Goal: Task Accomplishment & Management: Use online tool/utility

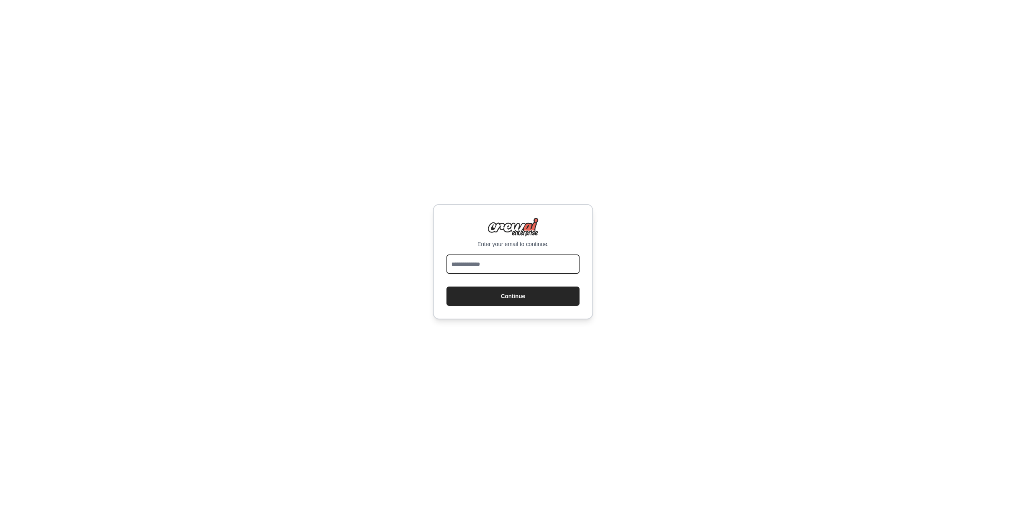
click at [534, 268] on input "email" at bounding box center [513, 264] width 133 height 19
type input "**********"
click at [515, 297] on button "Continue" at bounding box center [513, 296] width 133 height 19
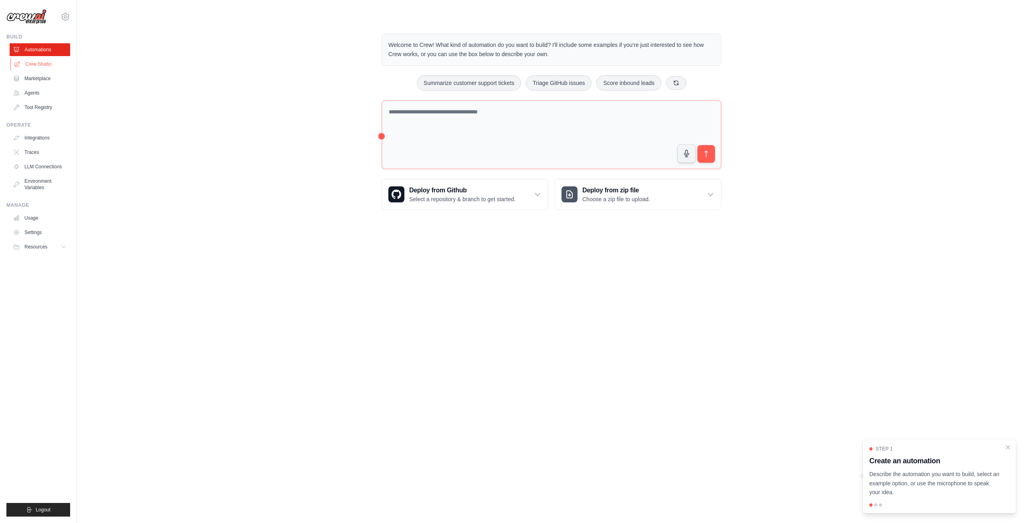
click at [45, 64] on link "Crew Studio" at bounding box center [40, 64] width 61 height 13
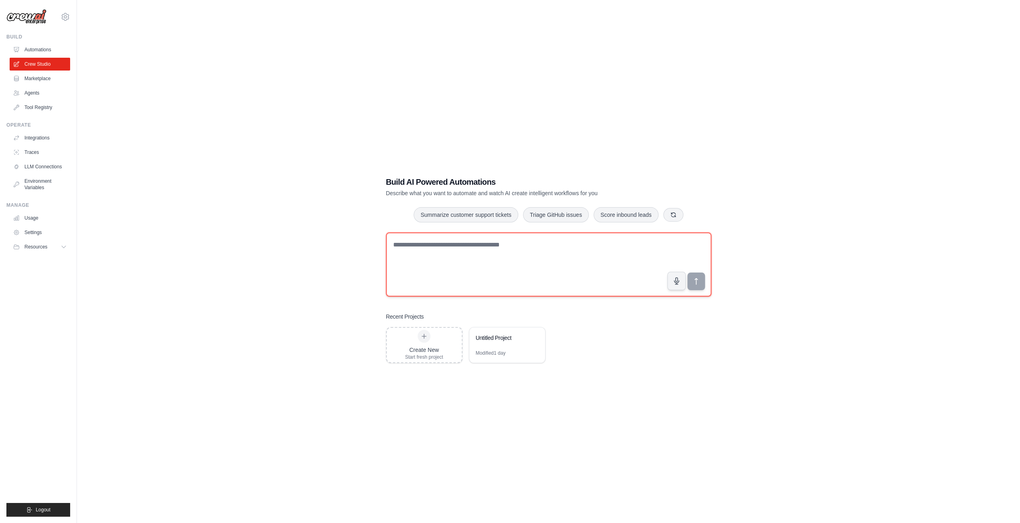
click at [441, 249] on textarea at bounding box center [548, 264] width 325 height 64
paste textarea "**********"
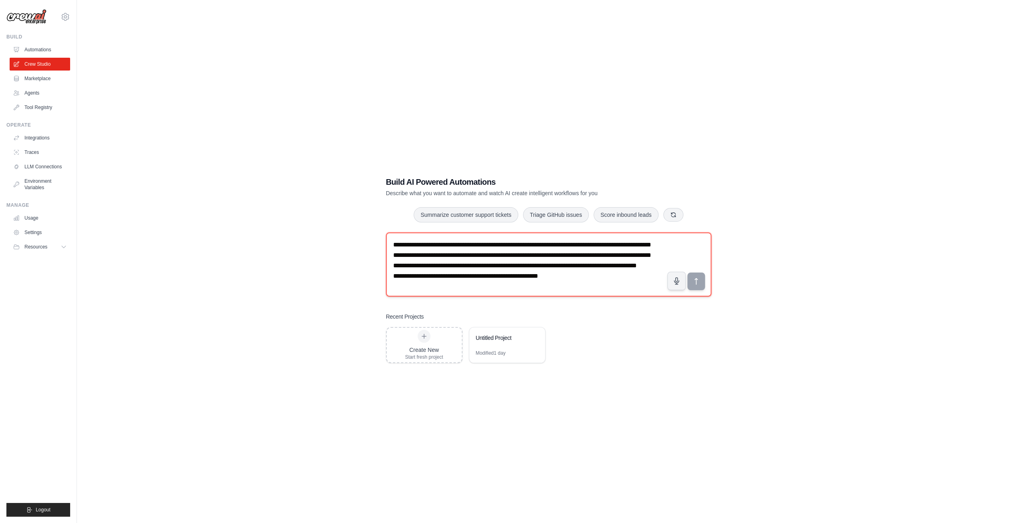
scroll to position [15, 0]
type textarea "**********"
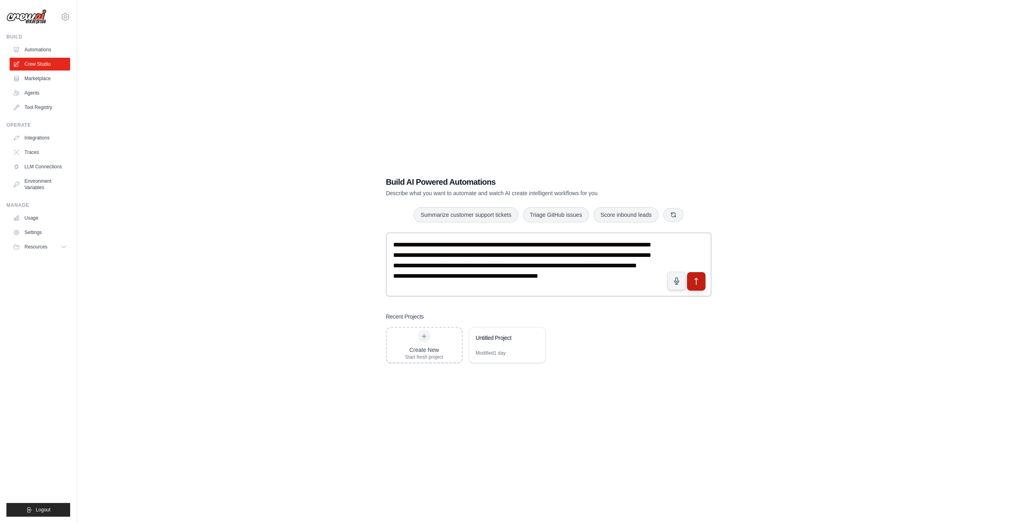
click at [701, 286] on button "submit" at bounding box center [696, 281] width 18 height 18
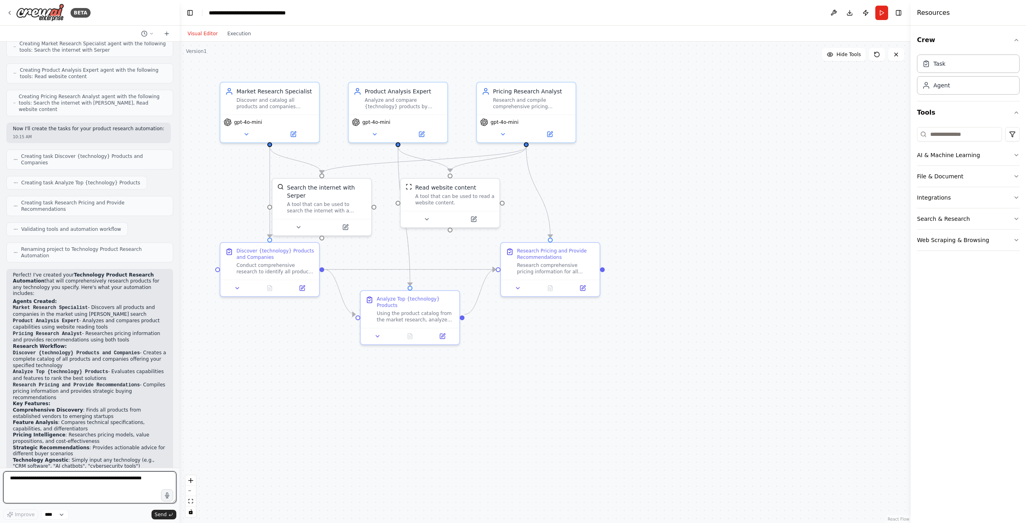
scroll to position [227, 0]
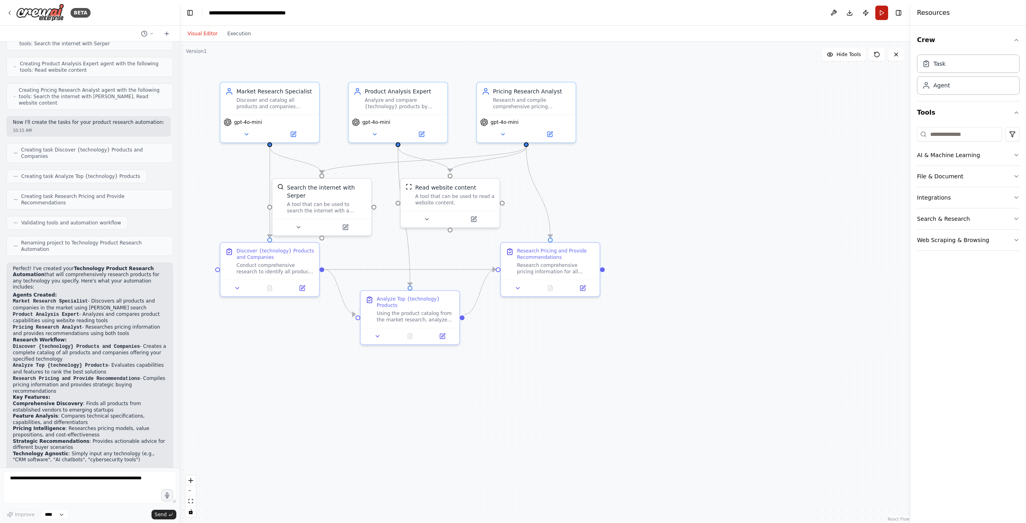
click at [882, 14] on button "Run" at bounding box center [881, 13] width 13 height 14
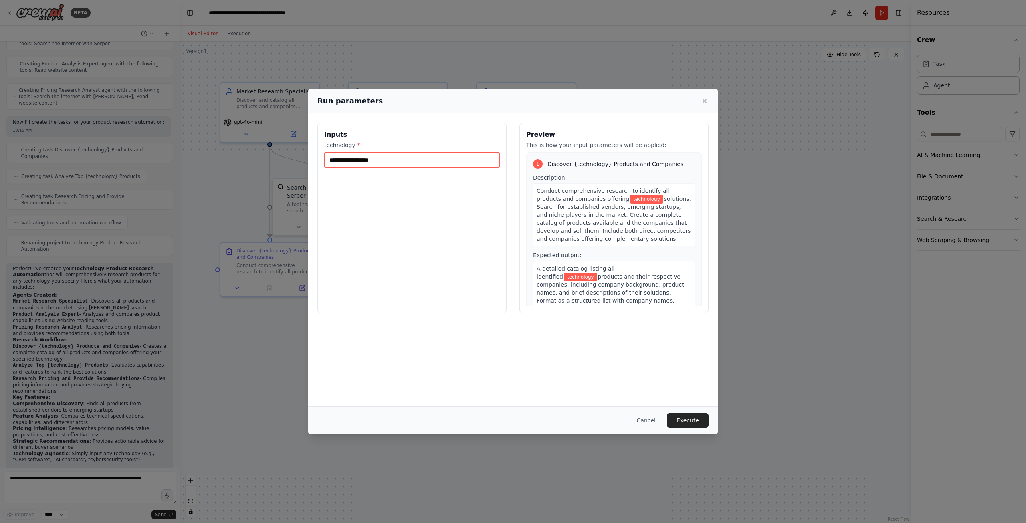
click at [366, 158] on input "technology *" at bounding box center [412, 159] width 176 height 15
type input "**********"
click at [681, 419] on button "Execute" at bounding box center [688, 420] width 42 height 14
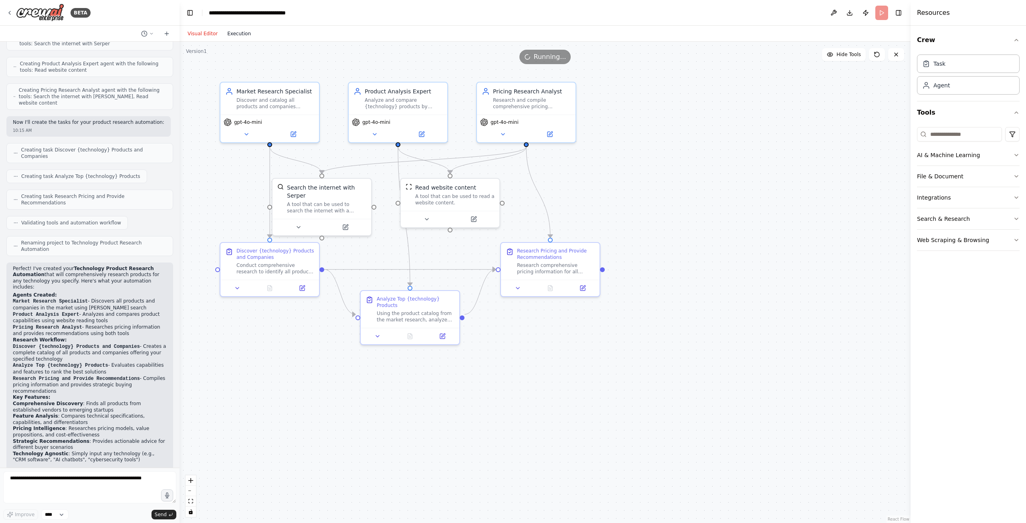
click at [234, 34] on button "Execution" at bounding box center [238, 34] width 33 height 10
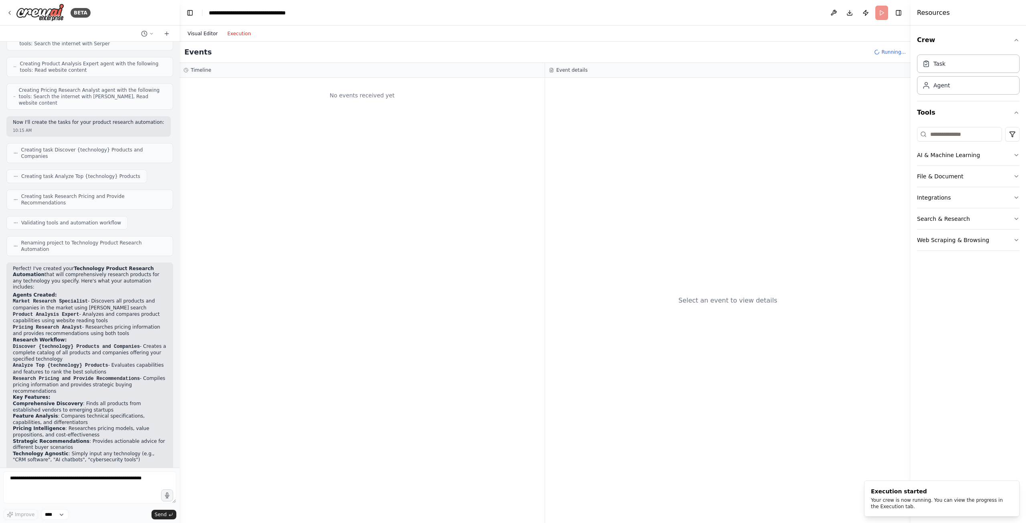
click at [202, 33] on button "Visual Editor" at bounding box center [203, 34] width 40 height 10
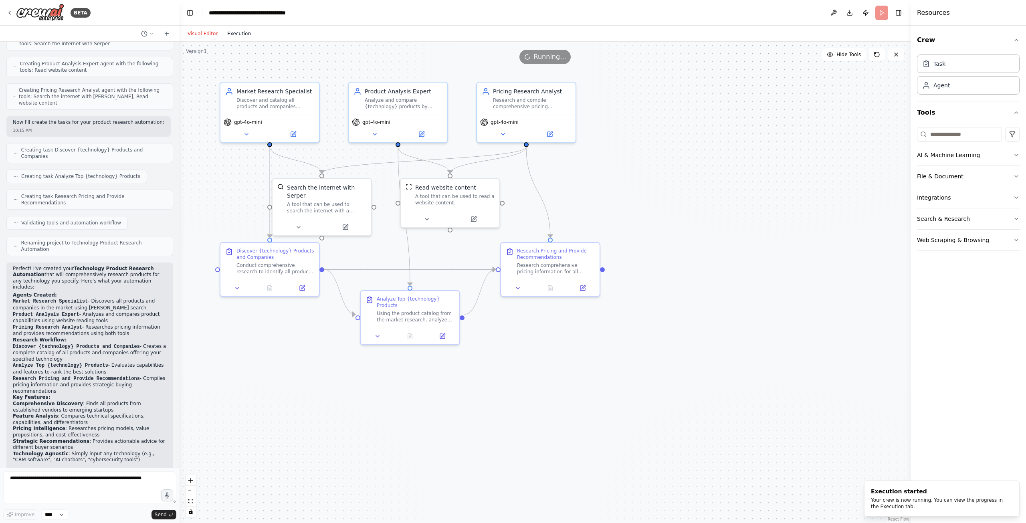
click at [229, 36] on button "Execution" at bounding box center [238, 34] width 33 height 10
click at [194, 34] on button "Visual Editor" at bounding box center [203, 34] width 40 height 10
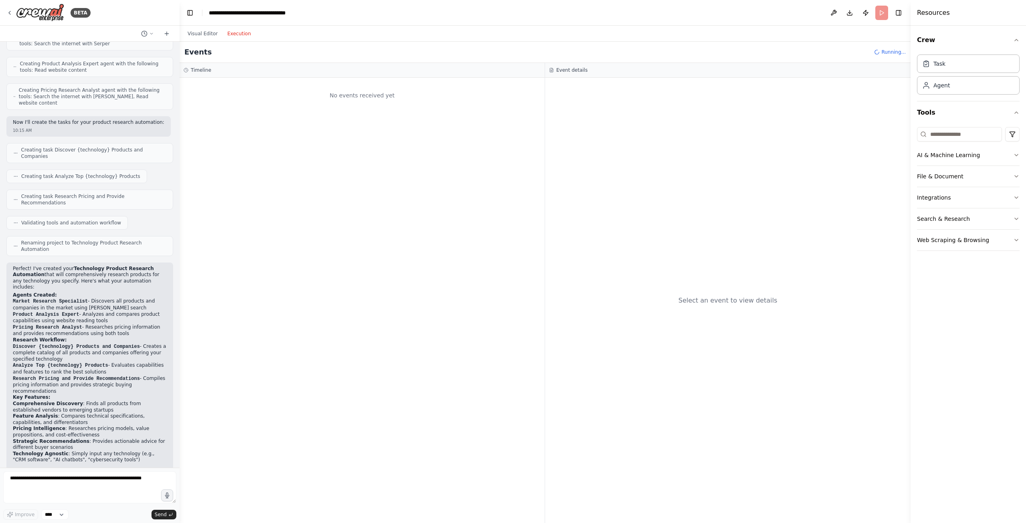
click at [236, 36] on button "Execution" at bounding box center [238, 34] width 33 height 10
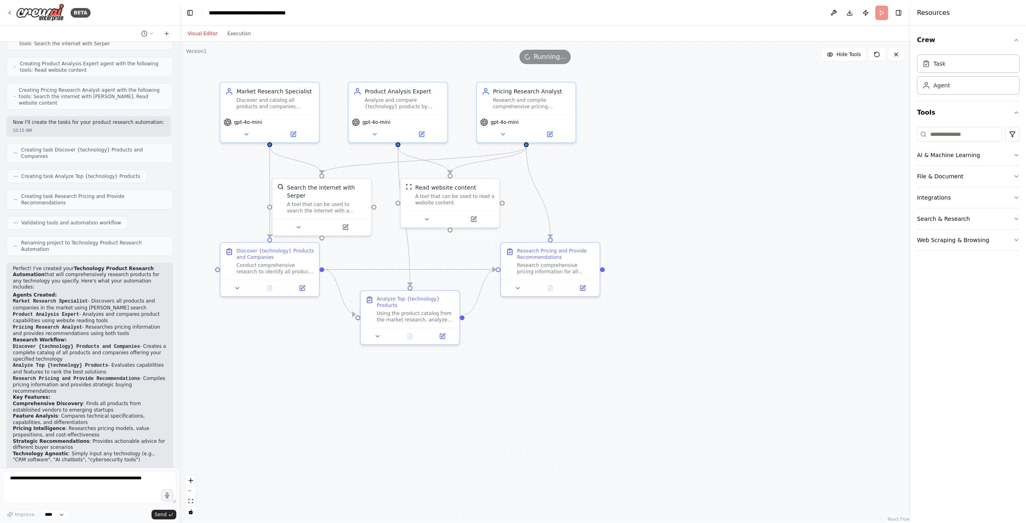
click at [198, 35] on button "Visual Editor" at bounding box center [203, 34] width 40 height 10
click at [238, 35] on button "Execution" at bounding box center [238, 34] width 33 height 10
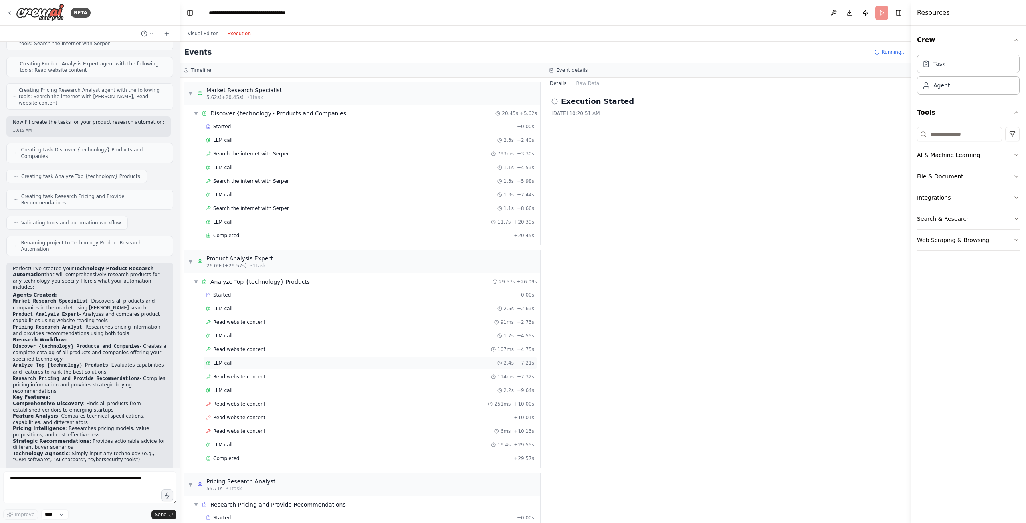
scroll to position [134, 0]
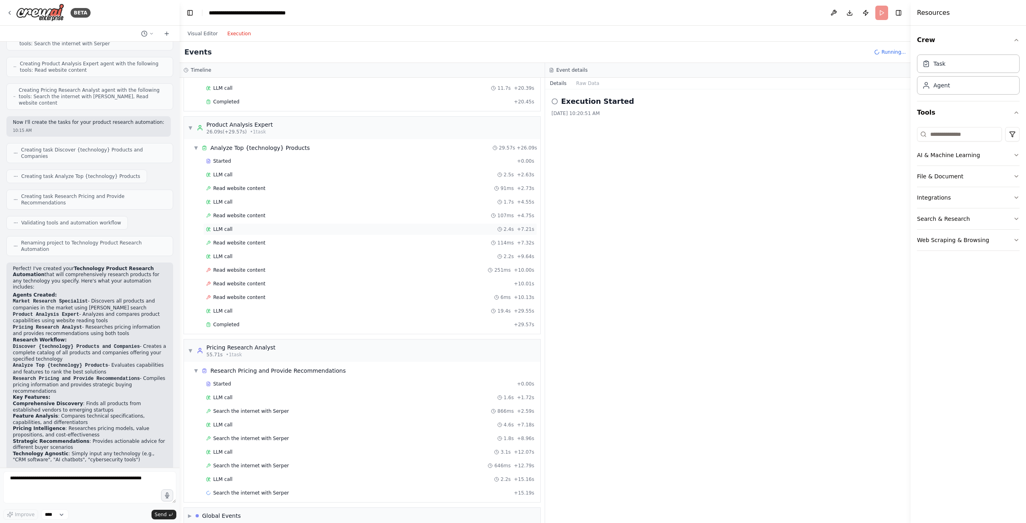
click at [231, 230] on div "LLM call 2.4s + 7.21s" at bounding box center [370, 229] width 334 height 12
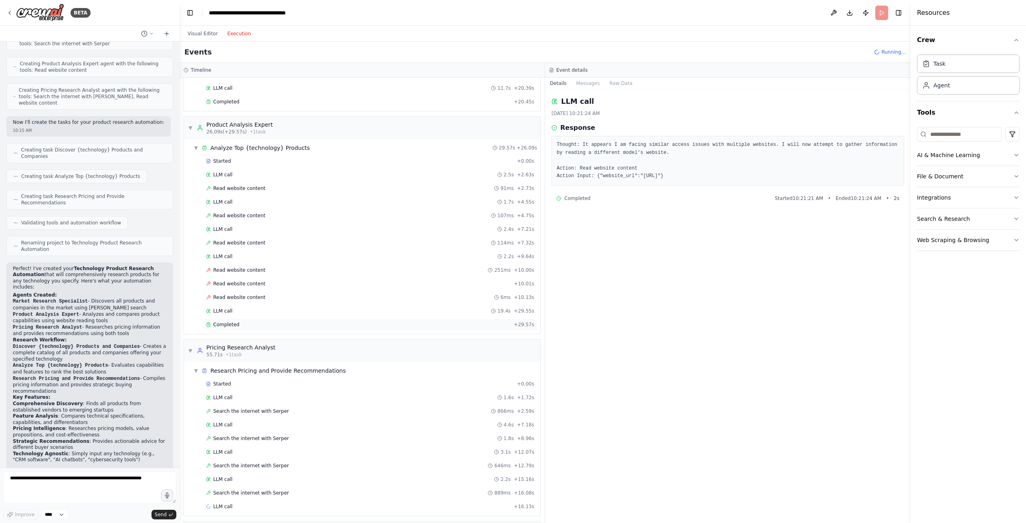
click at [243, 321] on div "Completed" at bounding box center [358, 324] width 305 height 6
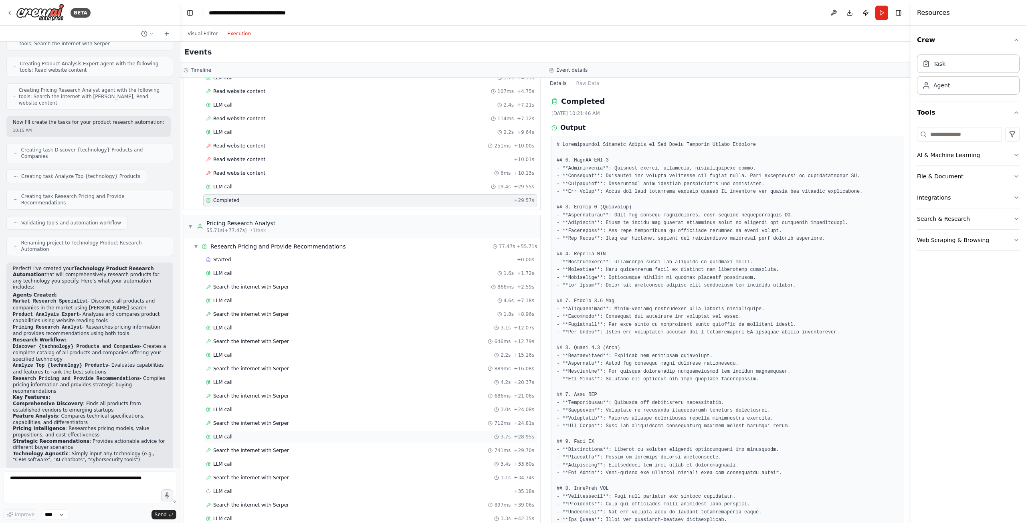
scroll to position [401, 0]
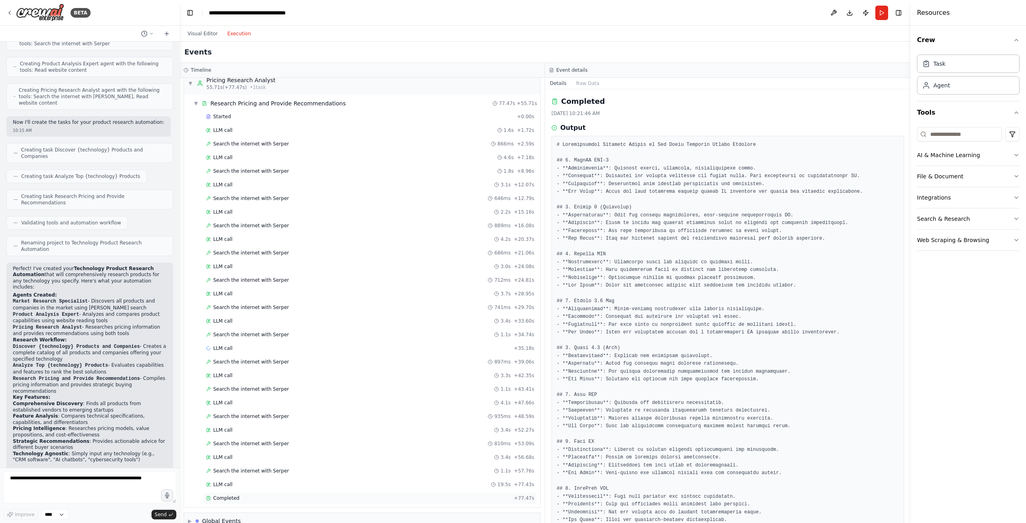
click at [226, 495] on span "Completed" at bounding box center [226, 498] width 26 height 6
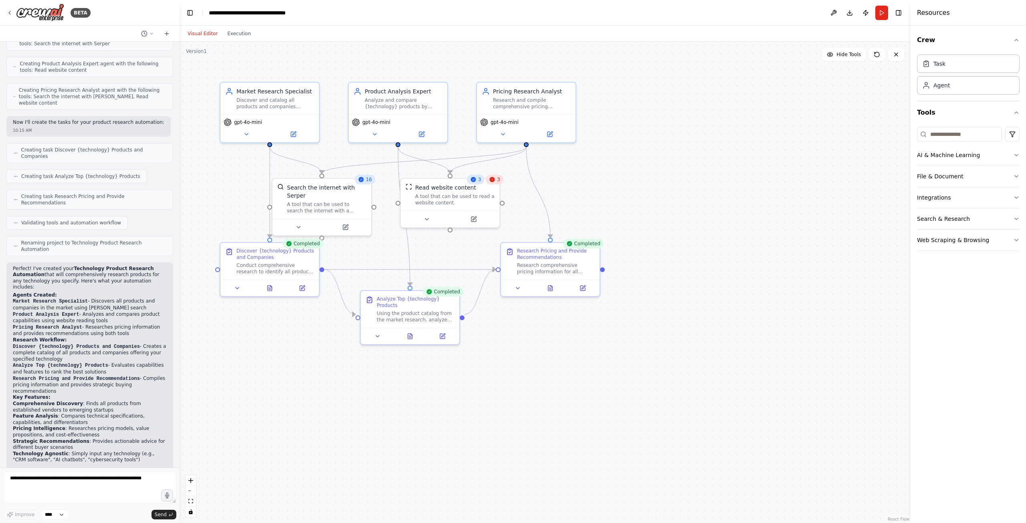
click at [207, 32] on button "Visual Editor" at bounding box center [203, 34] width 40 height 10
click at [294, 132] on icon at bounding box center [294, 132] width 4 height 4
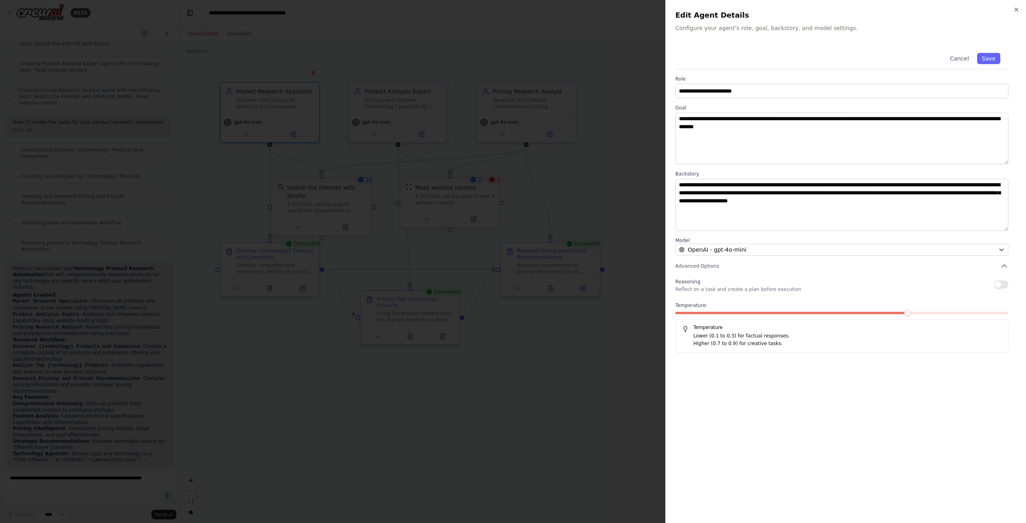
click at [521, 438] on div at bounding box center [513, 261] width 1026 height 523
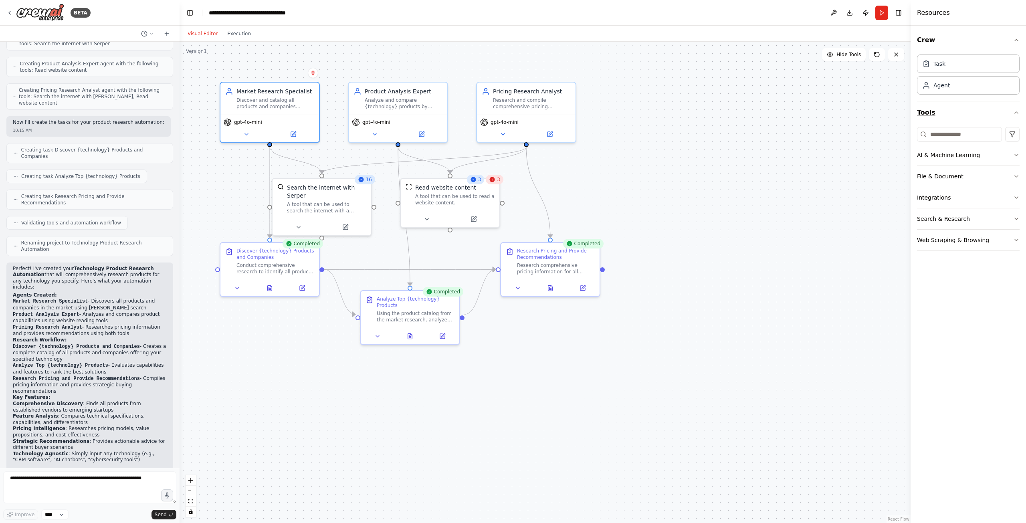
click at [934, 116] on button "Tools" at bounding box center [968, 112] width 103 height 22
click at [935, 160] on button "AI & Machine Learning" at bounding box center [968, 155] width 103 height 21
click at [937, 157] on button "AI & Machine Learning" at bounding box center [968, 155] width 103 height 21
click at [936, 175] on button "File & Document" at bounding box center [968, 176] width 103 height 21
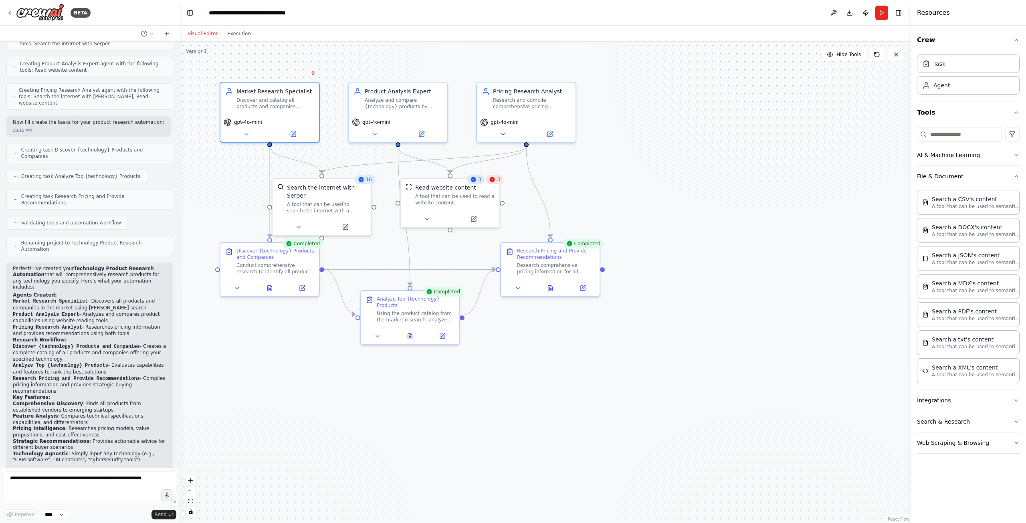
click at [937, 178] on button "File & Document" at bounding box center [968, 176] width 103 height 21
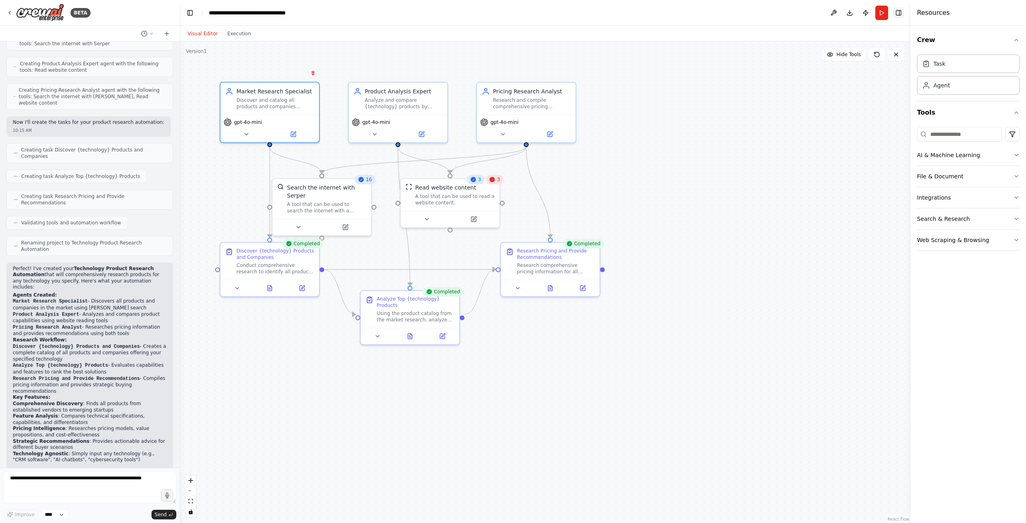
click at [898, 14] on button "Toggle Right Sidebar" at bounding box center [898, 12] width 11 height 11
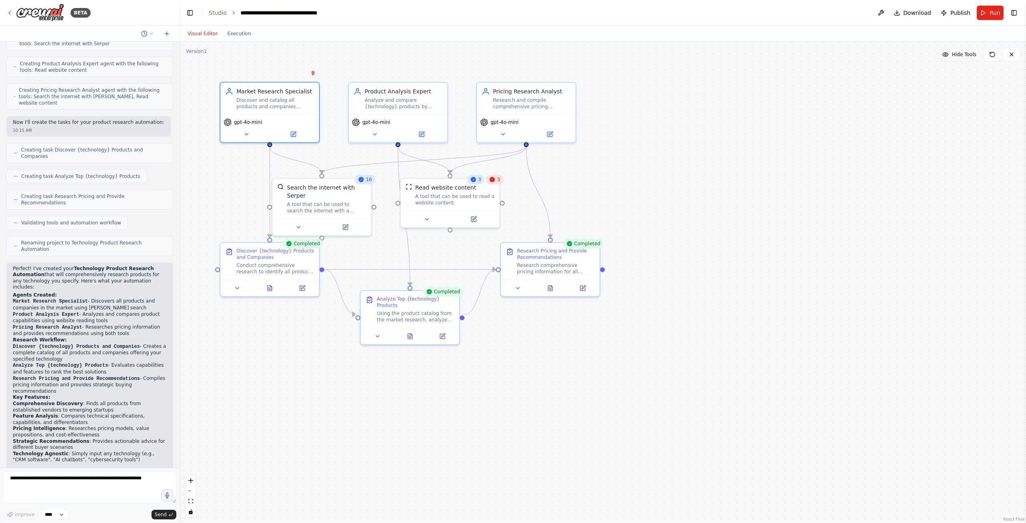
click at [968, 55] on span "Hide Tools" at bounding box center [964, 54] width 24 height 6
click at [968, 55] on span "Show Tools" at bounding box center [963, 54] width 26 height 6
click at [1011, 61] on button at bounding box center [1012, 54] width 16 height 13
click at [1012, 57] on icon at bounding box center [1011, 54] width 6 height 6
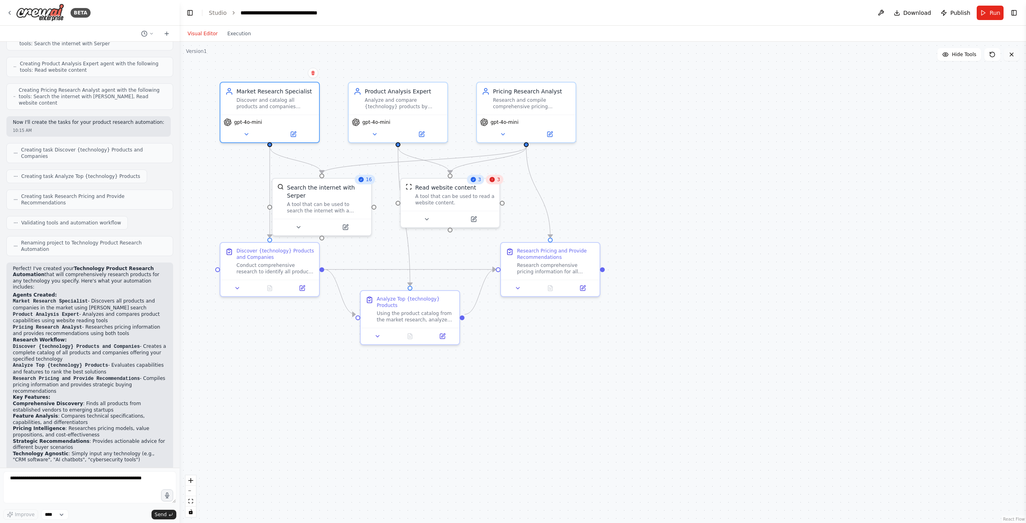
click at [1012, 57] on icon at bounding box center [1011, 54] width 6 height 6
click at [991, 56] on icon at bounding box center [992, 54] width 6 height 6
click at [960, 55] on span "Hide Tools" at bounding box center [964, 54] width 24 height 6
click at [960, 55] on span "Show Tools" at bounding box center [963, 54] width 26 height 6
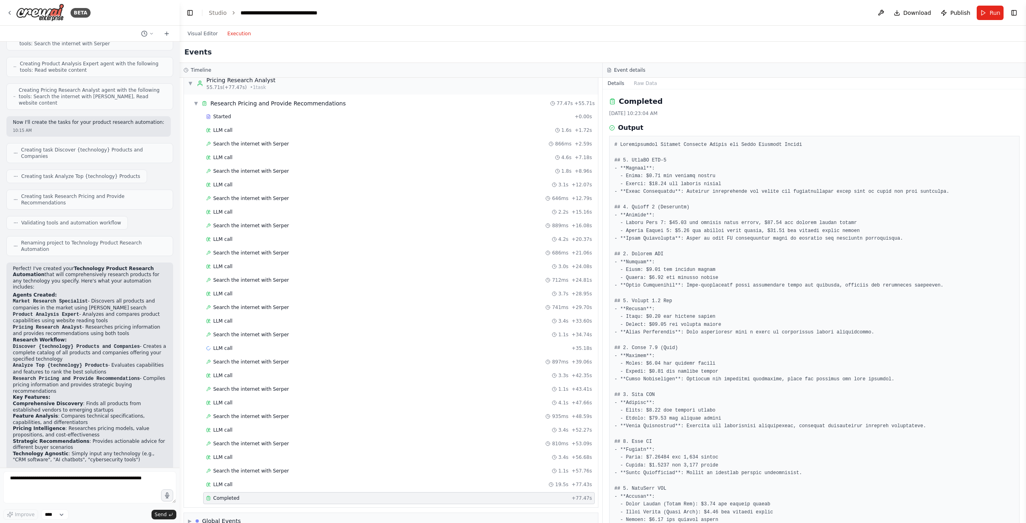
click at [229, 30] on button "Execution" at bounding box center [238, 34] width 33 height 10
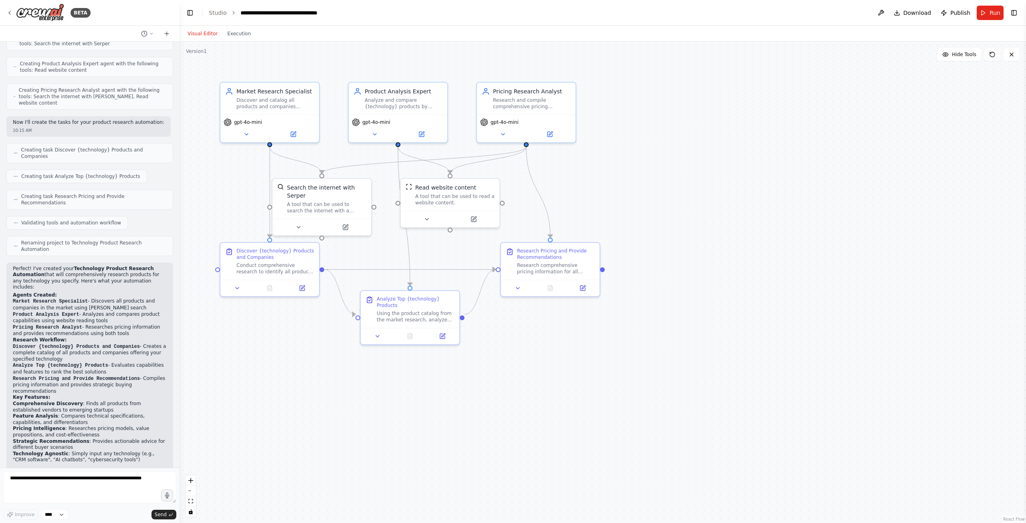
click at [205, 33] on button "Visual Editor" at bounding box center [203, 34] width 40 height 10
click at [887, 14] on button at bounding box center [881, 13] width 13 height 14
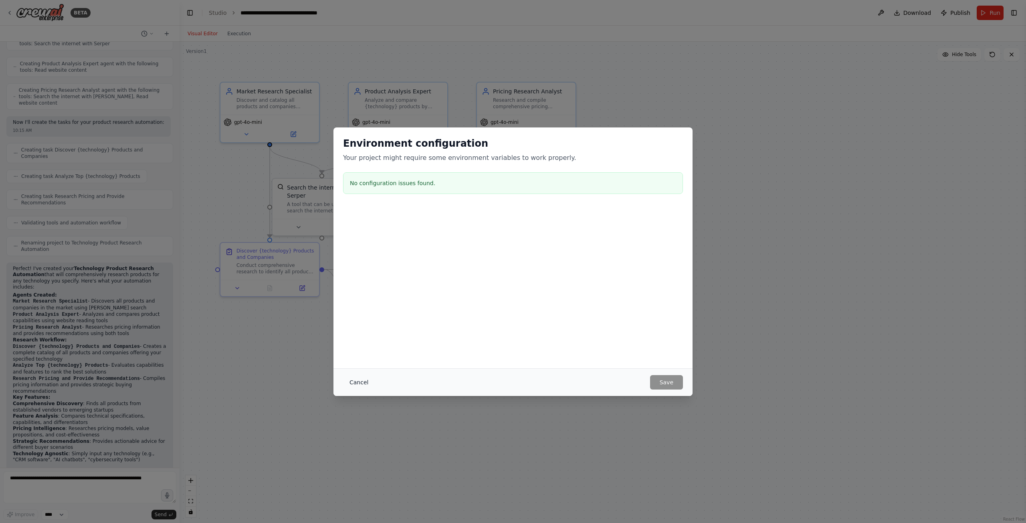
click at [357, 384] on button "Cancel" at bounding box center [359, 382] width 32 height 14
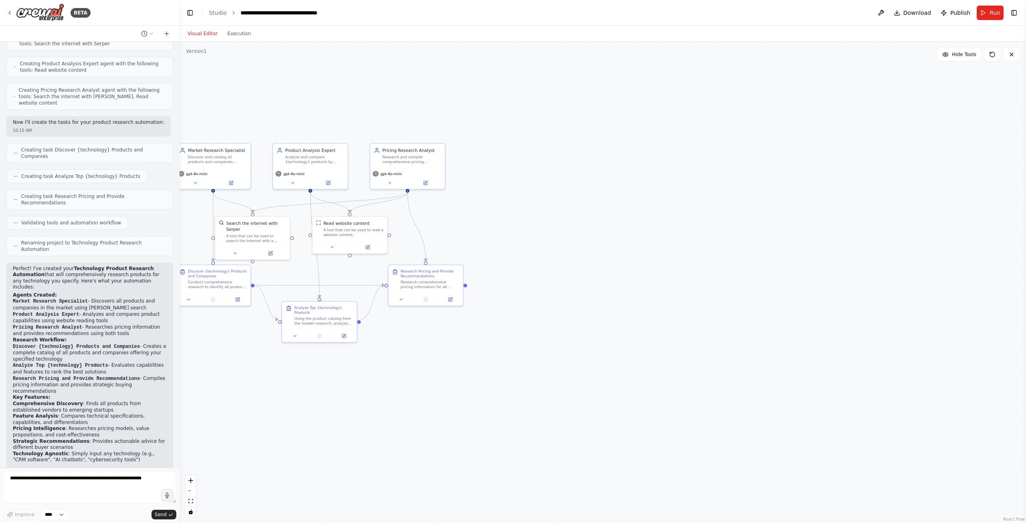
click at [232, 40] on div "Visual Editor Execution" at bounding box center [219, 34] width 73 height 16
click at [233, 34] on button "Execution" at bounding box center [238, 34] width 33 height 10
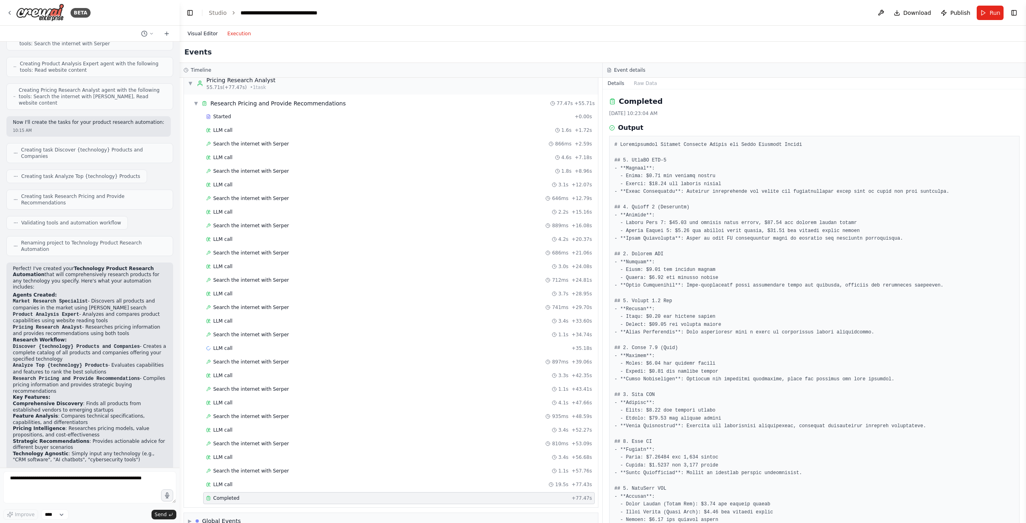
click at [195, 35] on button "Visual Editor" at bounding box center [203, 34] width 40 height 10
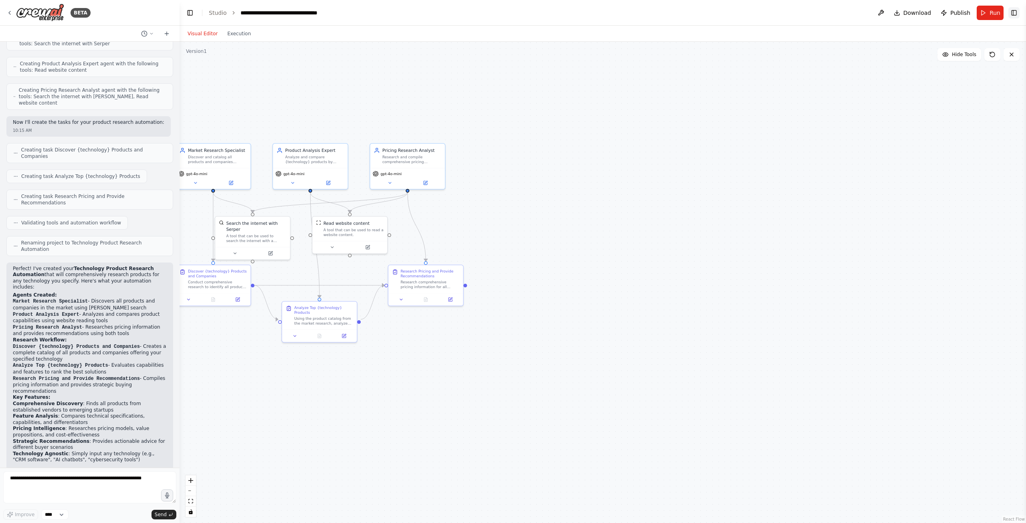
click at [1014, 12] on button "Toggle Right Sidebar" at bounding box center [1013, 12] width 11 height 11
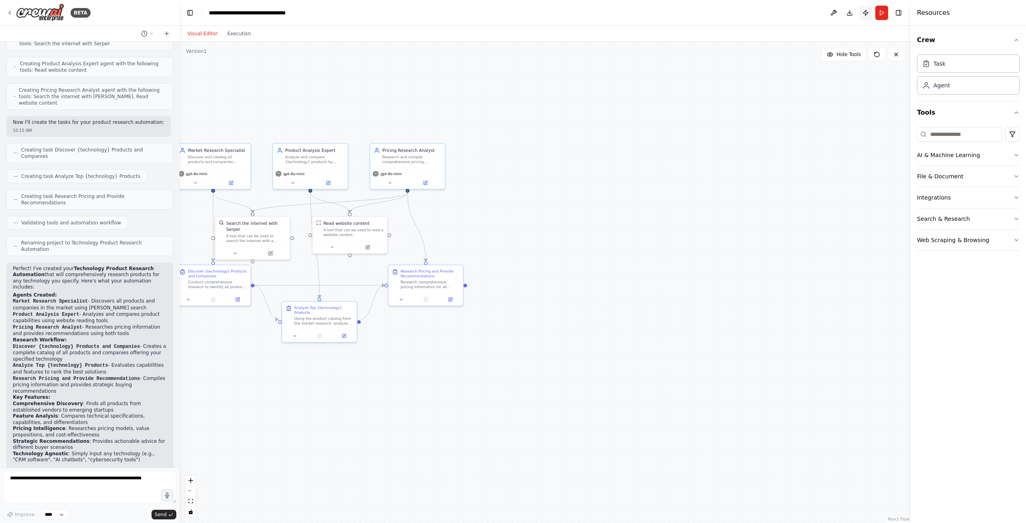
click at [864, 14] on button "Publish" at bounding box center [865, 13] width 13 height 14
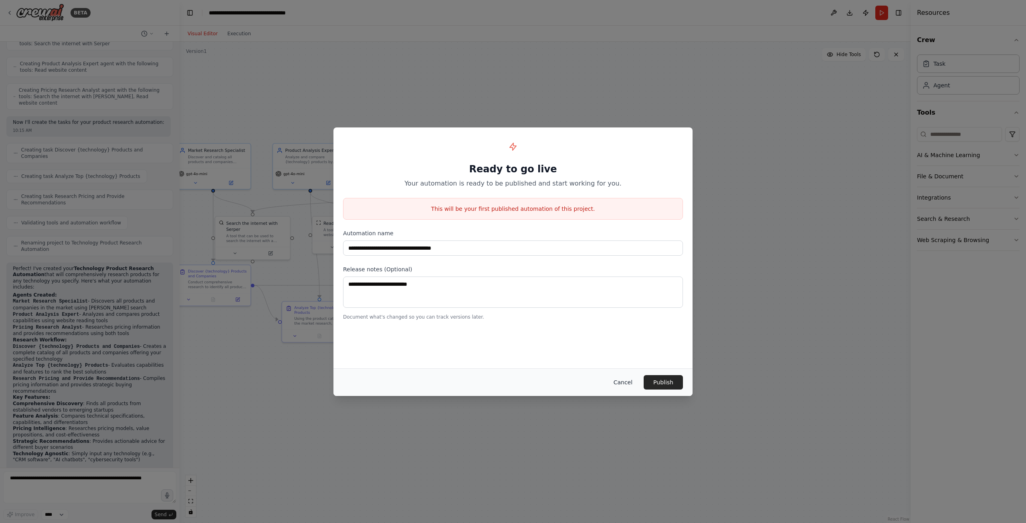
click at [621, 384] on button "Cancel" at bounding box center [623, 382] width 32 height 14
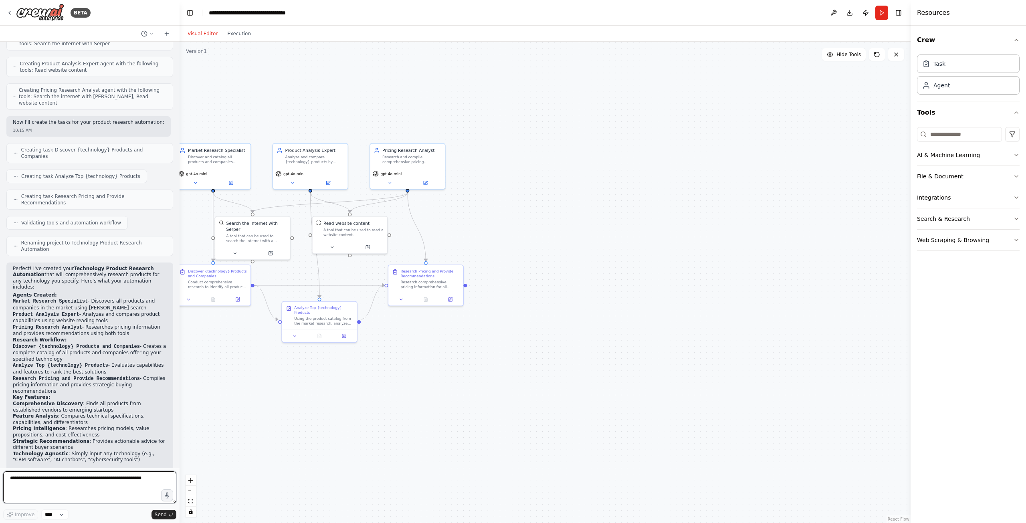
click at [40, 480] on textarea at bounding box center [89, 487] width 173 height 32
click at [602, 248] on div "New Task Task description" at bounding box center [624, 248] width 59 height 11
click at [604, 249] on div "New Task Task description" at bounding box center [624, 248] width 59 height 11
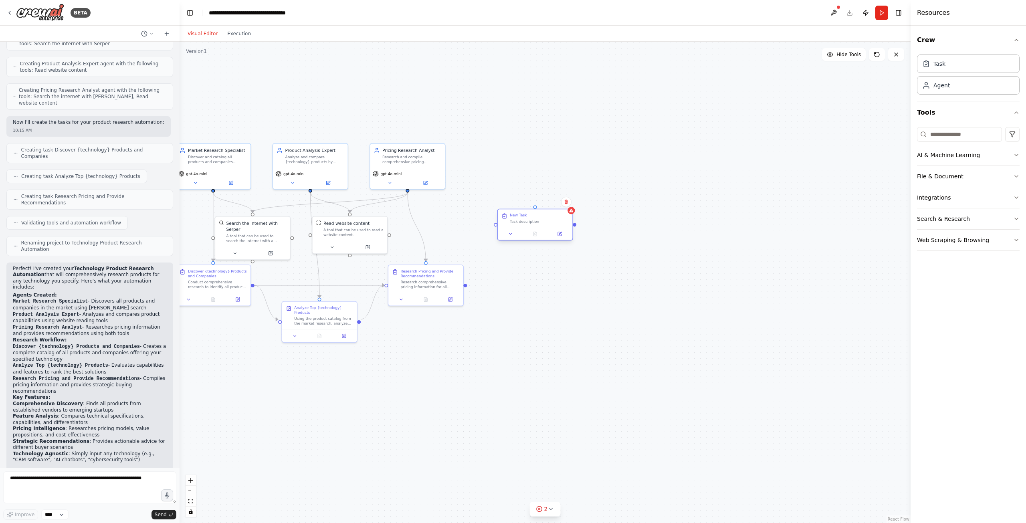
drag, startPoint x: 617, startPoint y: 251, endPoint x: 531, endPoint y: 218, distance: 91.6
click at [531, 218] on div "New Task Task description" at bounding box center [539, 218] width 59 height 11
click at [562, 238] on div at bounding box center [535, 234] width 75 height 12
click at [562, 234] on button at bounding box center [559, 233] width 21 height 7
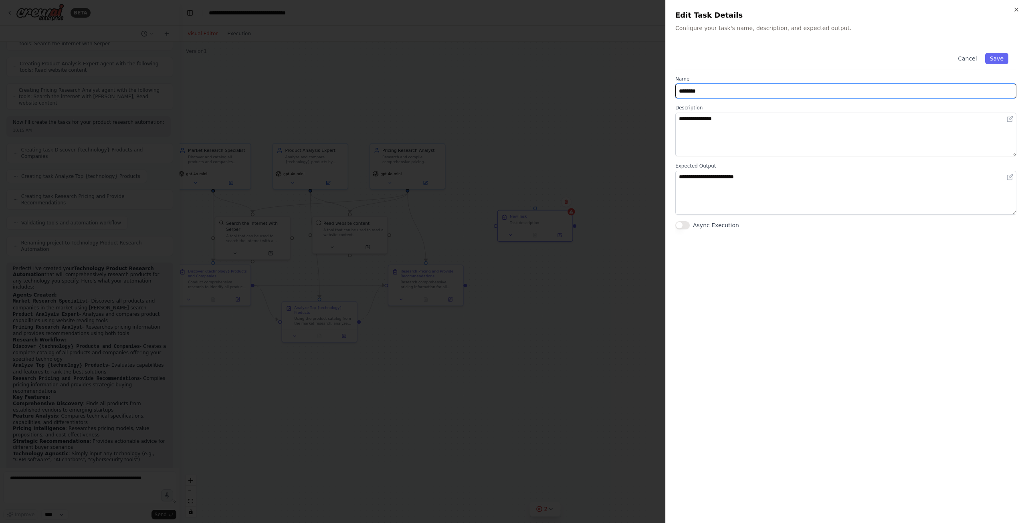
click at [784, 88] on input "********" at bounding box center [845, 91] width 341 height 14
type input "*"
type input "**********"
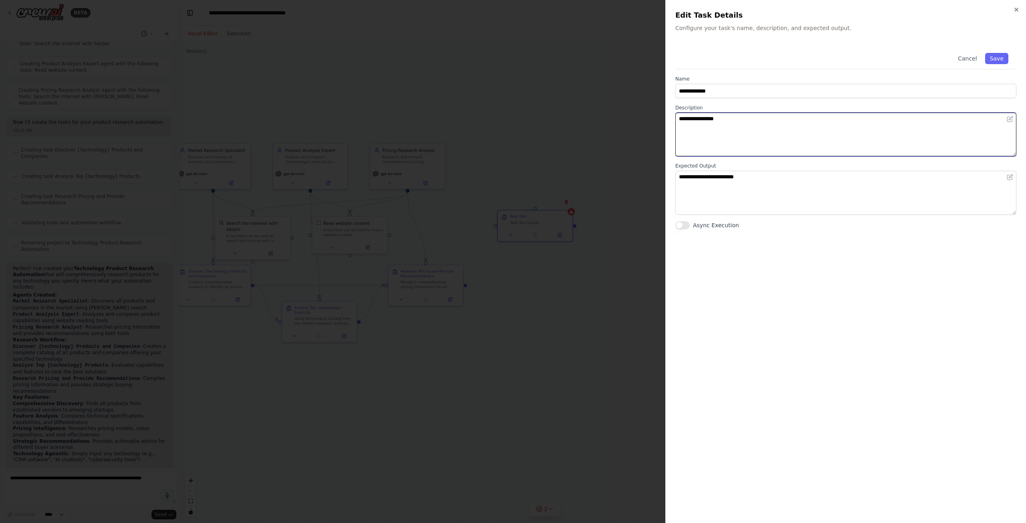
type textarea "**********"
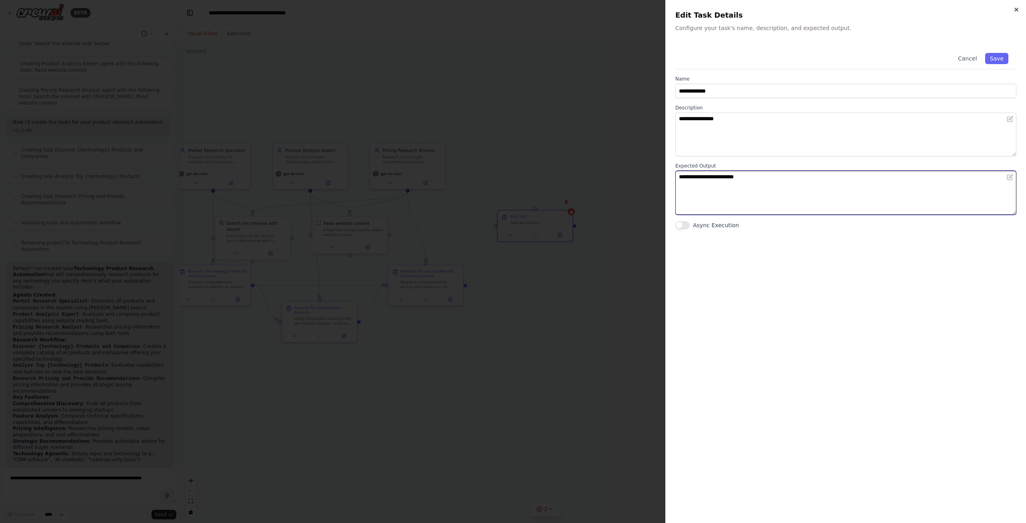
type textarea "**********"
click at [1015, 7] on icon "button" at bounding box center [1016, 9] width 6 height 6
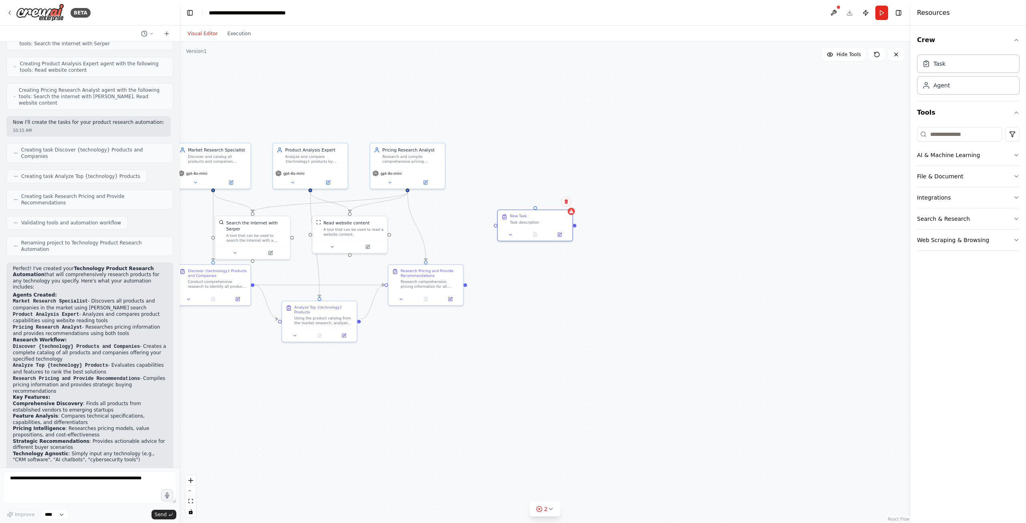
click at [567, 204] on icon at bounding box center [566, 201] width 3 height 4
click at [567, 201] on icon at bounding box center [566, 201] width 3 height 4
click at [542, 207] on div ".deletable-edge-delete-btn { width: 20px; height: 20px; border: 0px solid #ffff…" at bounding box center [545, 282] width 731 height 481
drag, startPoint x: 526, startPoint y: 219, endPoint x: 656, endPoint y: 172, distance: 138.2
click at [656, 176] on div "Task description" at bounding box center [667, 178] width 59 height 5
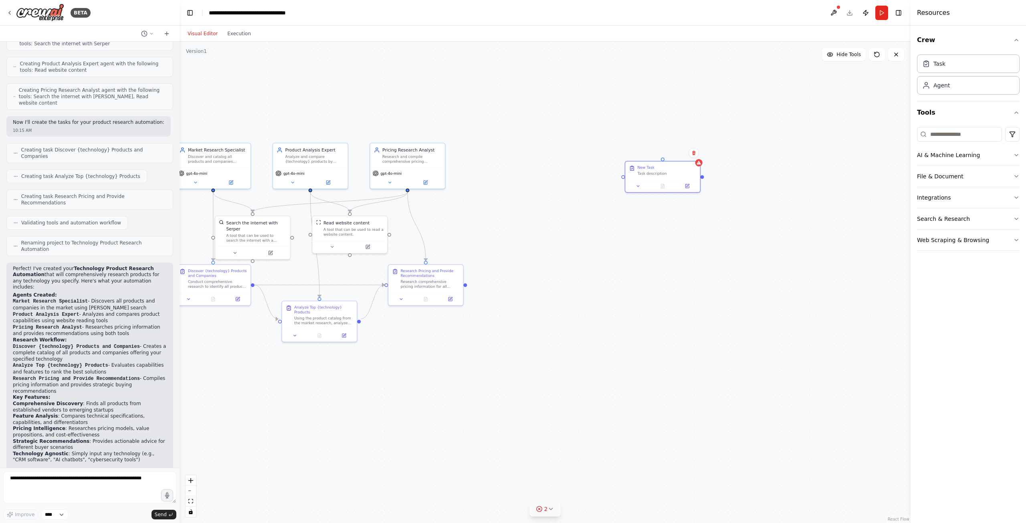
click at [538, 510] on icon at bounding box center [539, 509] width 6 height 6
click at [550, 401] on div ".deletable-edge-delete-btn { width: 20px; height: 20px; border: 0px solid #ffff…" at bounding box center [545, 282] width 731 height 481
click at [698, 164] on div at bounding box center [698, 161] width 7 height 7
click at [689, 188] on button at bounding box center [687, 184] width 21 height 7
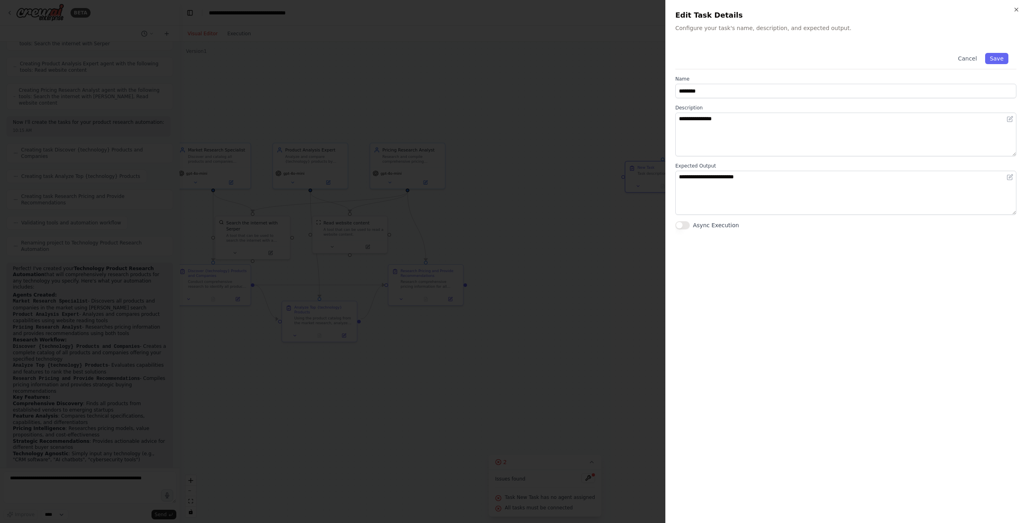
click at [1012, 9] on div "**********" at bounding box center [845, 261] width 361 height 523
click at [972, 60] on button "Cancel" at bounding box center [967, 58] width 28 height 11
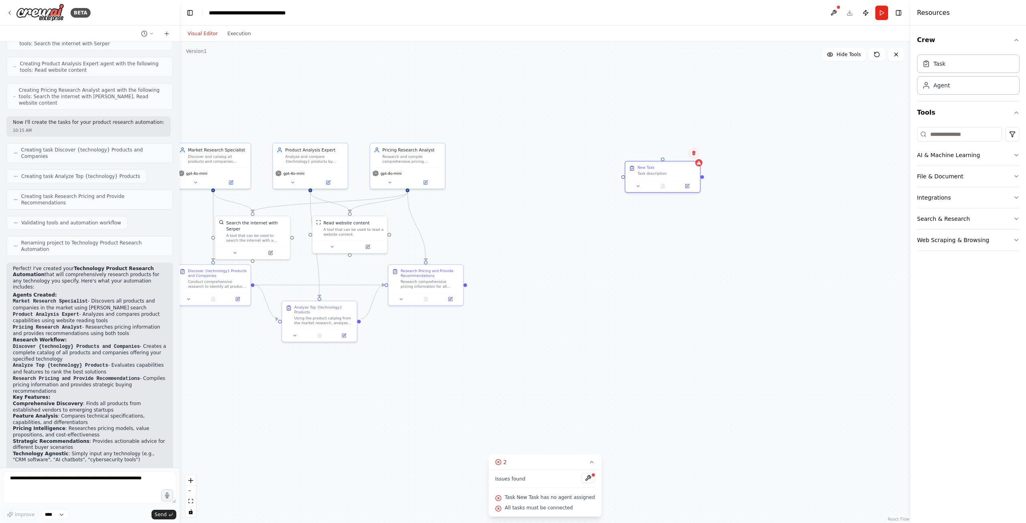
click at [695, 152] on icon at bounding box center [693, 153] width 3 height 4
click at [679, 152] on button "Confirm" at bounding box center [671, 153] width 28 height 10
click at [865, 12] on button "Publish" at bounding box center [865, 13] width 13 height 14
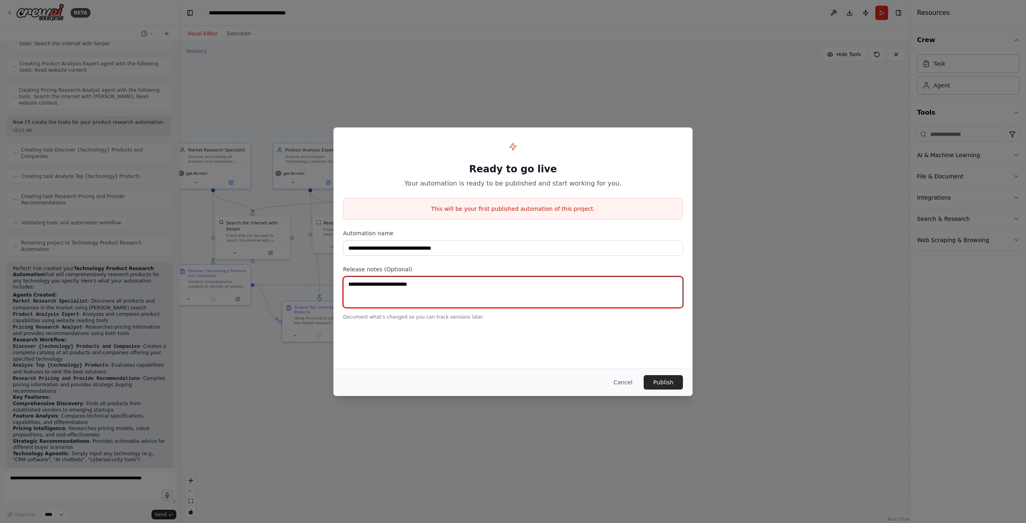
click at [453, 289] on textarea at bounding box center [513, 292] width 340 height 31
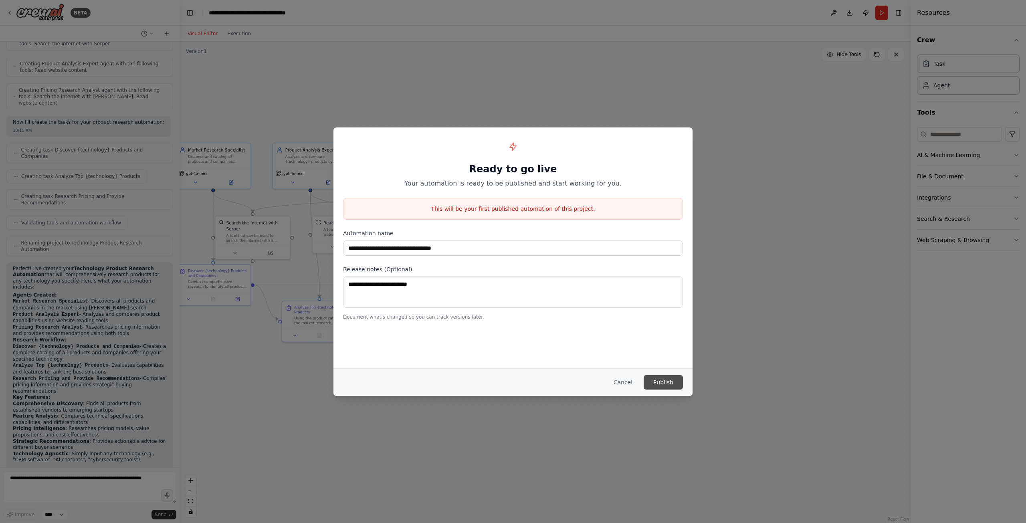
click at [670, 380] on button "Publish" at bounding box center [663, 382] width 39 height 14
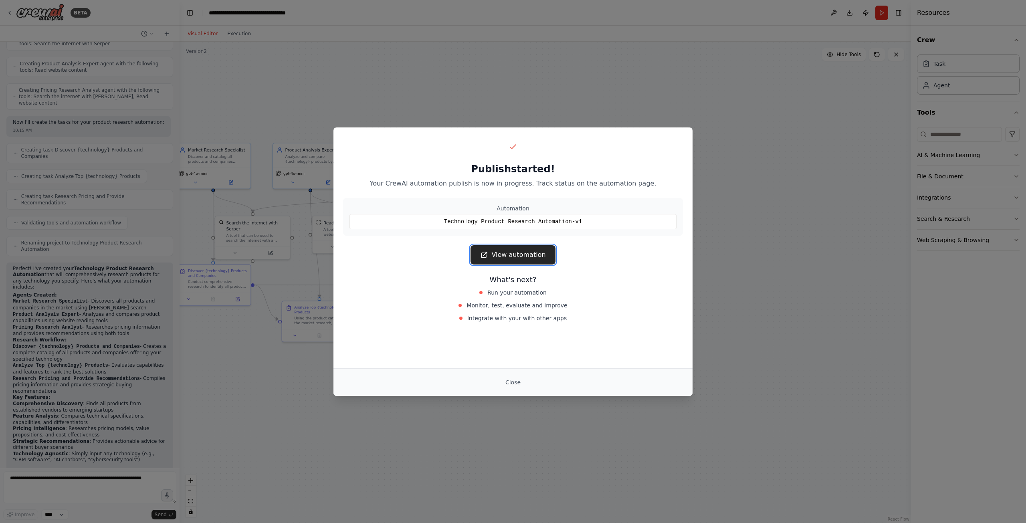
click at [517, 252] on link "View automation" at bounding box center [513, 254] width 85 height 19
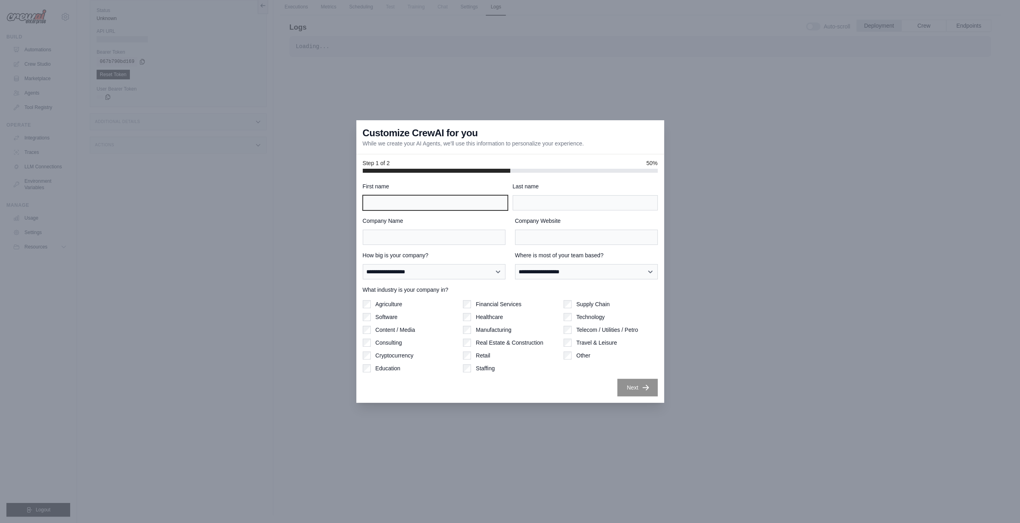
click at [385, 206] on input "First name" at bounding box center [435, 202] width 145 height 15
type input "****"
type input "******"
click at [382, 238] on input "Company Name" at bounding box center [434, 237] width 143 height 15
click at [545, 232] on input "Company Website" at bounding box center [586, 237] width 143 height 15
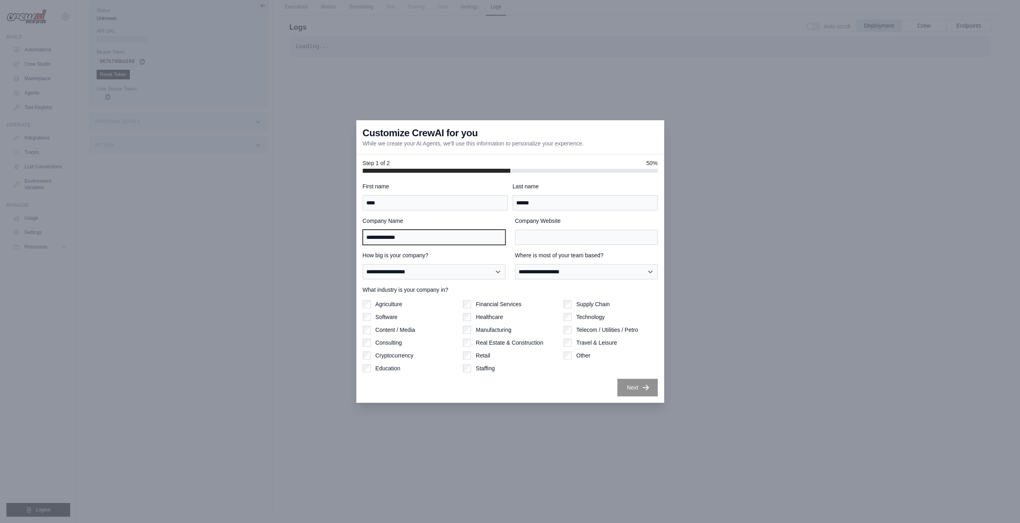
click at [374, 236] on input "**********" at bounding box center [434, 237] width 143 height 15
type input "**********"
click at [536, 238] on input "Company Website" at bounding box center [586, 237] width 143 height 15
click at [445, 277] on select "**********" at bounding box center [434, 271] width 143 height 15
select select "**********"
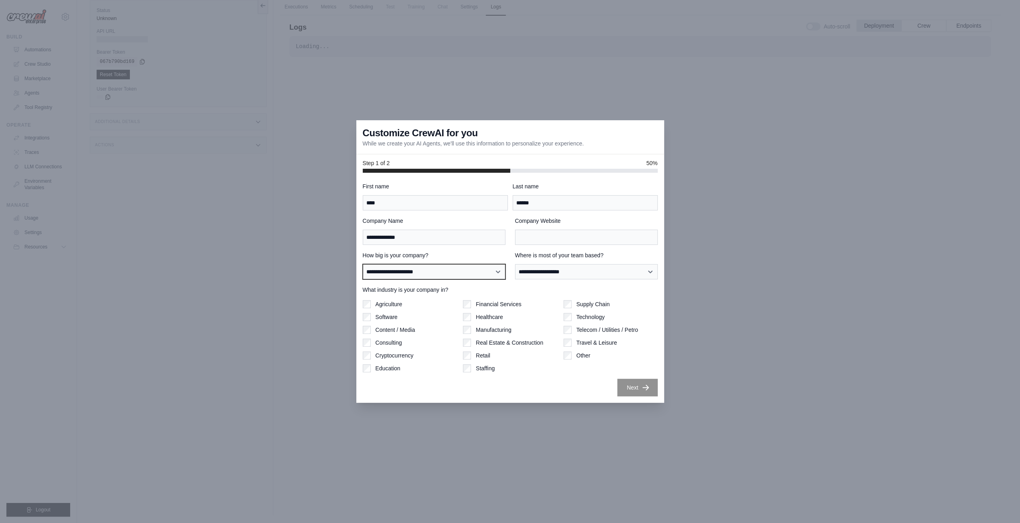
click at [363, 264] on select "**********" at bounding box center [434, 271] width 143 height 15
click at [530, 269] on select "**********" at bounding box center [586, 271] width 143 height 15
select select "**********"
click at [515, 264] on select "**********" at bounding box center [586, 271] width 143 height 15
click at [563, 239] on input "Company Website" at bounding box center [586, 237] width 143 height 15
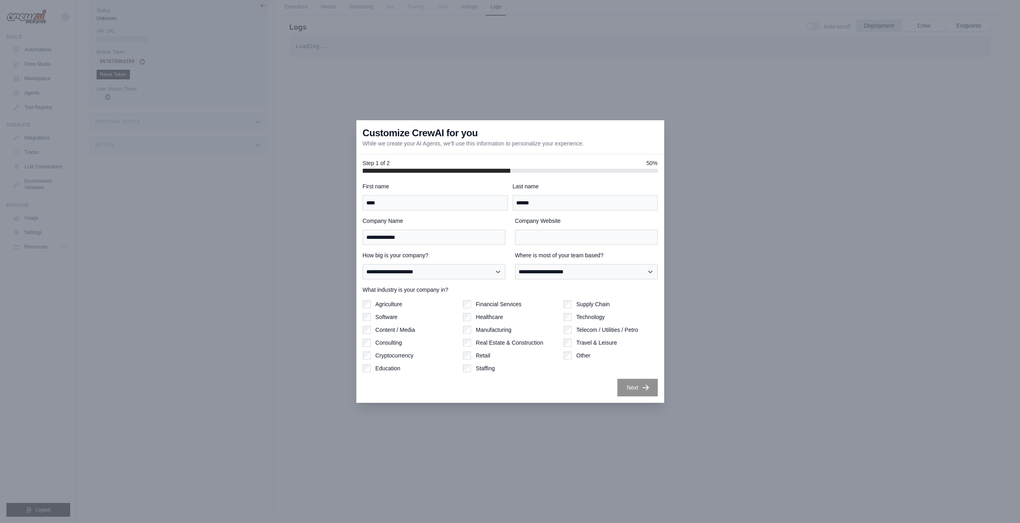
click at [554, 142] on p "While we create your AI Agents, we'll use this information to personalize your …" at bounding box center [473, 143] width 221 height 8
click at [553, 232] on input "Company Website" at bounding box center [586, 237] width 143 height 15
paste input "**********"
type input "**********"
click at [565, 190] on label "Last name" at bounding box center [585, 186] width 145 height 8
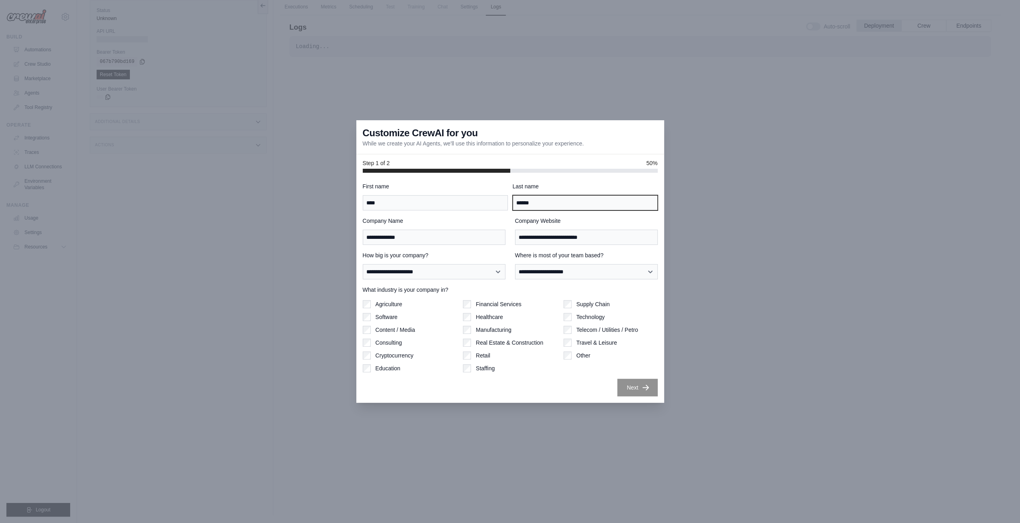
click at [565, 195] on input "******" at bounding box center [585, 202] width 145 height 15
click at [633, 390] on button "Next" at bounding box center [637, 387] width 40 height 18
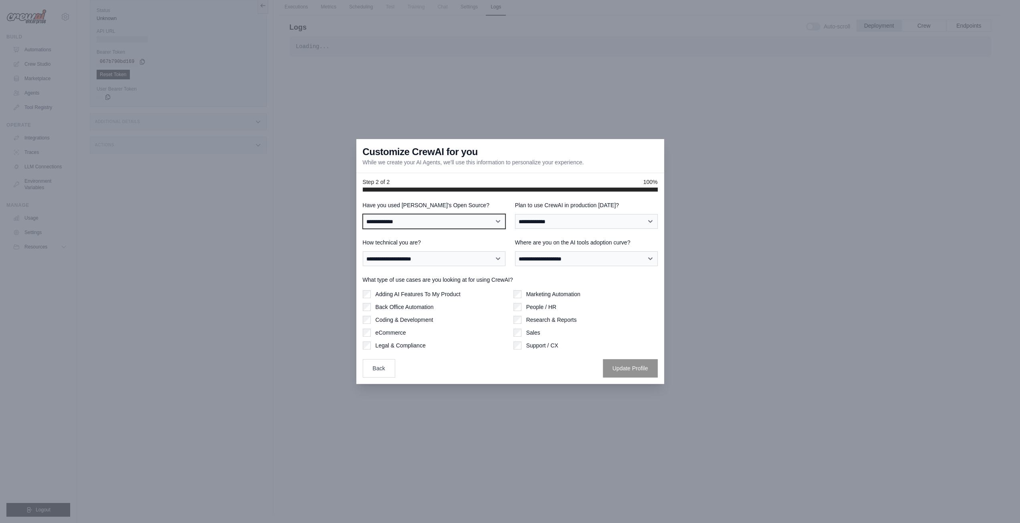
click at [443, 221] on select "**********" at bounding box center [434, 221] width 143 height 15
select select "**********"
click at [363, 214] on select "**********" at bounding box center [434, 221] width 143 height 15
click at [555, 225] on select "**********" at bounding box center [586, 221] width 143 height 15
select select "*****"
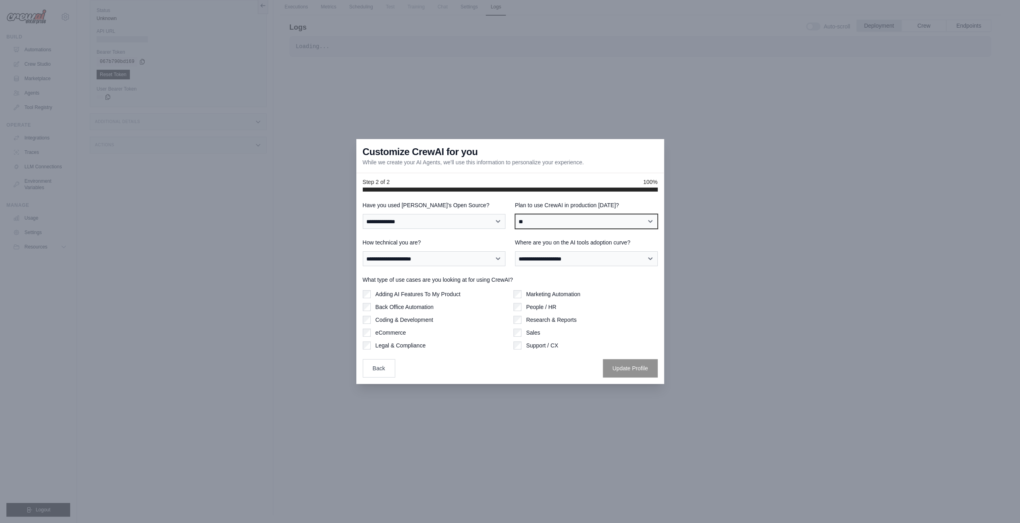
click at [515, 214] on select "**********" at bounding box center [586, 221] width 143 height 15
click at [426, 257] on select "**********" at bounding box center [434, 258] width 143 height 15
select select "**********"
click at [363, 251] on select "**********" at bounding box center [434, 258] width 143 height 15
click at [586, 258] on select "**********" at bounding box center [586, 258] width 143 height 15
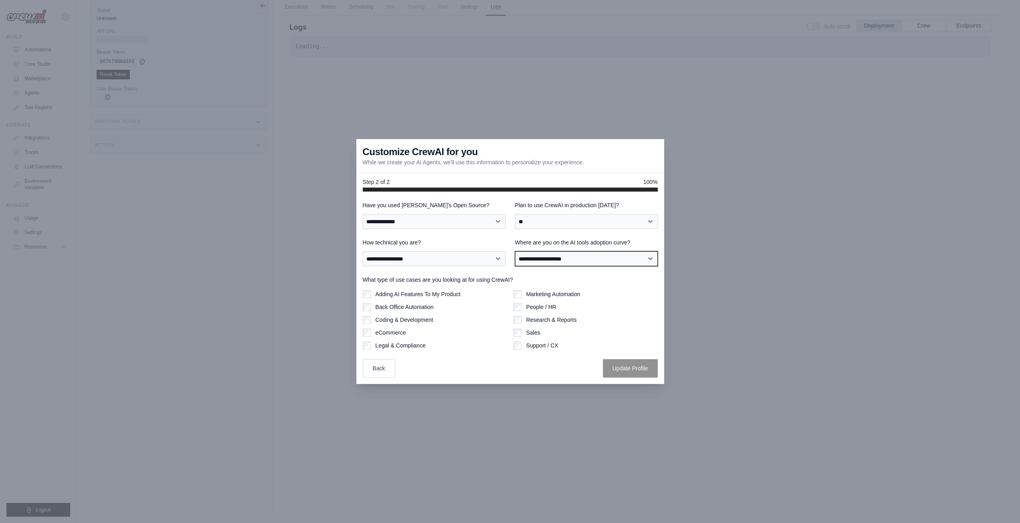
select select "**********"
click at [515, 251] on select "**********" at bounding box center [586, 258] width 143 height 15
click at [630, 365] on button "Update Profile" at bounding box center [630, 368] width 55 height 18
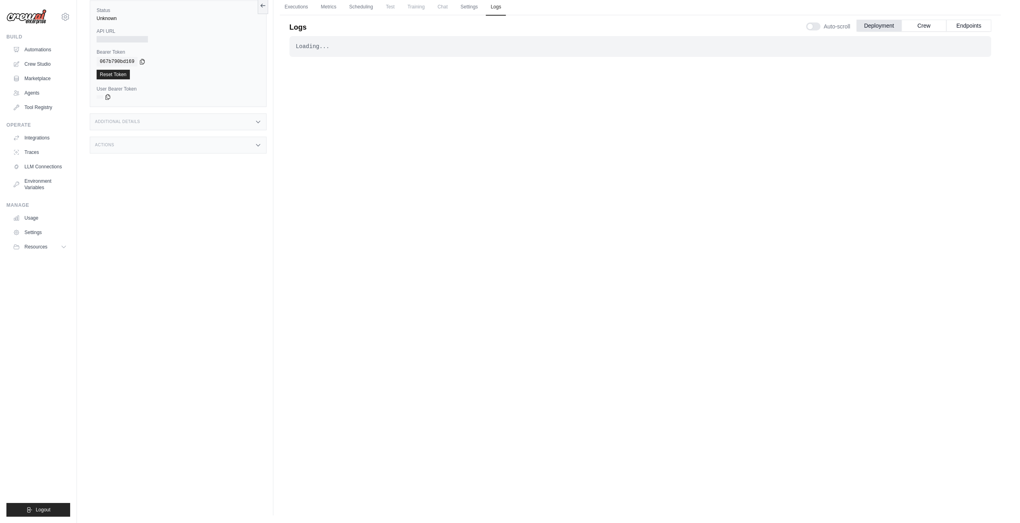
click at [716, 117] on div "Loading... . . ." at bounding box center [640, 244] width 702 height 416
click at [40, 50] on link "Automations" at bounding box center [40, 49] width 61 height 13
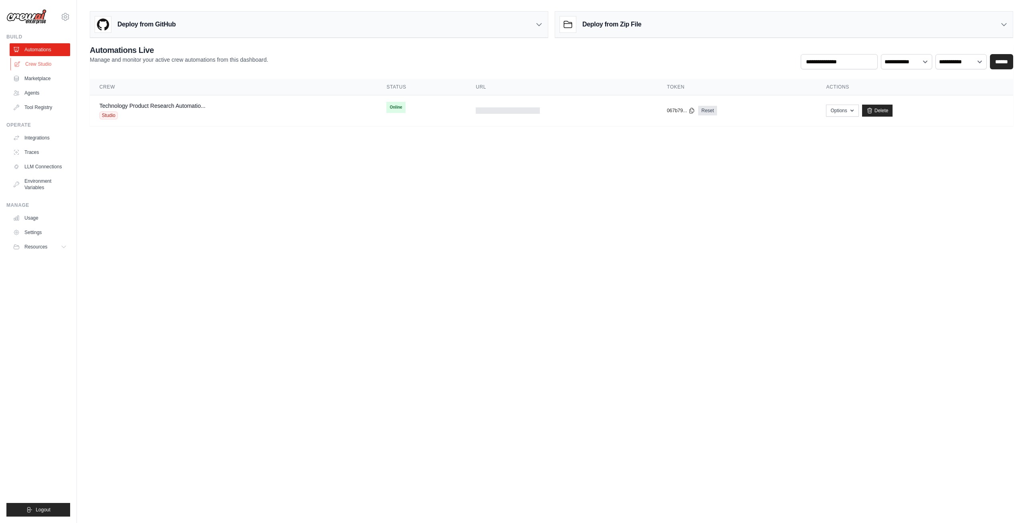
click at [34, 65] on link "Crew Studio" at bounding box center [40, 64] width 61 height 13
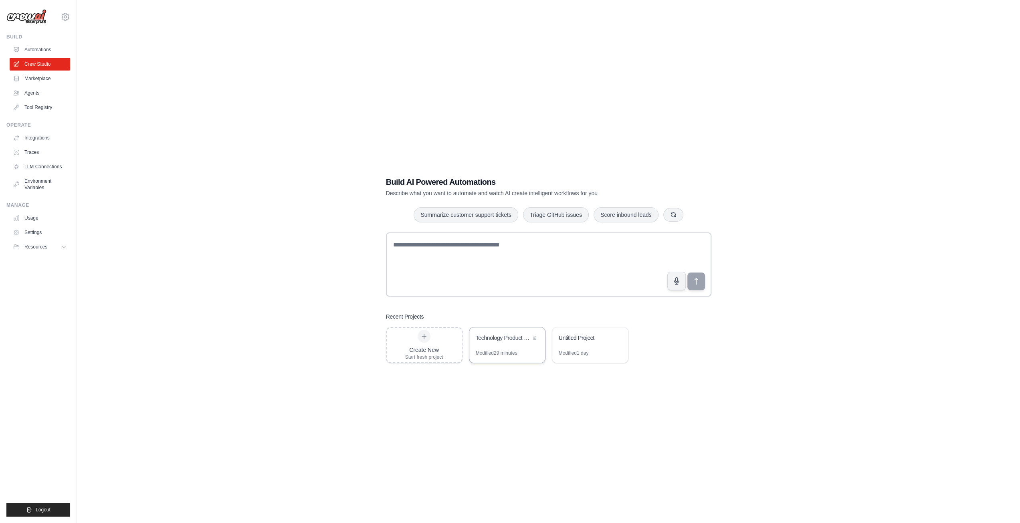
click at [500, 336] on div "Technology Product Research Automation" at bounding box center [503, 338] width 55 height 8
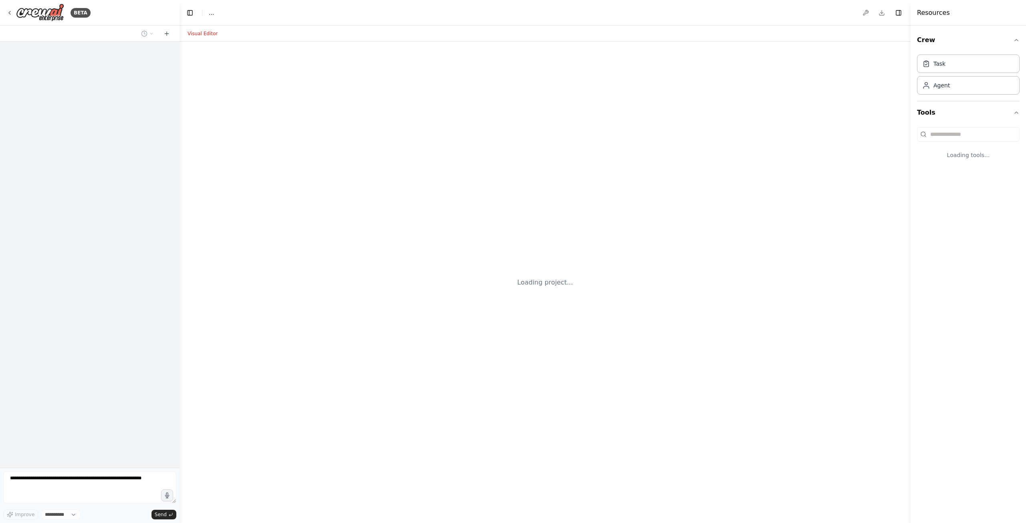
select select "****"
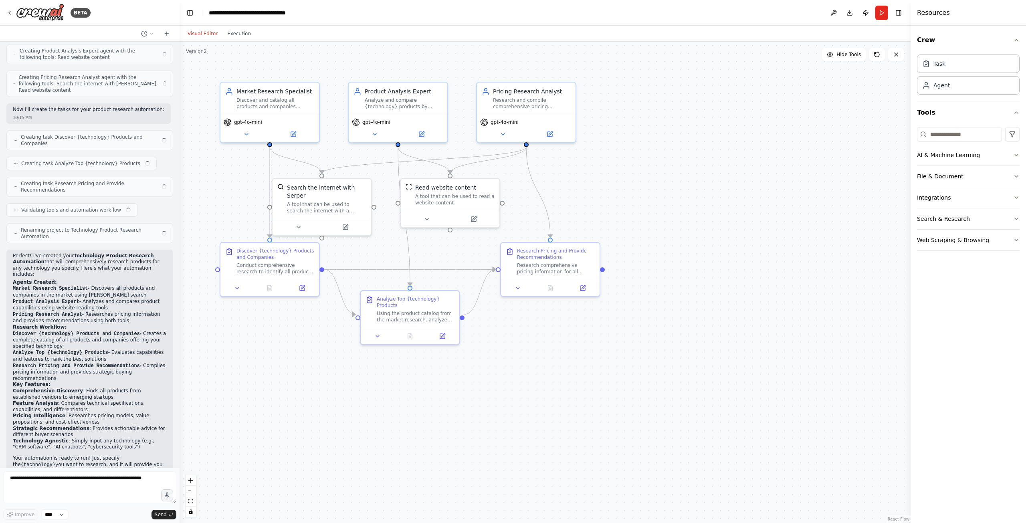
scroll to position [227, 0]
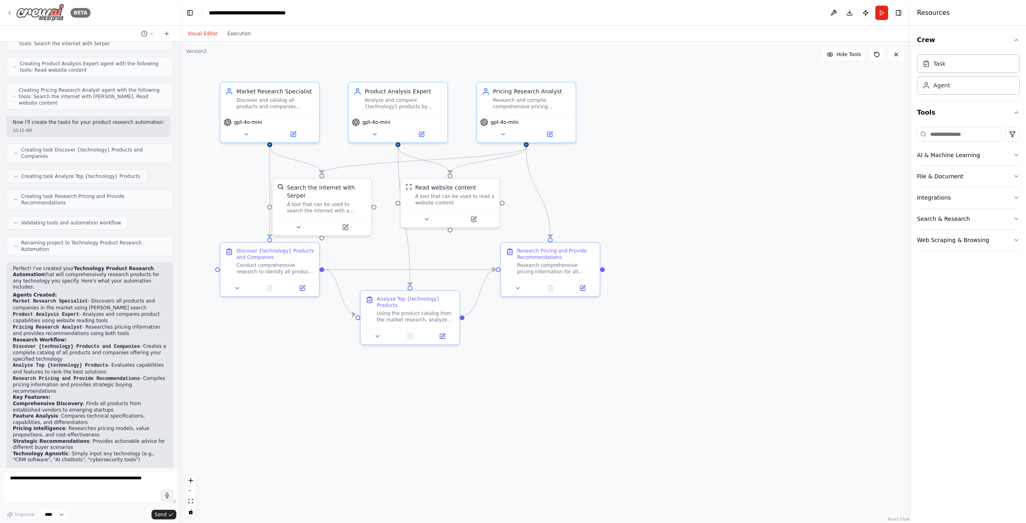
click at [10, 13] on icon at bounding box center [9, 13] width 6 height 6
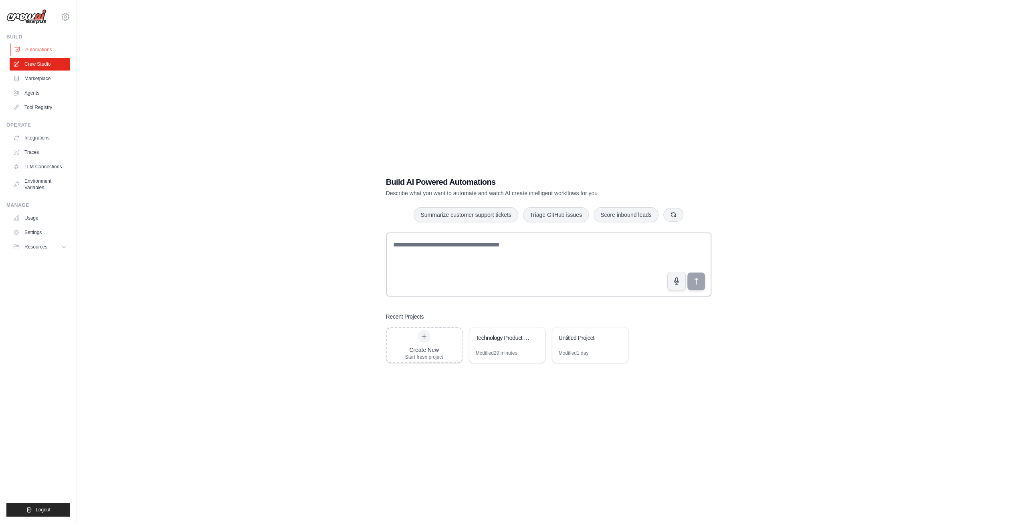
click at [32, 51] on link "Automations" at bounding box center [40, 49] width 61 height 13
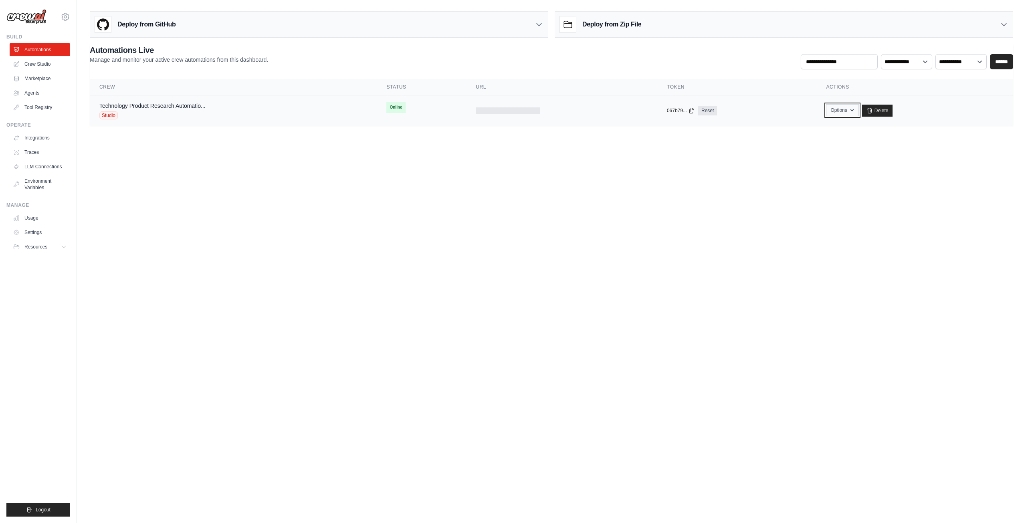
click at [853, 113] on button "Options" at bounding box center [842, 110] width 32 height 12
click at [605, 219] on body "[EMAIL_ADDRESS][DOMAIN_NAME] Settings Build Automations Crew Studio" at bounding box center [513, 261] width 1026 height 523
click at [132, 108] on div "Technology Product Research Automatio..." at bounding box center [152, 106] width 106 height 8
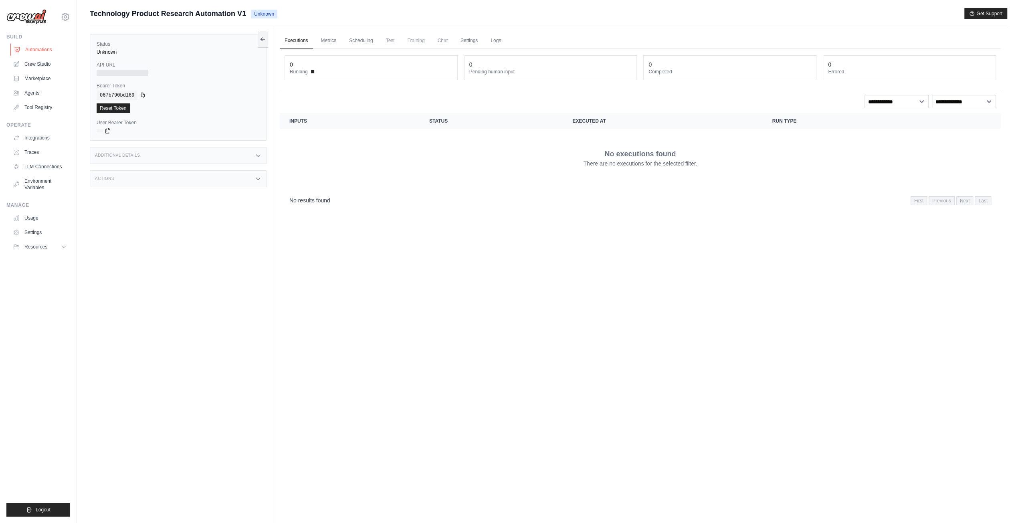
click at [25, 49] on link "Automations" at bounding box center [40, 49] width 61 height 13
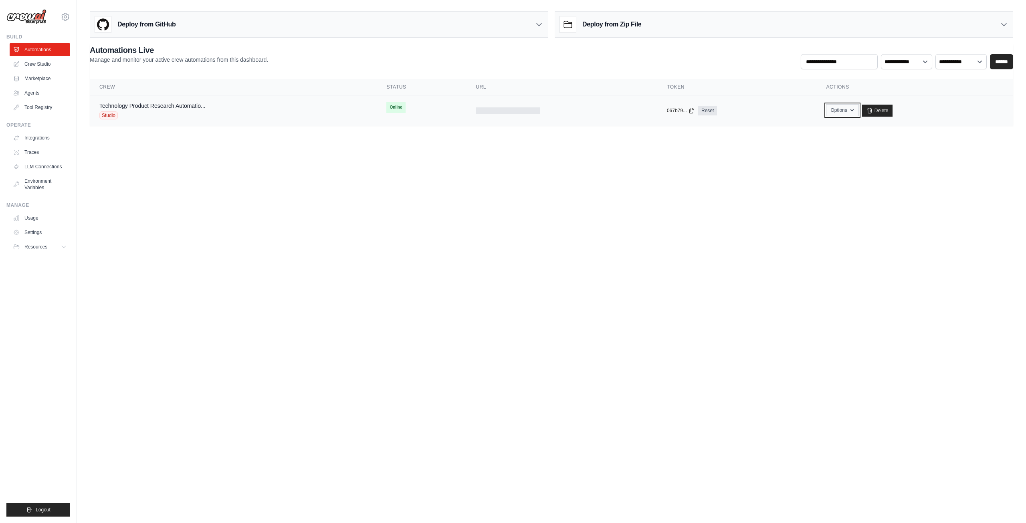
click at [835, 114] on button "Options" at bounding box center [842, 110] width 32 height 12
click at [600, 194] on body "[EMAIL_ADDRESS][DOMAIN_NAME] Settings Build Automations Crew Studio" at bounding box center [513, 261] width 1026 height 523
click at [111, 110] on div "Technology Product Research Automatio... Studio" at bounding box center [152, 111] width 106 height 18
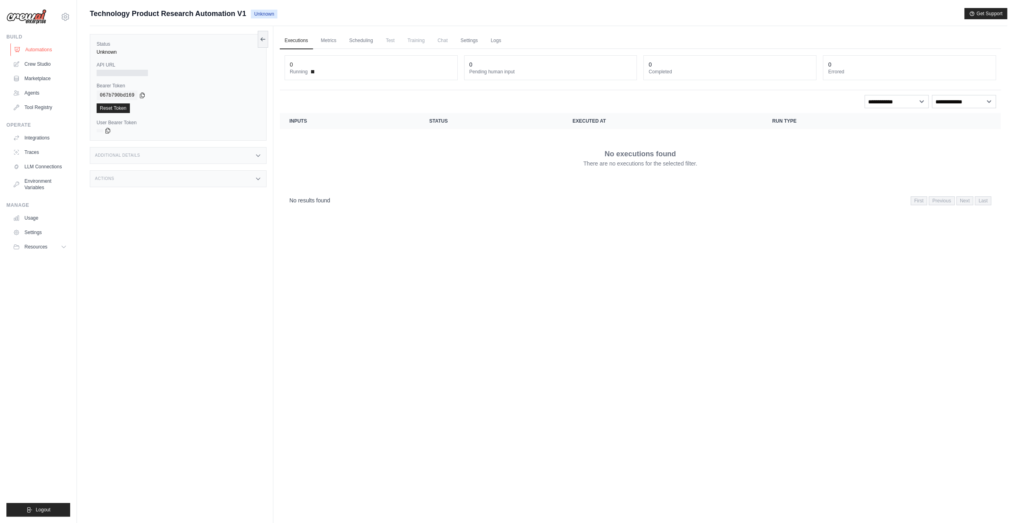
click at [23, 53] on link "Automations" at bounding box center [40, 49] width 61 height 13
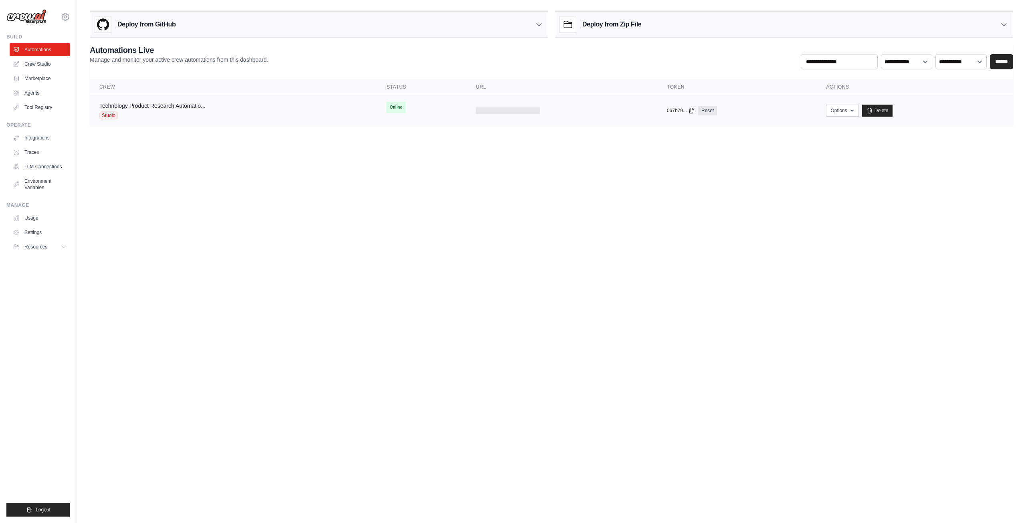
click at [157, 109] on div "Technology Product Research Automatio..." at bounding box center [152, 106] width 106 height 8
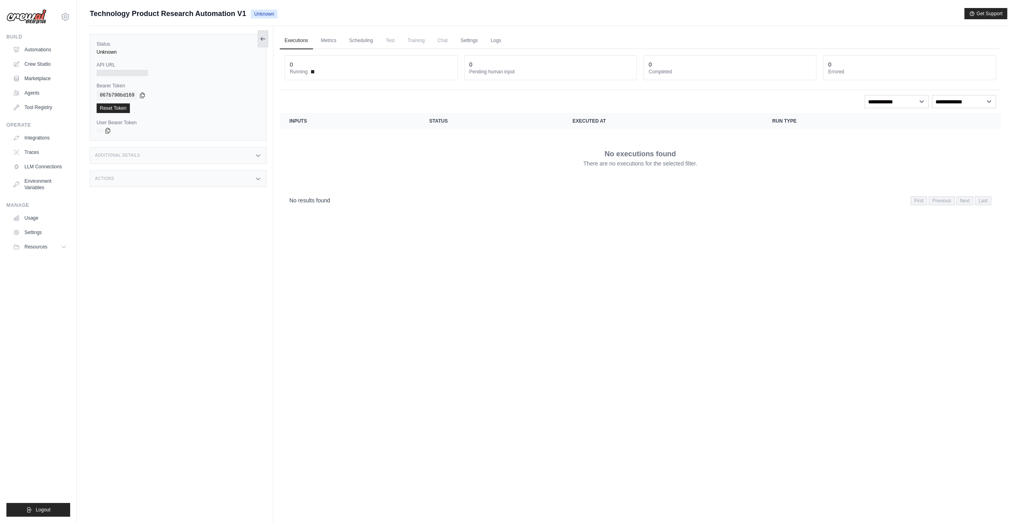
click at [260, 42] on button at bounding box center [263, 38] width 10 height 17
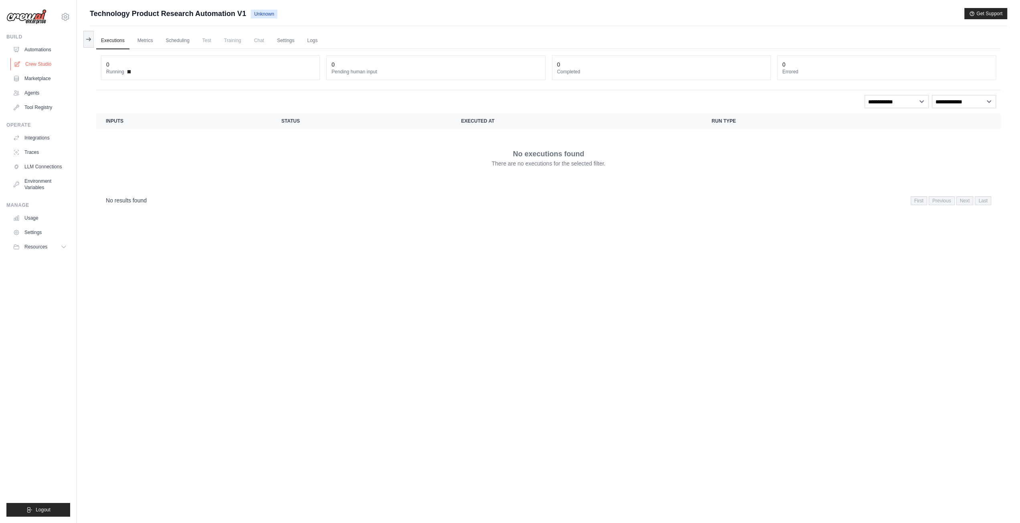
click at [41, 67] on link "Crew Studio" at bounding box center [40, 64] width 61 height 13
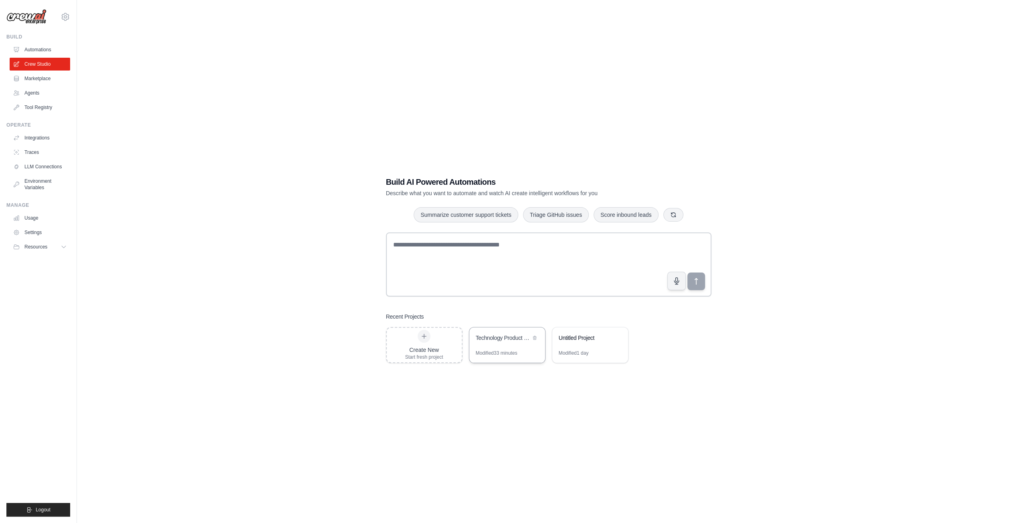
click at [495, 342] on div "Technology Product Research Automation" at bounding box center [503, 339] width 55 height 10
click at [38, 50] on link "Automations" at bounding box center [40, 49] width 61 height 13
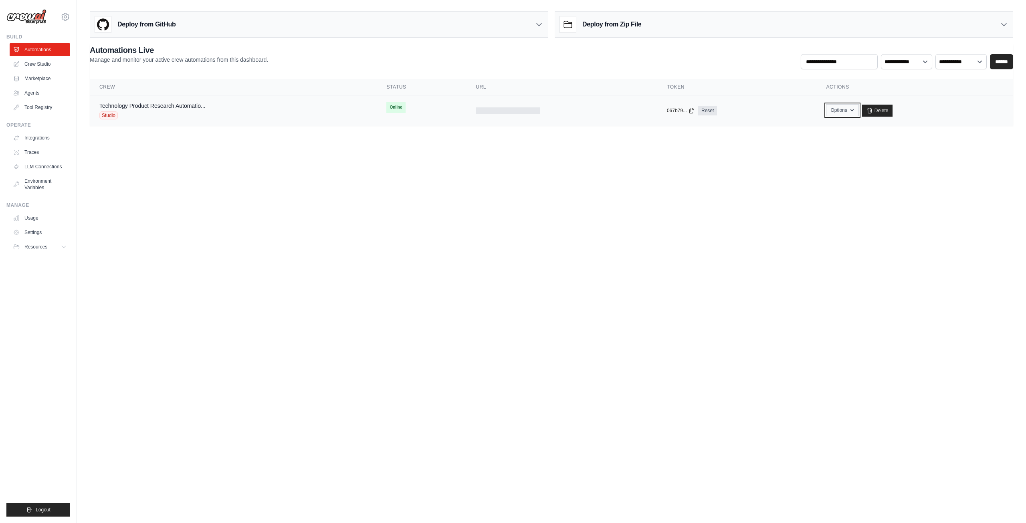
click at [839, 112] on button "Options" at bounding box center [842, 110] width 32 height 12
click at [168, 226] on body "[EMAIL_ADDRESS][DOMAIN_NAME] Settings Build Automations Crew Studio" at bounding box center [513, 261] width 1026 height 523
click at [167, 112] on div "Studio" at bounding box center [152, 115] width 106 height 8
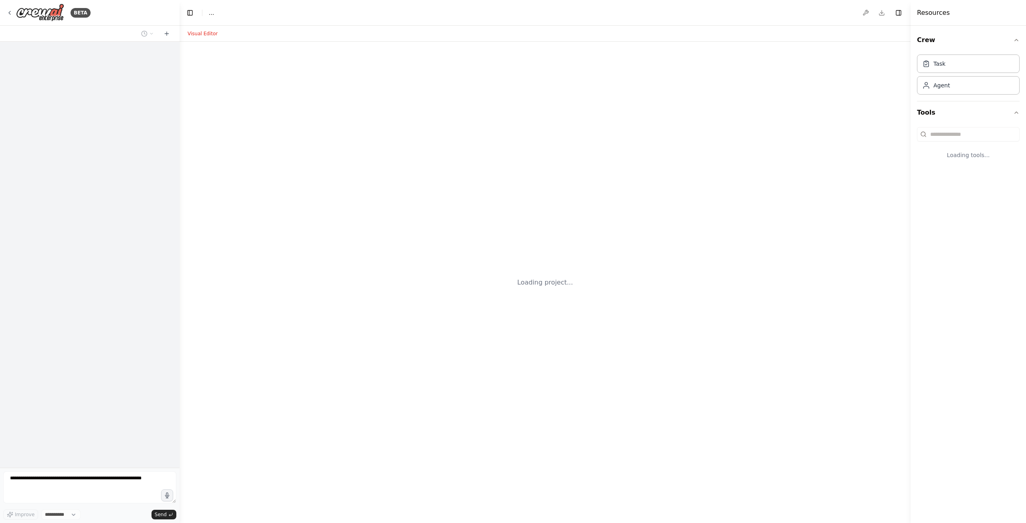
select select "****"
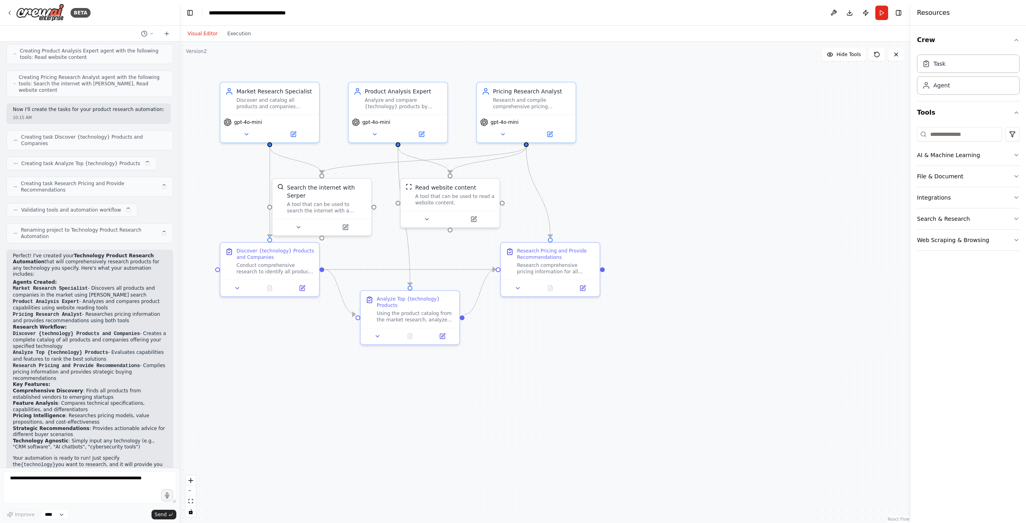
scroll to position [227, 0]
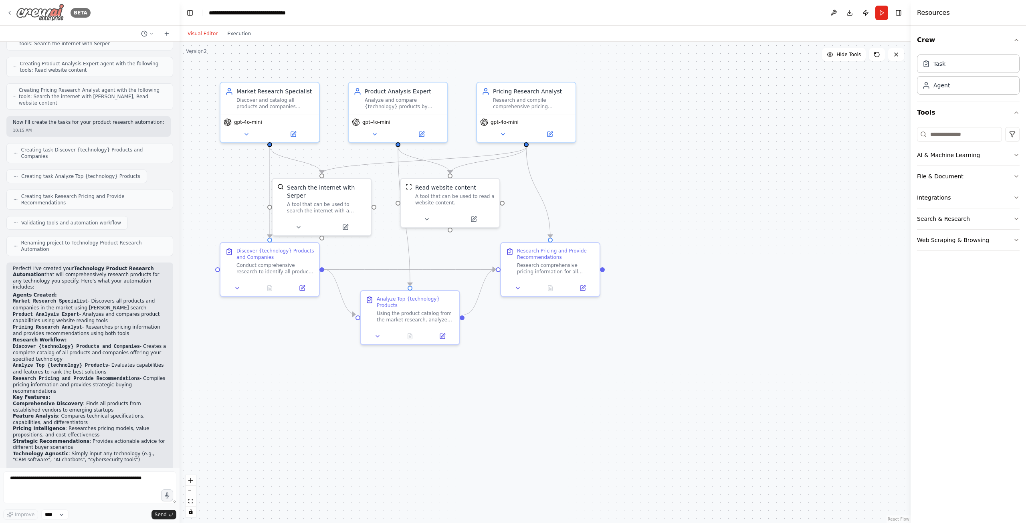
click at [10, 14] on icon at bounding box center [9, 13] width 6 height 6
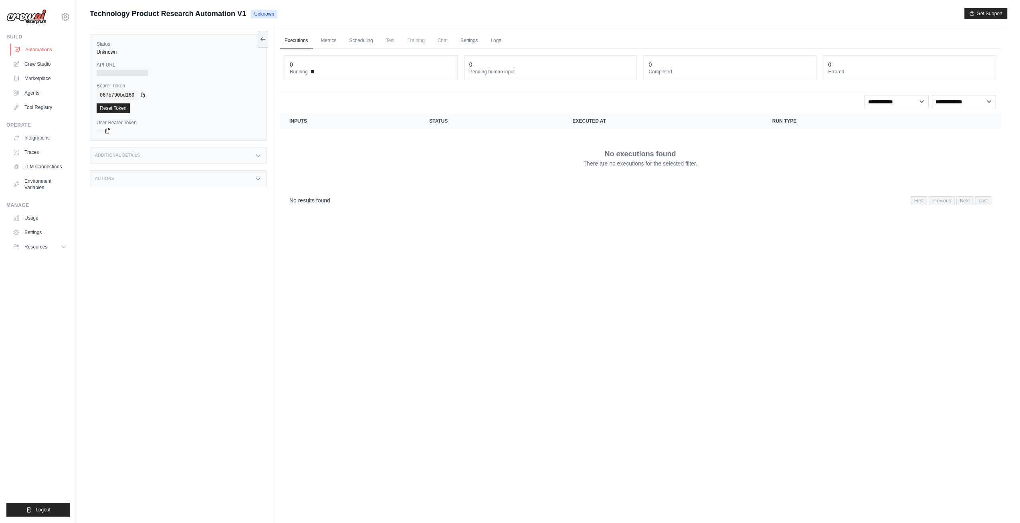
click at [30, 48] on link "Automations" at bounding box center [40, 49] width 61 height 13
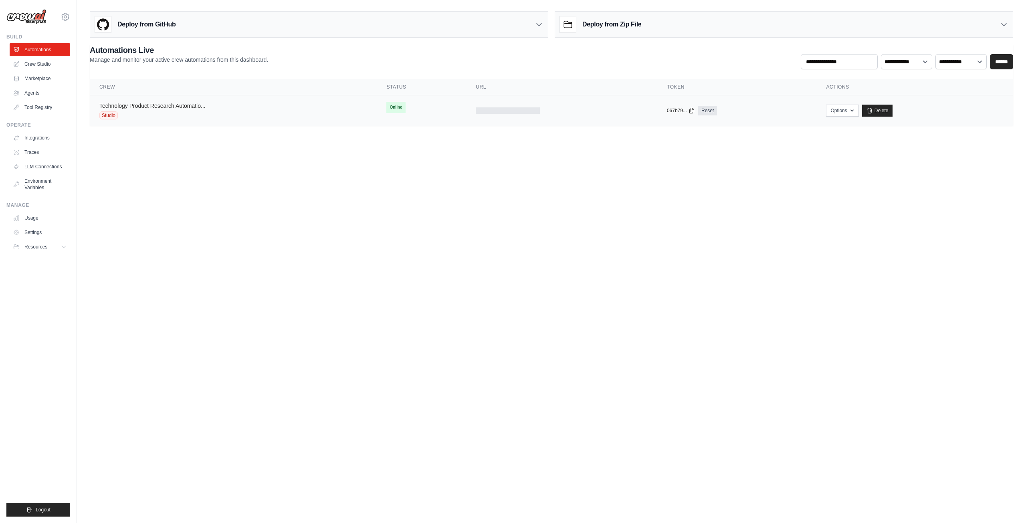
click at [147, 105] on link "Technology Product Research Automatio..." at bounding box center [152, 106] width 106 height 6
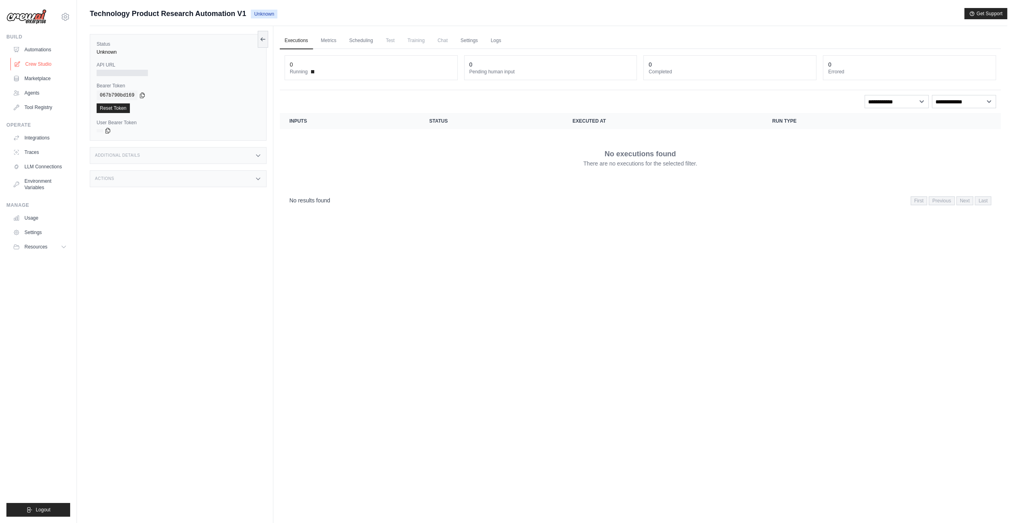
click at [46, 64] on link "Crew Studio" at bounding box center [40, 64] width 61 height 13
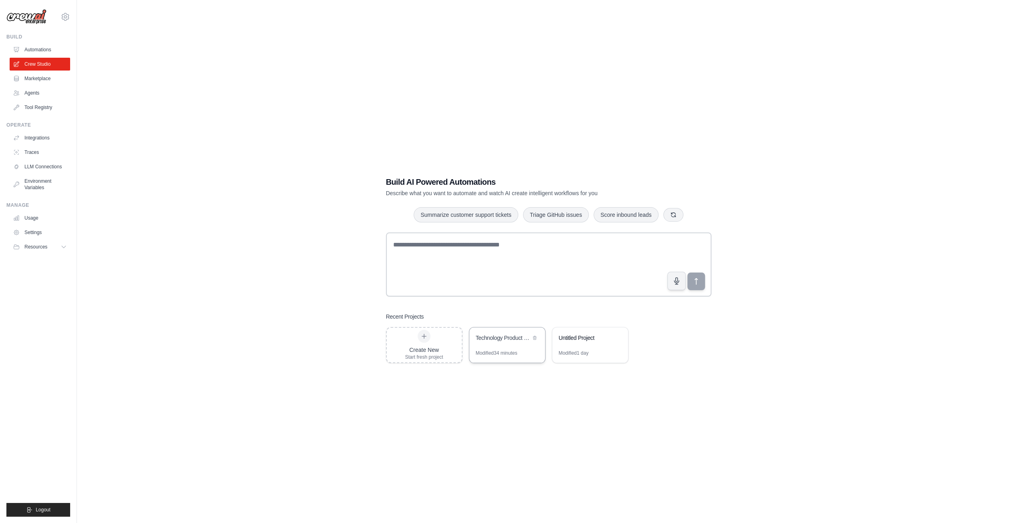
click at [494, 337] on div "Technology Product Research Automation" at bounding box center [503, 338] width 55 height 8
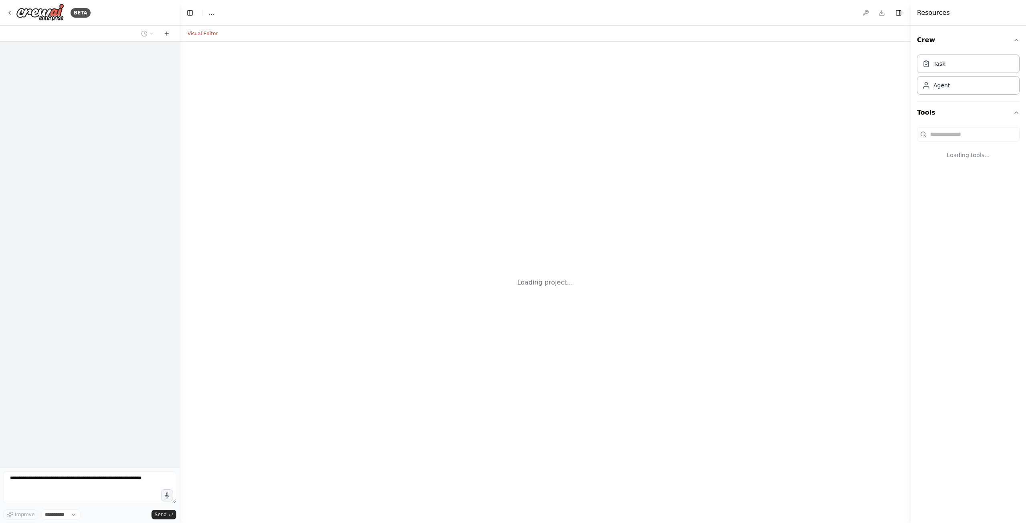
select select "****"
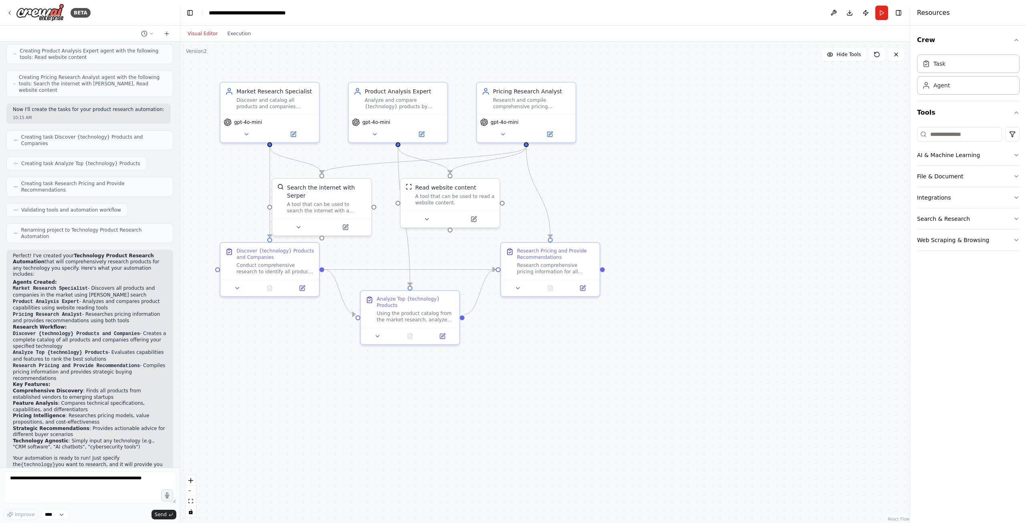
scroll to position [227, 0]
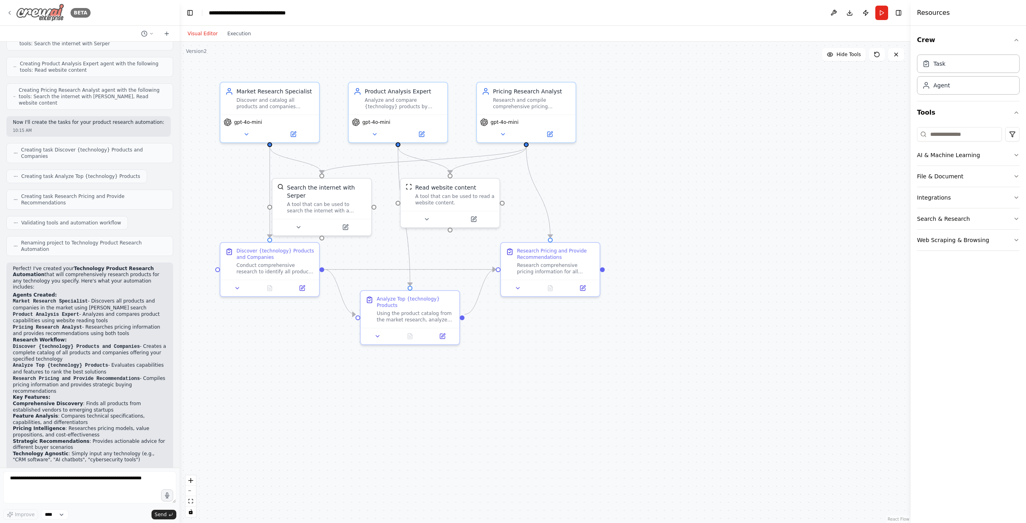
click at [13, 11] on div "BETA" at bounding box center [48, 13] width 84 height 18
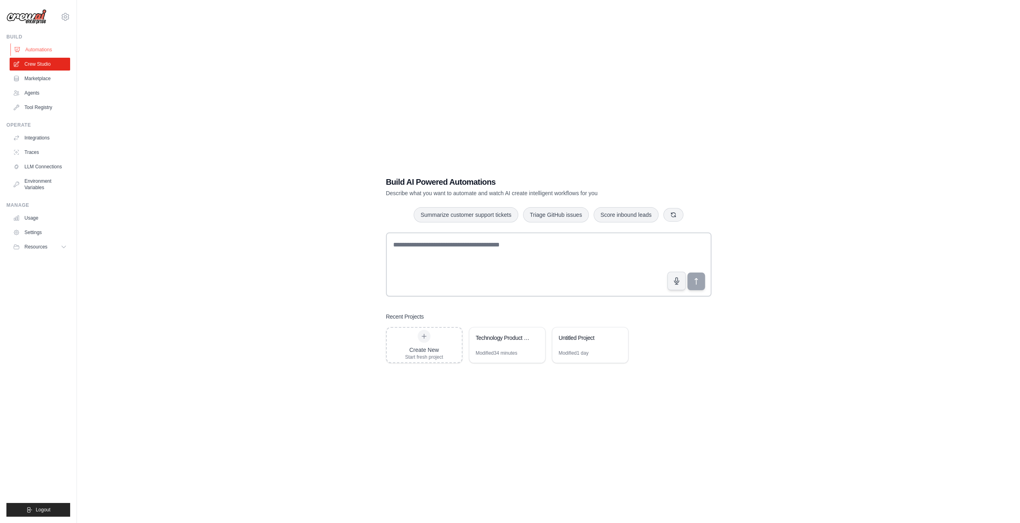
click at [42, 50] on link "Automations" at bounding box center [40, 49] width 61 height 13
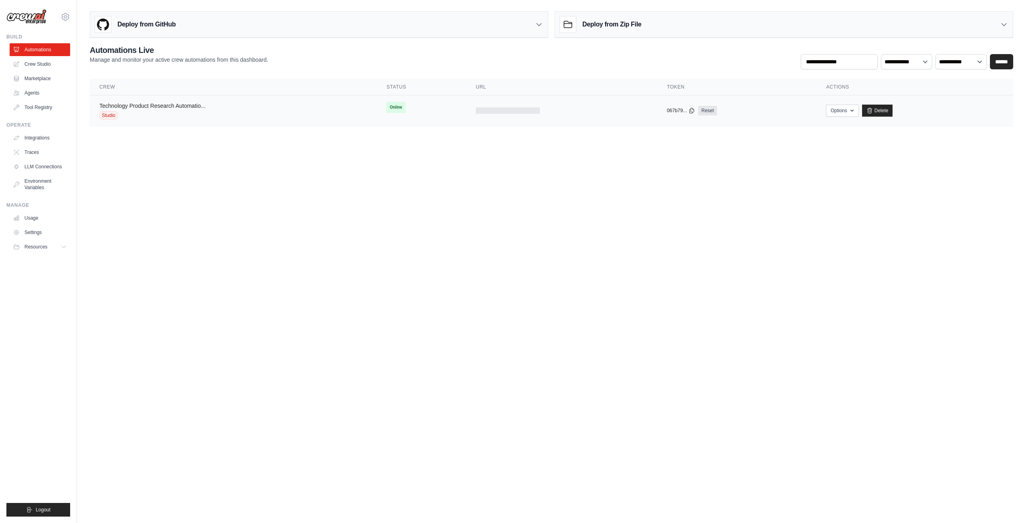
click at [185, 105] on link "Technology Product Research Automatio..." at bounding box center [152, 106] width 106 height 6
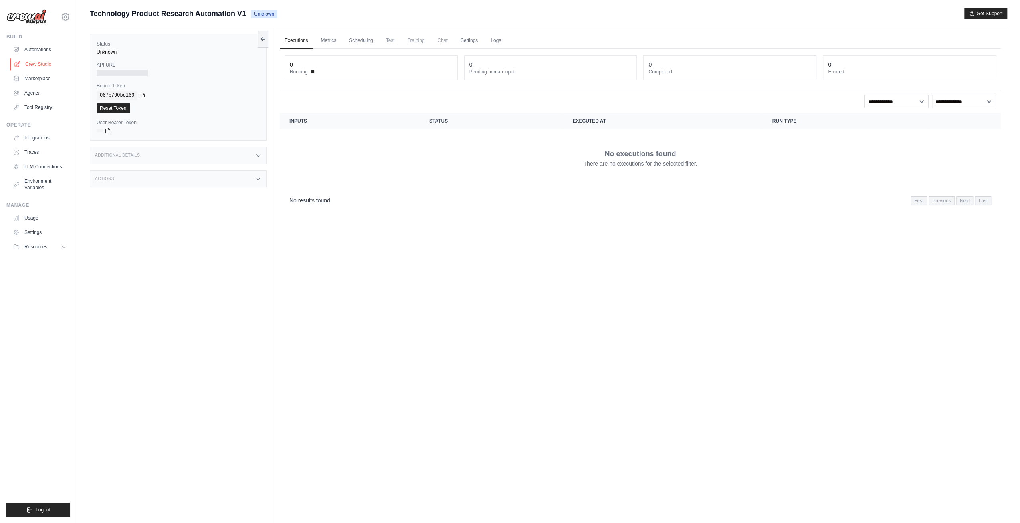
click at [18, 70] on link "Crew Studio" at bounding box center [40, 64] width 61 height 13
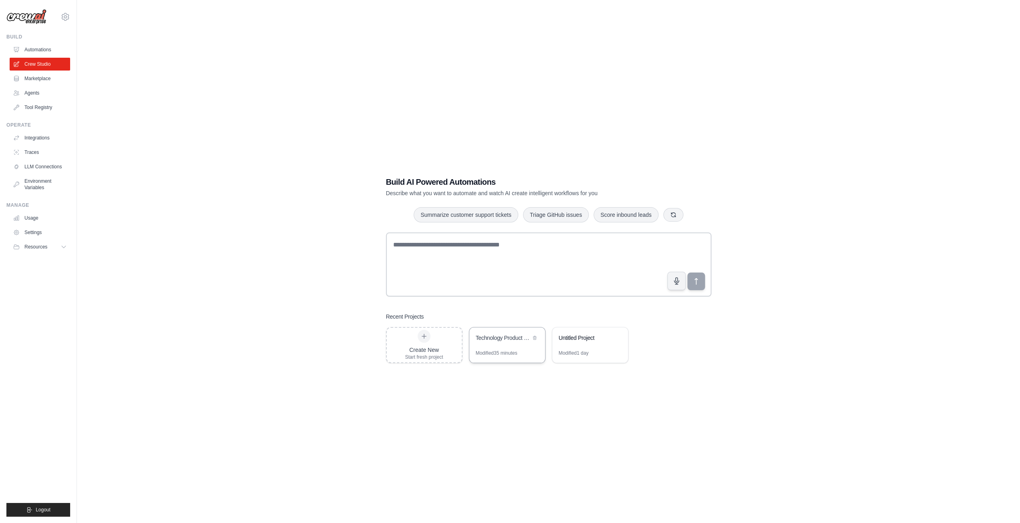
click at [504, 350] on div "Modified 35 minutes" at bounding box center [497, 353] width 42 height 6
click at [44, 48] on link "Automations" at bounding box center [40, 49] width 61 height 13
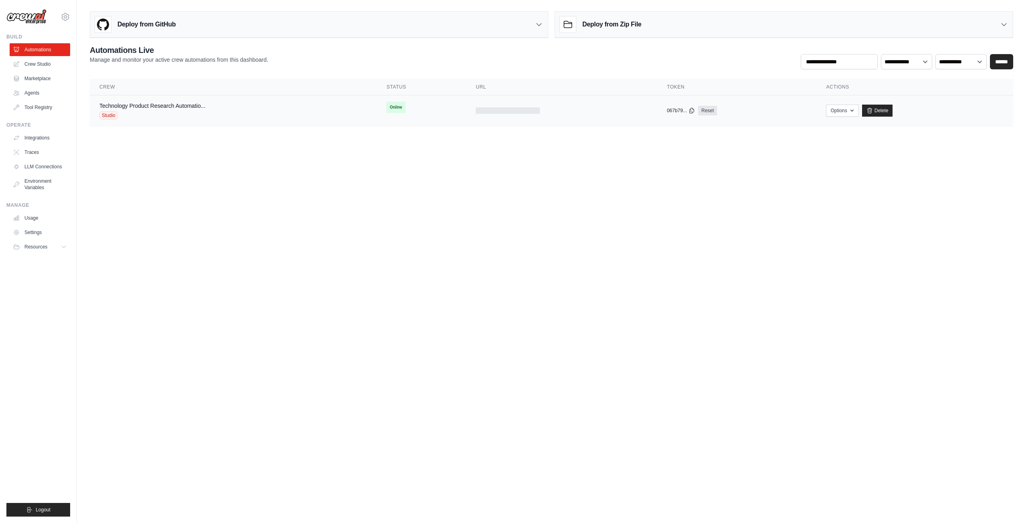
click at [396, 105] on span "Online" at bounding box center [395, 107] width 19 height 11
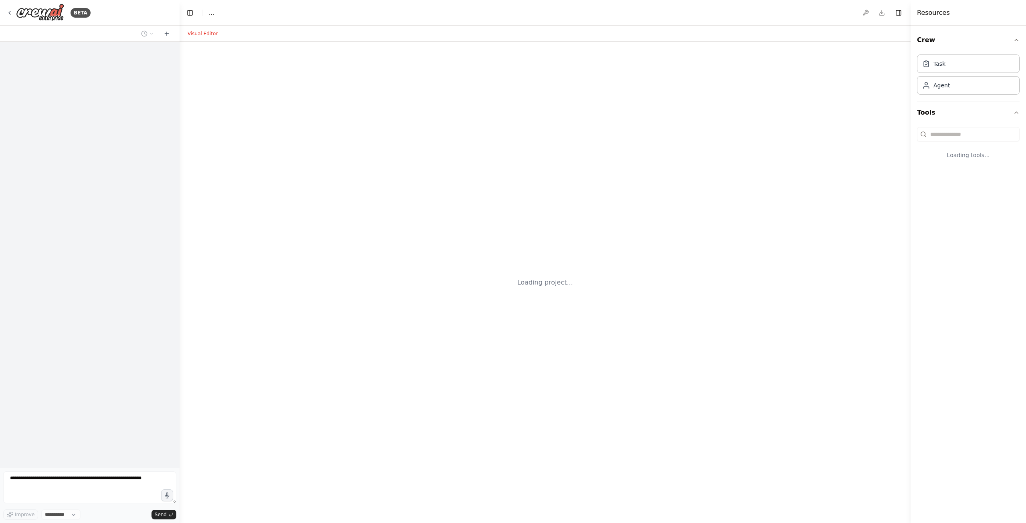
select select "****"
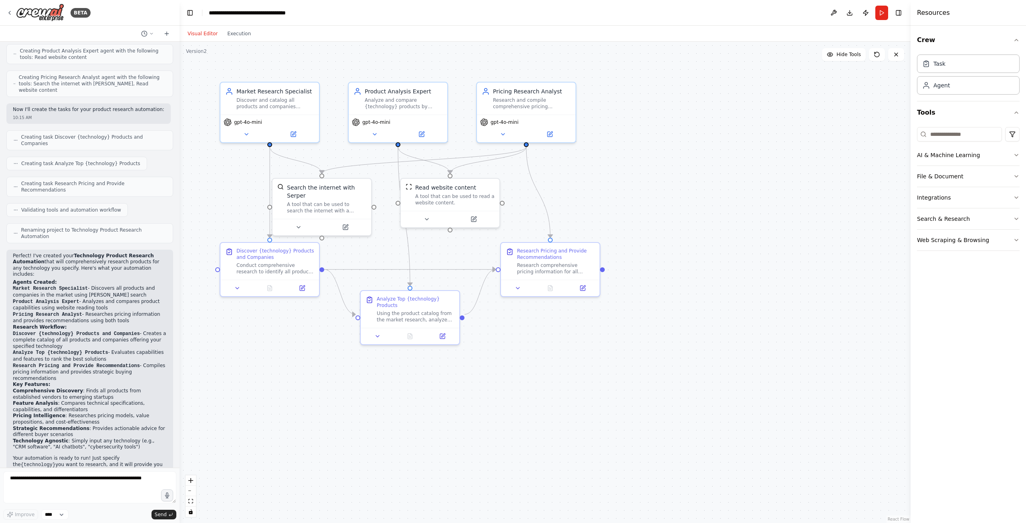
scroll to position [227, 0]
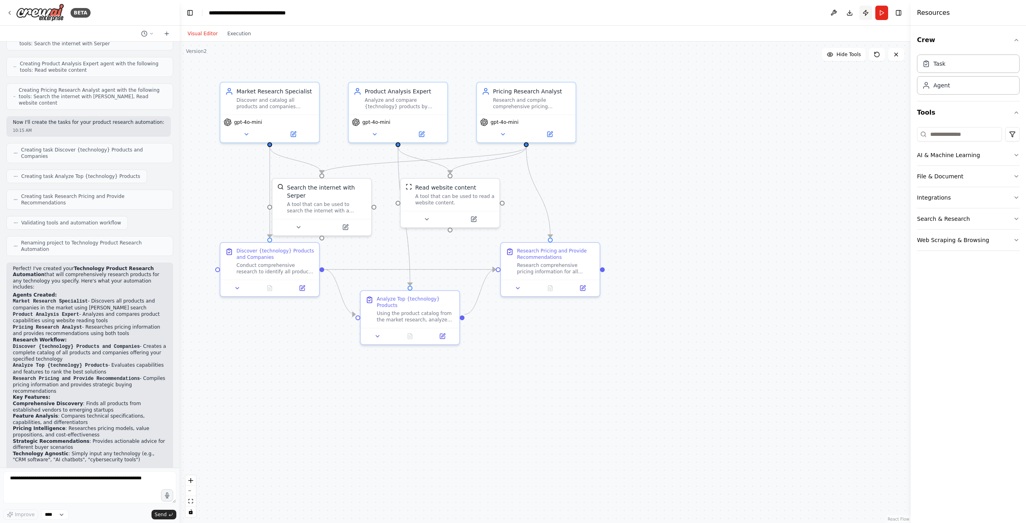
click at [866, 12] on button "Publish" at bounding box center [865, 13] width 13 height 14
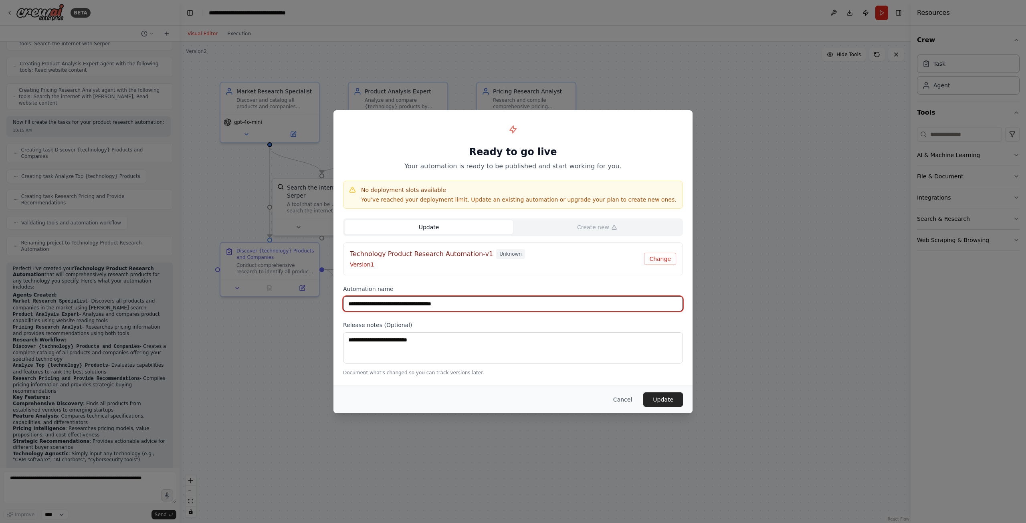
click at [492, 304] on input "**********" at bounding box center [513, 303] width 340 height 15
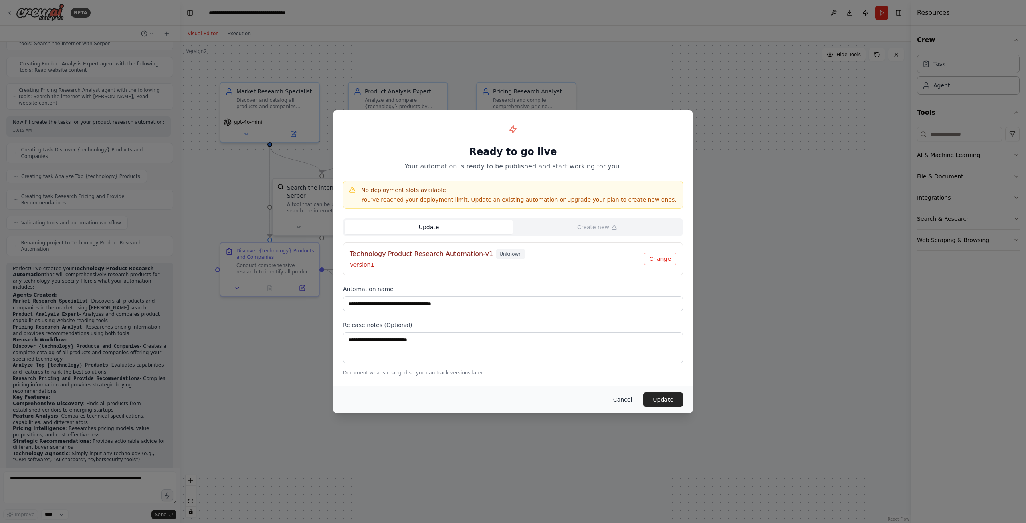
click at [626, 397] on button "Cancel" at bounding box center [623, 399] width 32 height 14
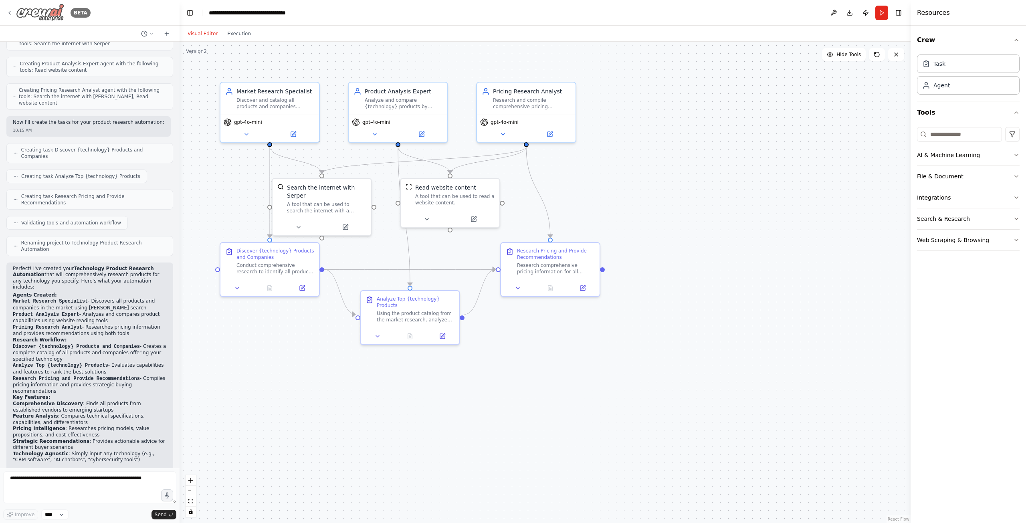
click at [7, 14] on icon at bounding box center [9, 13] width 6 height 6
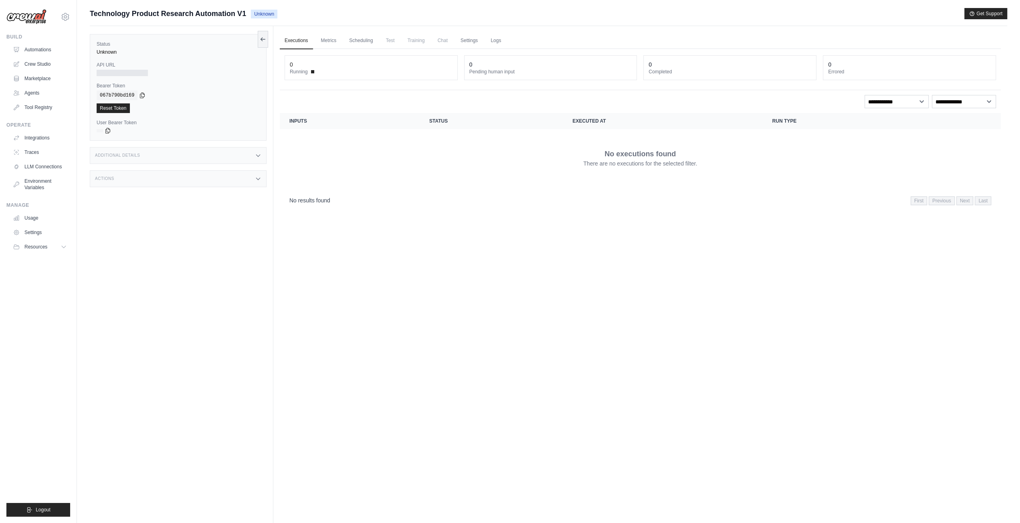
click at [119, 72] on div at bounding box center [122, 73] width 51 height 6
click at [326, 40] on link "Metrics" at bounding box center [328, 40] width 25 height 17
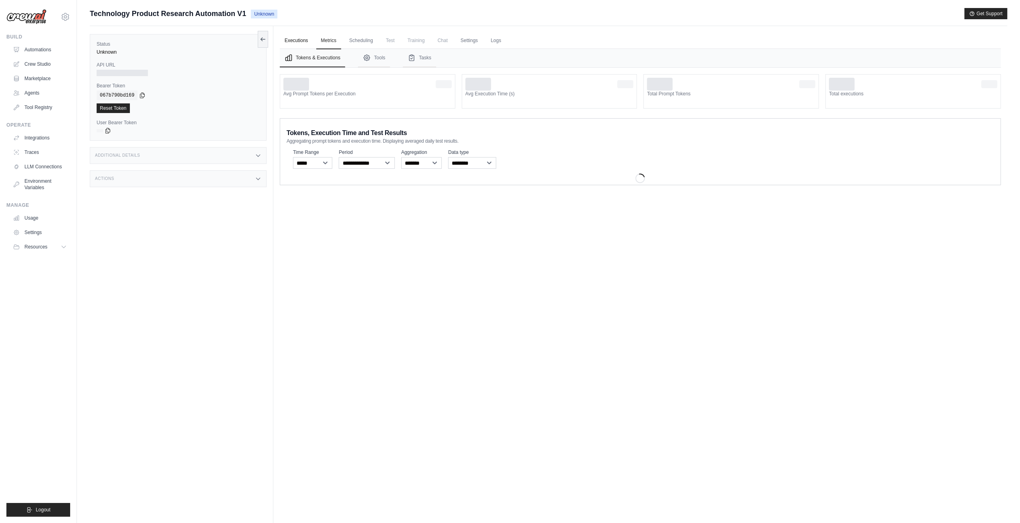
click at [289, 40] on link "Executions" at bounding box center [296, 40] width 33 height 17
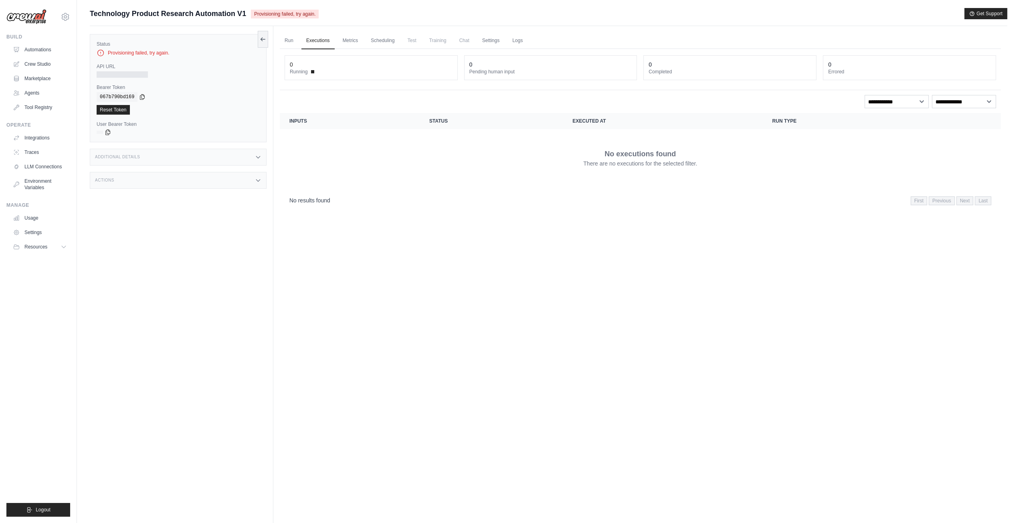
click at [310, 13] on span "Provisioning failed, try again." at bounding box center [285, 14] width 68 height 9
click at [281, 15] on span "Provisioning failed, try again." at bounding box center [285, 14] width 68 height 9
click at [121, 50] on div "Provisioning failed, try again." at bounding box center [178, 53] width 163 height 8
click at [29, 65] on link "Crew Studio" at bounding box center [40, 64] width 61 height 13
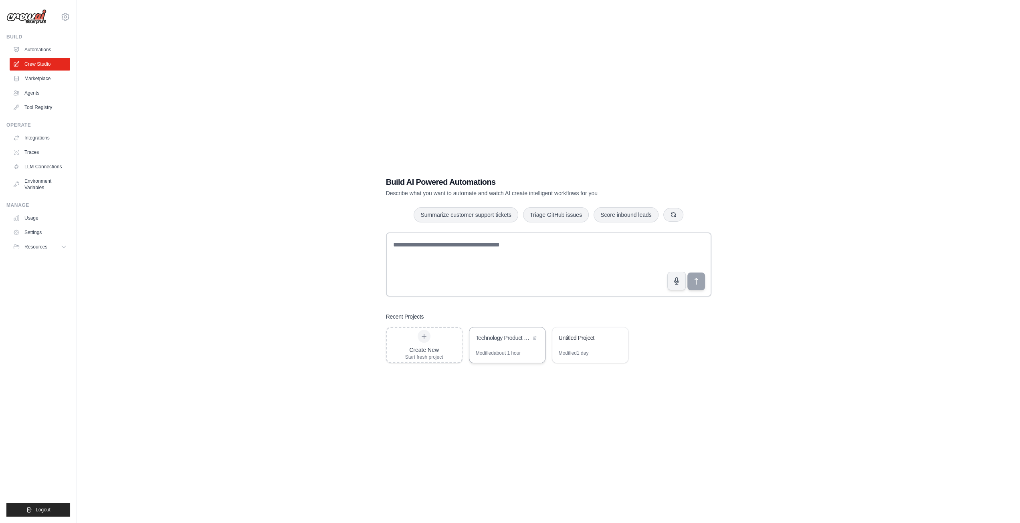
click at [494, 340] on div "Technology Product Research Automation" at bounding box center [503, 338] width 55 height 8
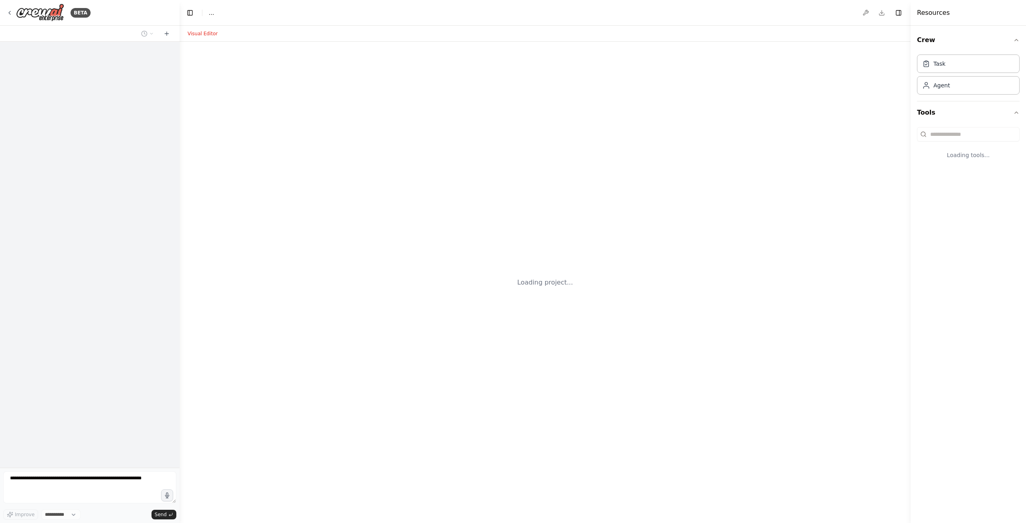
select select "****"
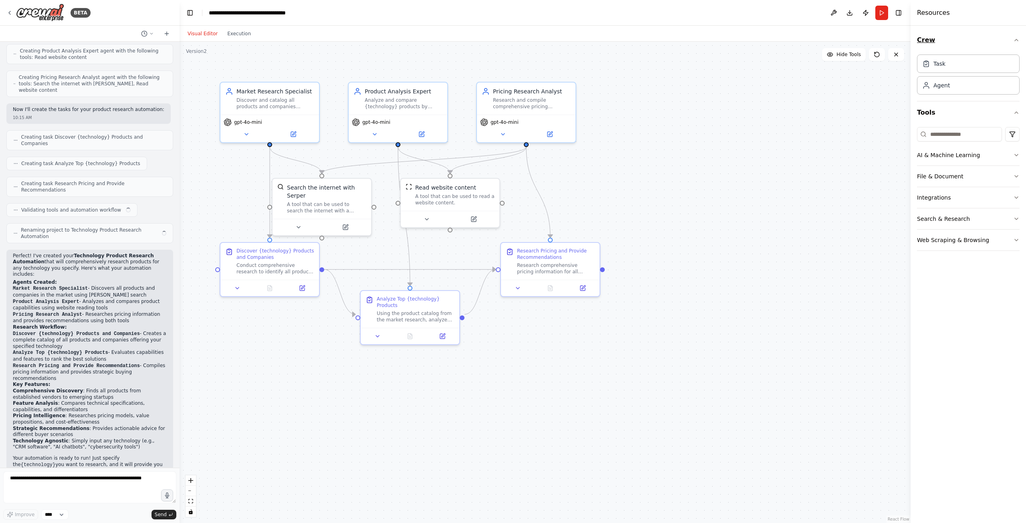
scroll to position [227, 0]
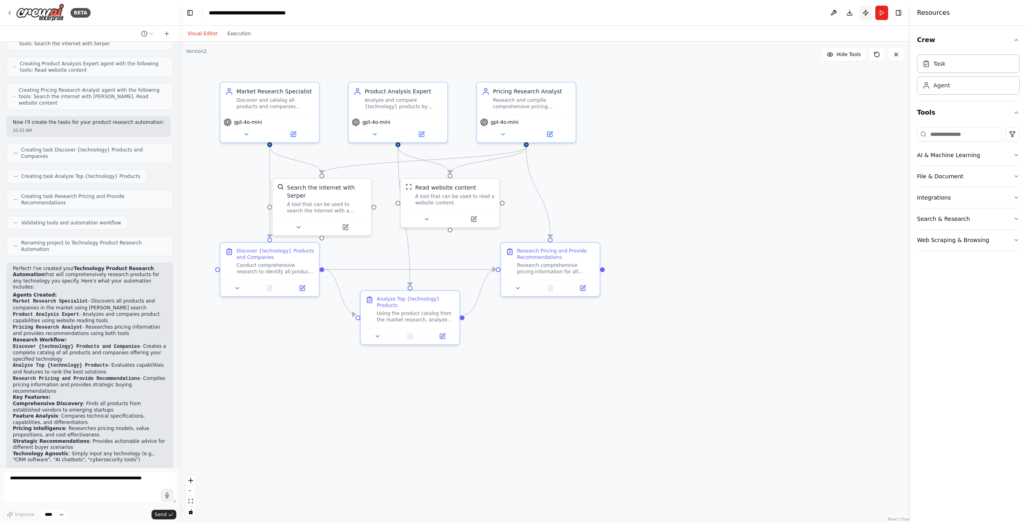
click at [863, 15] on button "Publish" at bounding box center [865, 13] width 13 height 14
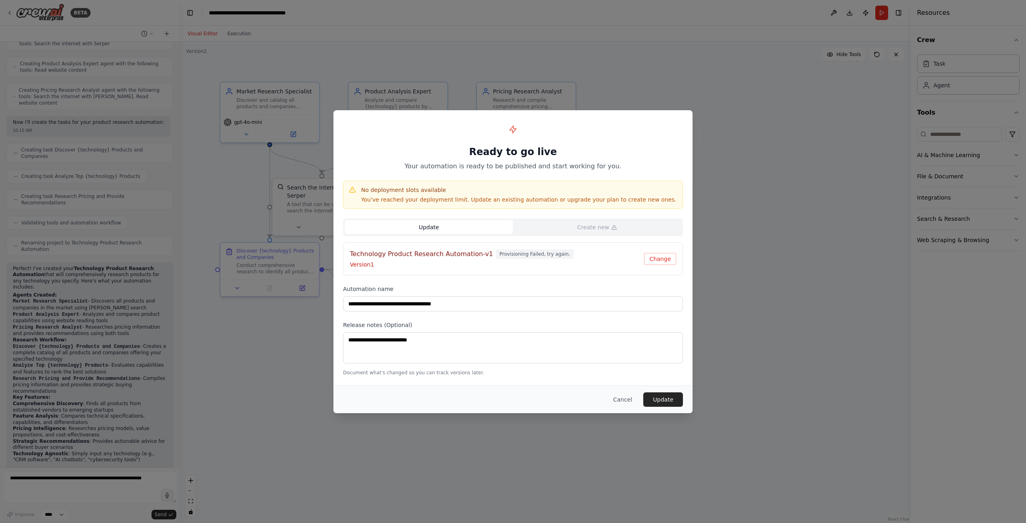
click at [443, 200] on p "You've reached your deployment limit. Update an existing automation or upgrade …" at bounding box center [518, 200] width 315 height 8
click at [456, 256] on h4 "Technology Product Research Automation-v1" at bounding box center [421, 254] width 143 height 10
click at [528, 257] on span "Provisioning Failed, try again." at bounding box center [534, 254] width 77 height 10
click at [660, 400] on button "Update" at bounding box center [663, 399] width 40 height 14
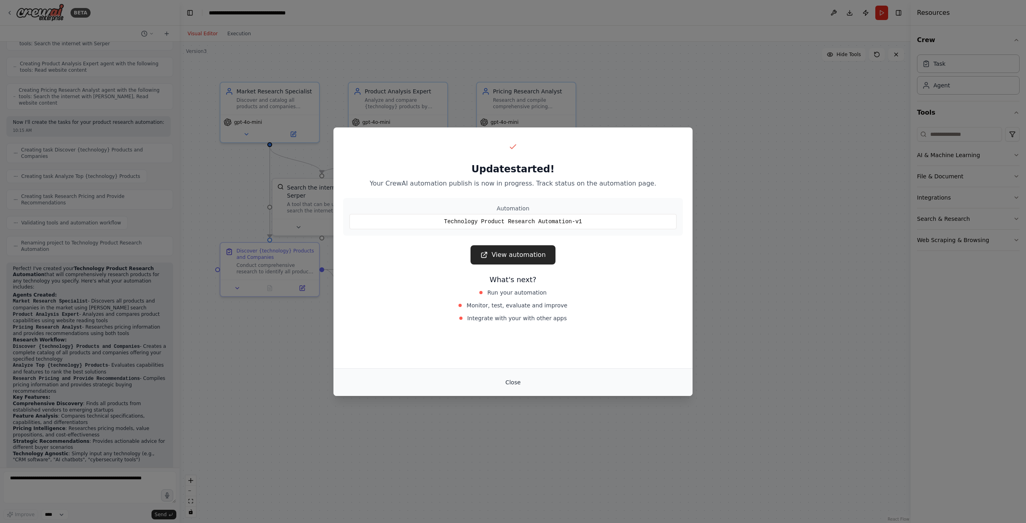
click at [509, 381] on button "Close" at bounding box center [513, 382] width 28 height 14
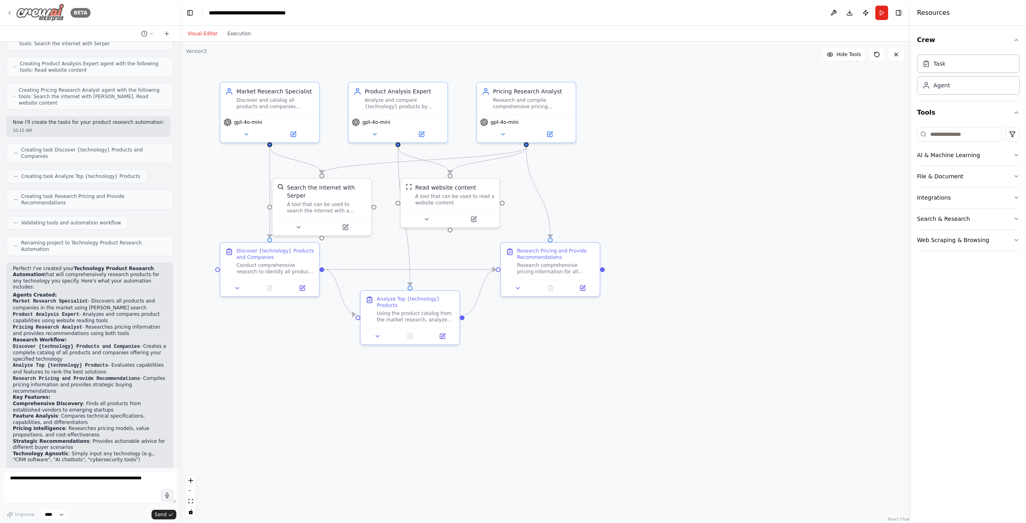
click at [11, 10] on icon at bounding box center [9, 13] width 6 height 6
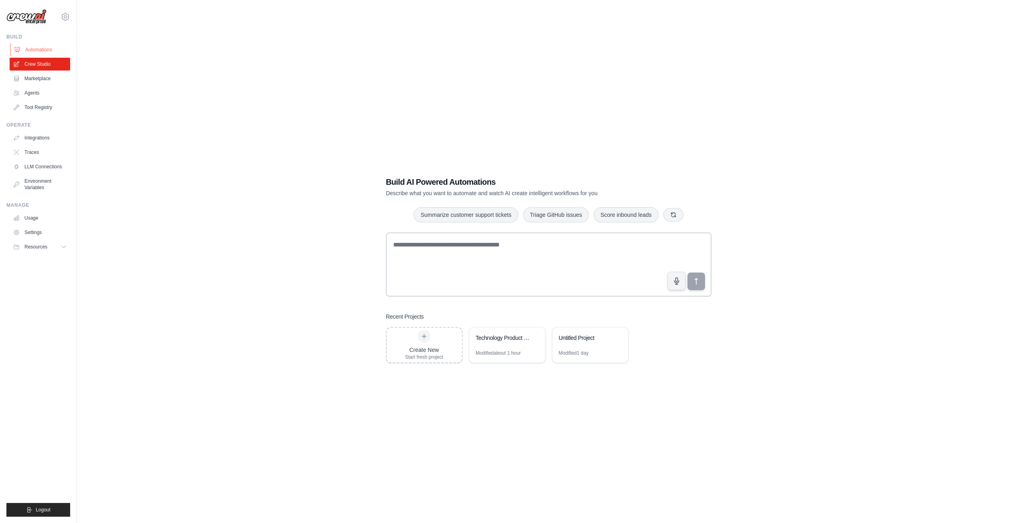
click at [38, 50] on link "Automations" at bounding box center [40, 49] width 61 height 13
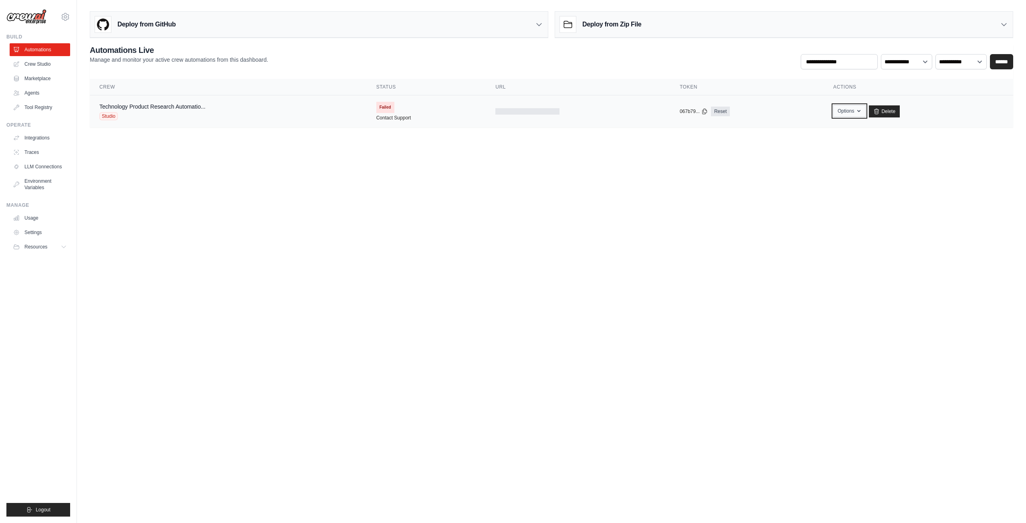
click at [857, 113] on icon "button" at bounding box center [859, 111] width 6 height 6
drag, startPoint x: 655, startPoint y: 232, endPoint x: 645, endPoint y: 229, distance: 10.8
click at [655, 232] on body "[EMAIL_ADDRESS][DOMAIN_NAME] Settings Build Automations Crew Studio" at bounding box center [513, 261] width 1026 height 523
click at [717, 250] on body "[EMAIL_ADDRESS][DOMAIN_NAME] Settings Build Automations Crew Studio" at bounding box center [513, 261] width 1026 height 523
drag, startPoint x: 935, startPoint y: 247, endPoint x: 906, endPoint y: 198, distance: 56.4
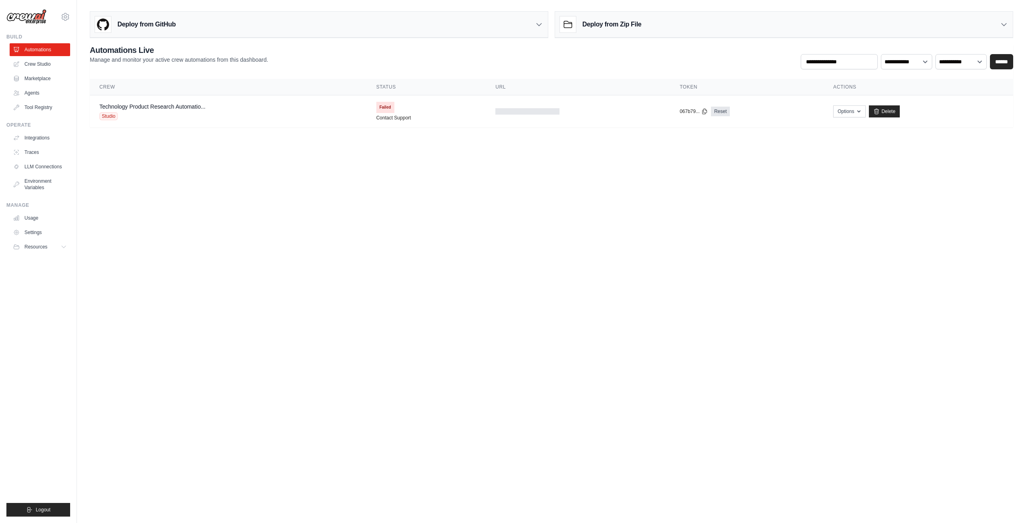
click at [934, 245] on body "[EMAIL_ADDRESS][DOMAIN_NAME] Settings Build Automations Crew Studio" at bounding box center [513, 261] width 1026 height 523
click at [852, 113] on button "Options" at bounding box center [849, 111] width 32 height 12
click at [928, 166] on body "nate@nabconsultingllc.com Settings Build Automations Crew Studio" at bounding box center [513, 261] width 1026 height 523
click at [122, 106] on link "Technology Product Research Automatio..." at bounding box center [152, 106] width 106 height 6
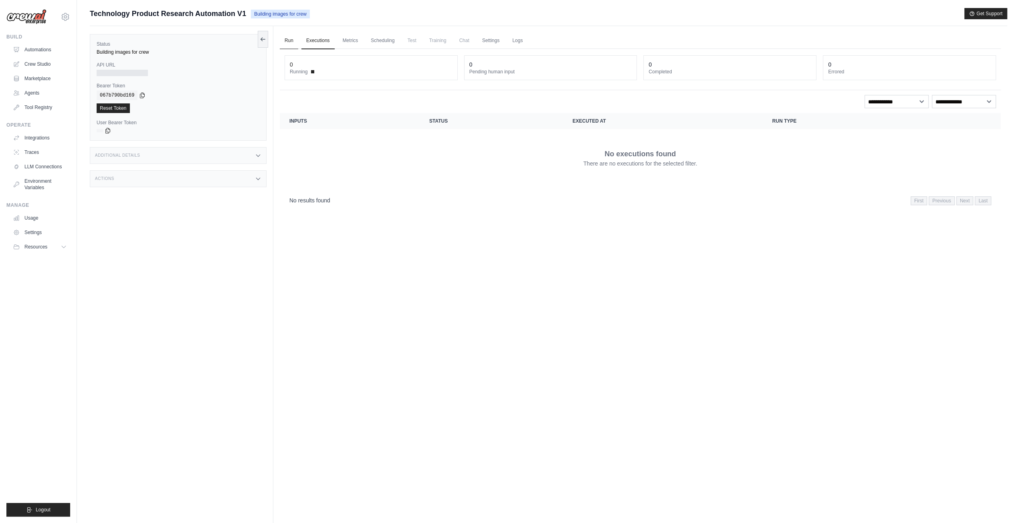
click at [281, 35] on link "Run" at bounding box center [289, 40] width 18 height 17
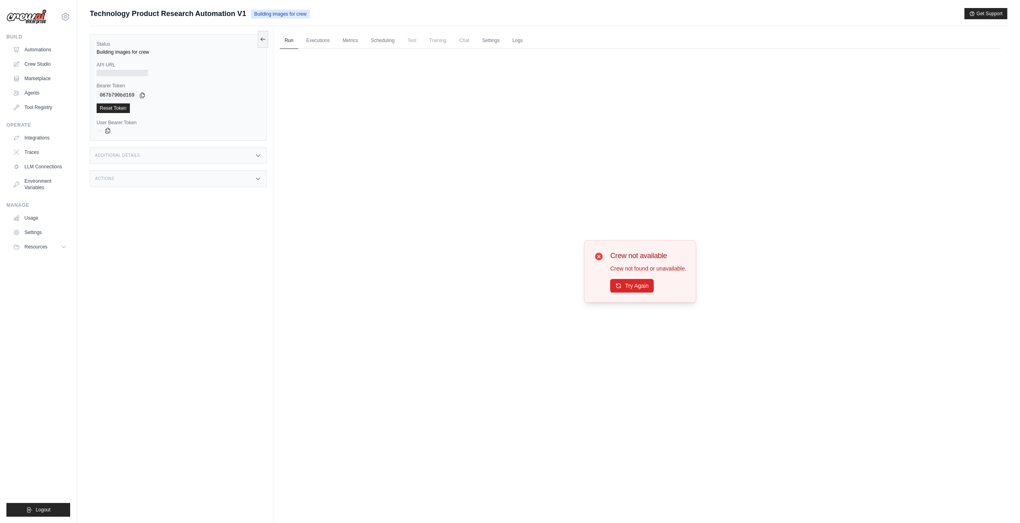
click at [479, 176] on div "Crew not available Crew not found or unavailable. Try Again" at bounding box center [640, 271] width 721 height 445
click at [30, 49] on link "Automations" at bounding box center [40, 49] width 61 height 13
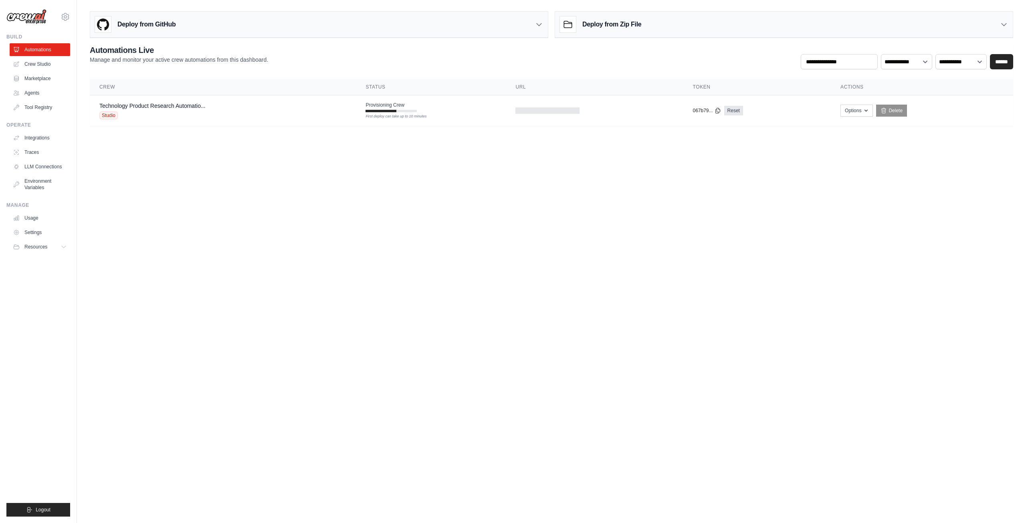
click at [456, 315] on body "[EMAIL_ADDRESS][DOMAIN_NAME] Settings Build Automations Crew Studio" at bounding box center [513, 261] width 1026 height 523
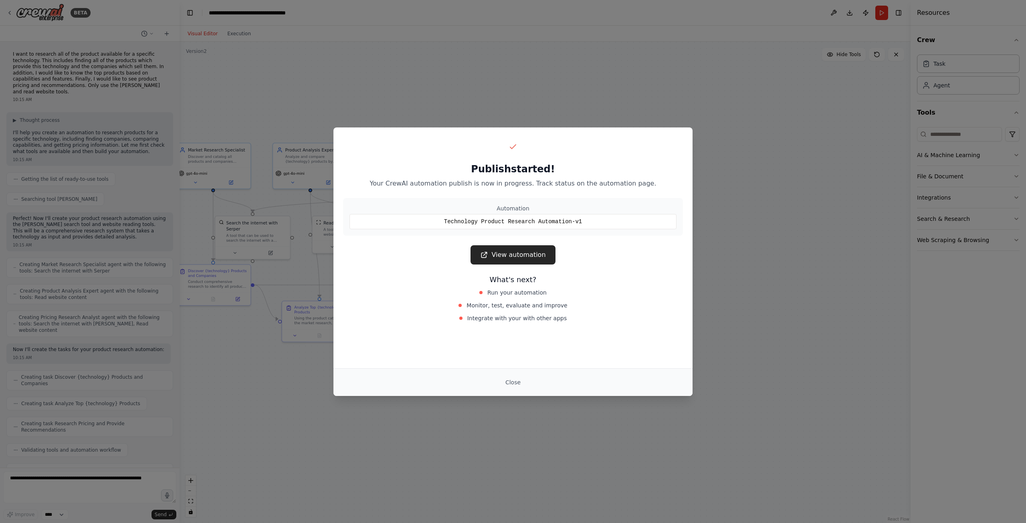
scroll to position [227, 0]
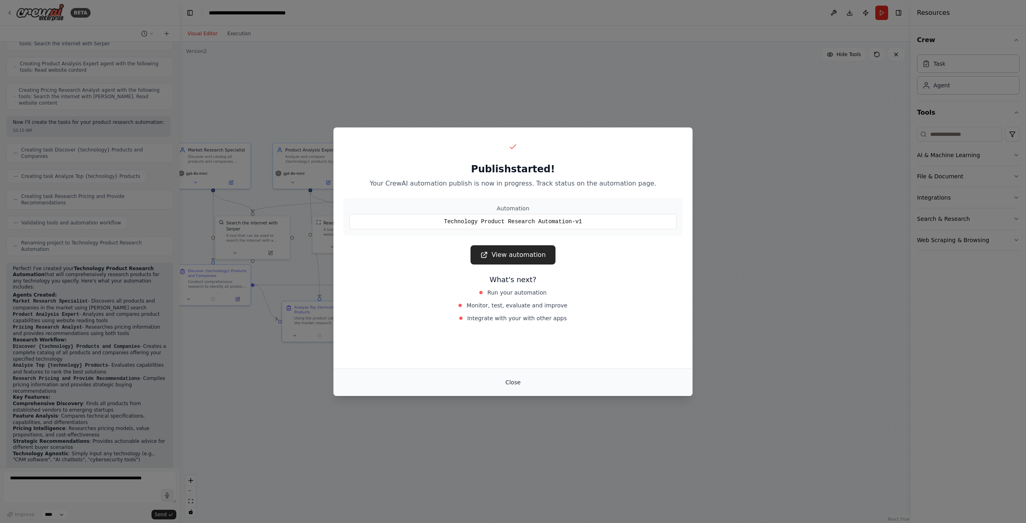
click at [513, 387] on button "Close" at bounding box center [513, 382] width 28 height 14
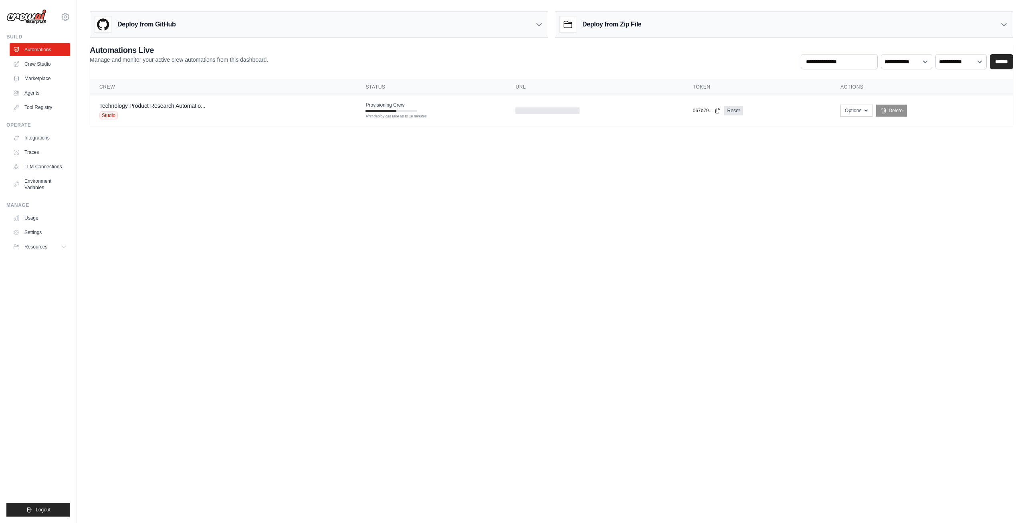
click at [663, 245] on body "[EMAIL_ADDRESS][DOMAIN_NAME] Settings Build Automations Crew Studio" at bounding box center [513, 261] width 1026 height 523
click at [29, 61] on link "Crew Studio" at bounding box center [40, 64] width 61 height 13
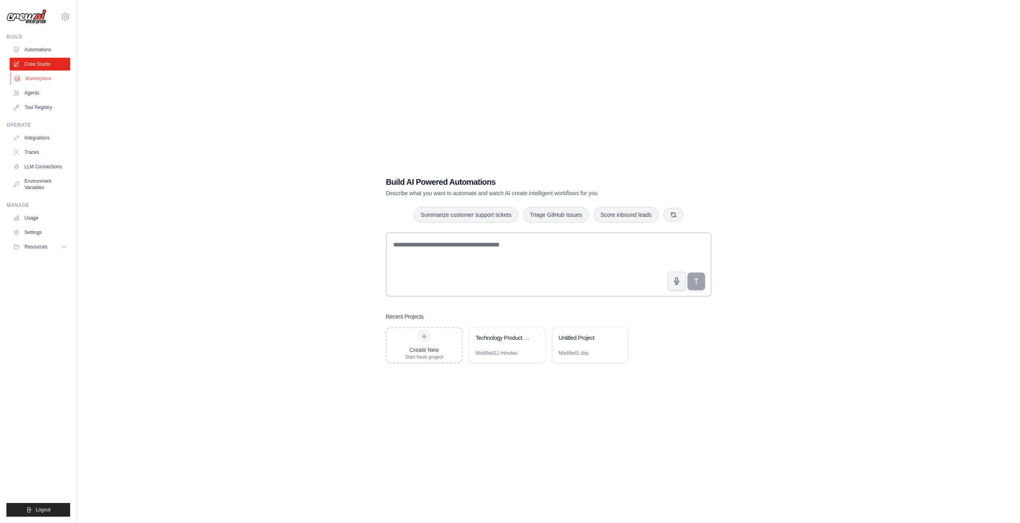
click at [29, 78] on link "Marketplace" at bounding box center [40, 78] width 61 height 13
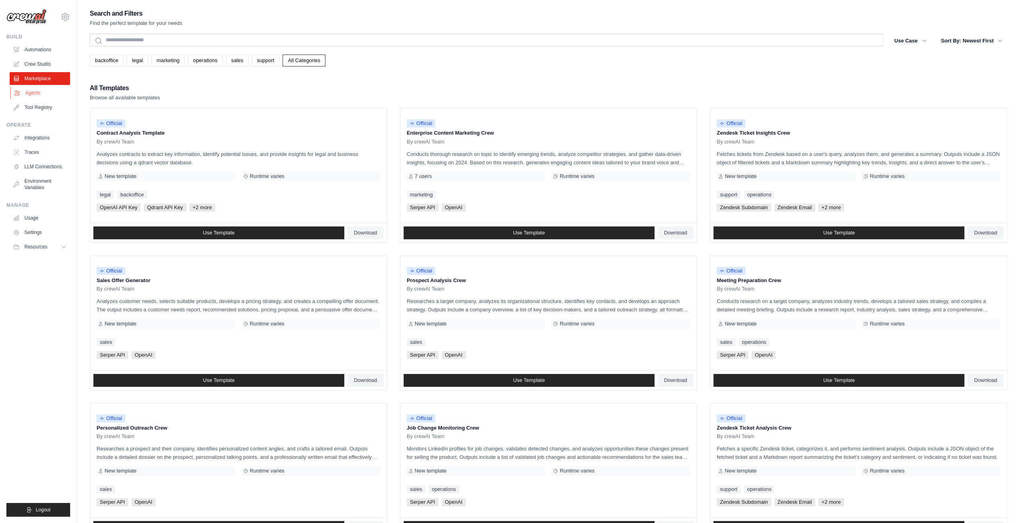
click at [28, 93] on link "Agents" at bounding box center [40, 93] width 61 height 13
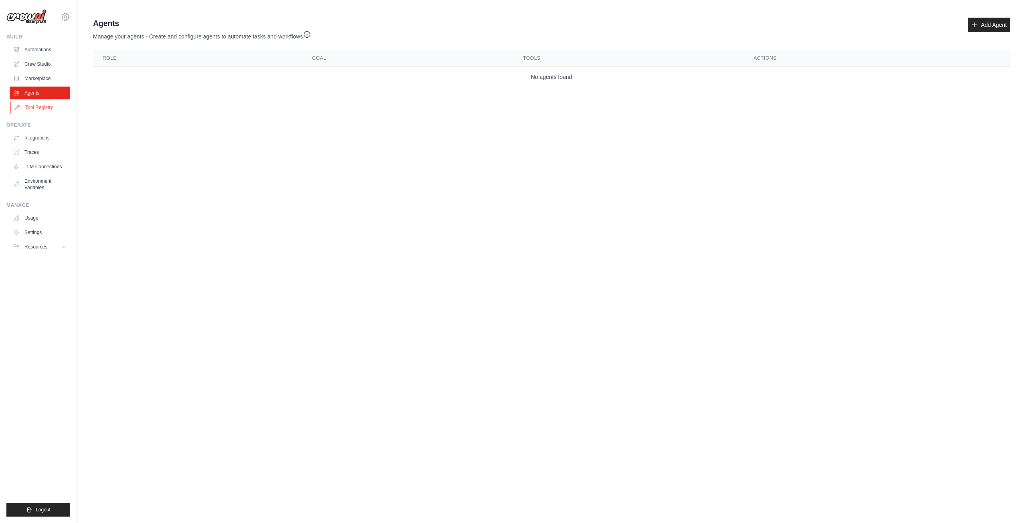
click at [26, 105] on link "Tool Registry" at bounding box center [40, 107] width 61 height 13
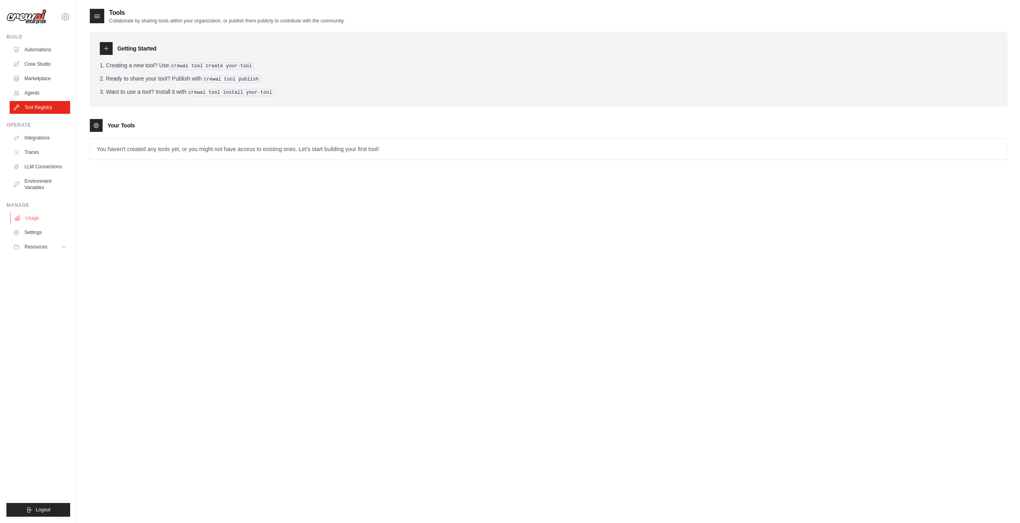
click at [39, 220] on link "Usage" at bounding box center [40, 218] width 61 height 13
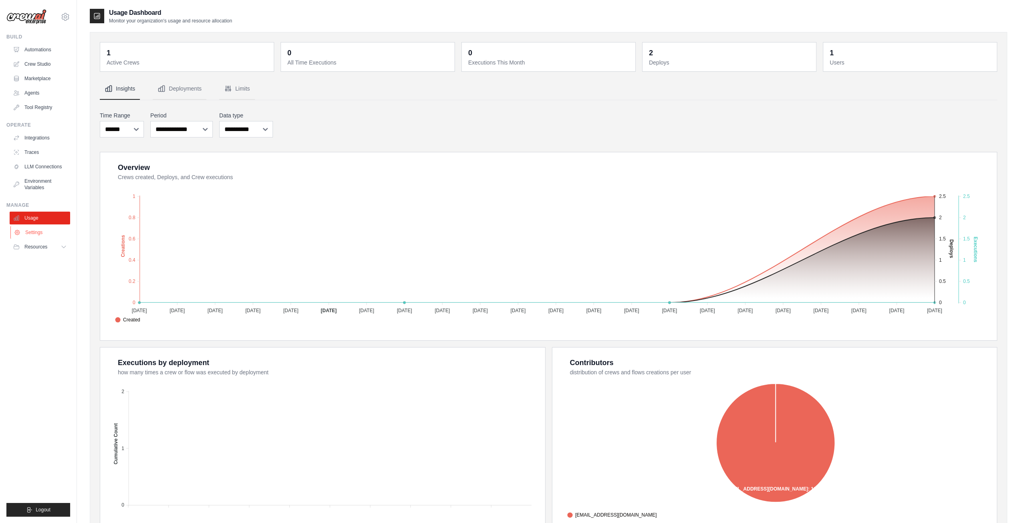
click at [28, 232] on link "Settings" at bounding box center [40, 232] width 61 height 13
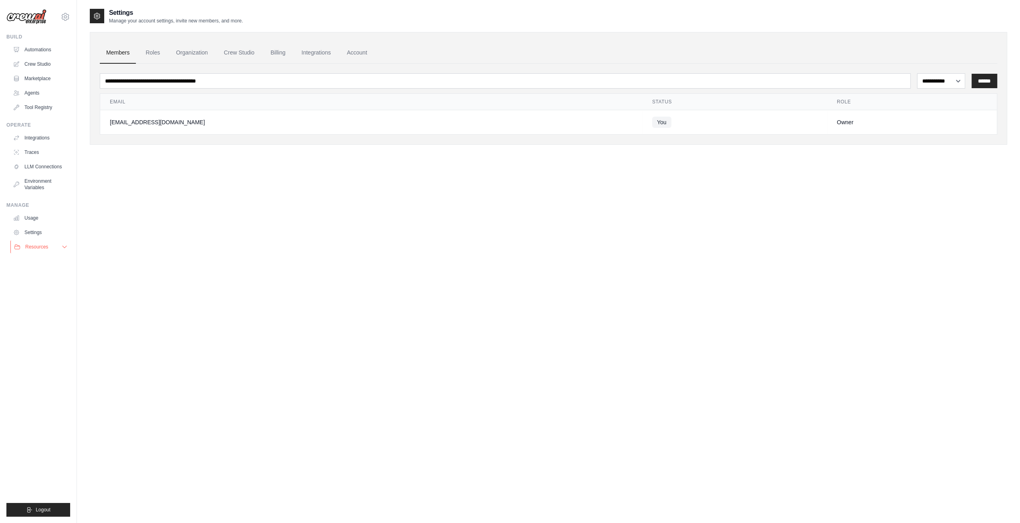
click at [27, 246] on span "Resources" at bounding box center [36, 247] width 23 height 6
click at [31, 138] on link "Integrations" at bounding box center [40, 137] width 61 height 13
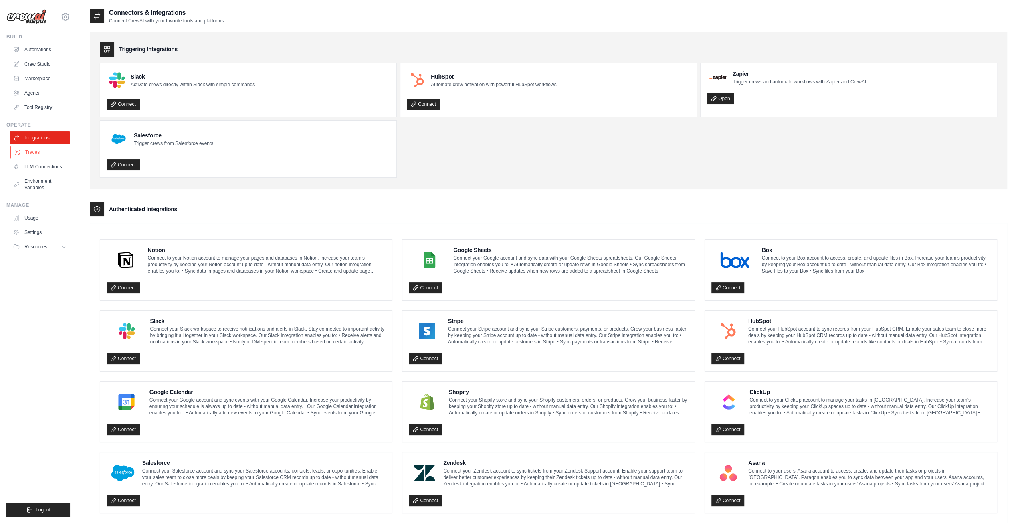
click at [26, 150] on link "Traces" at bounding box center [40, 152] width 61 height 13
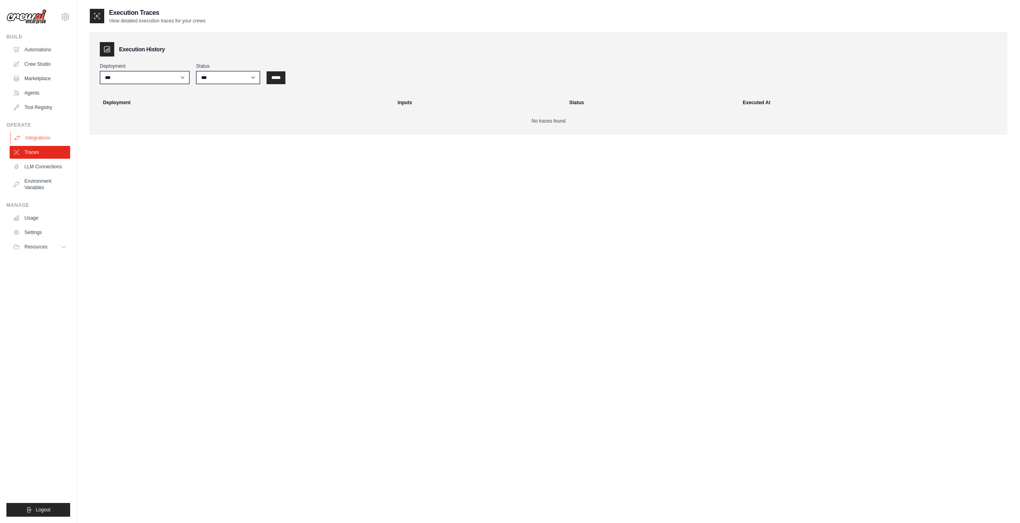
click at [32, 141] on link "Integrations" at bounding box center [40, 137] width 61 height 13
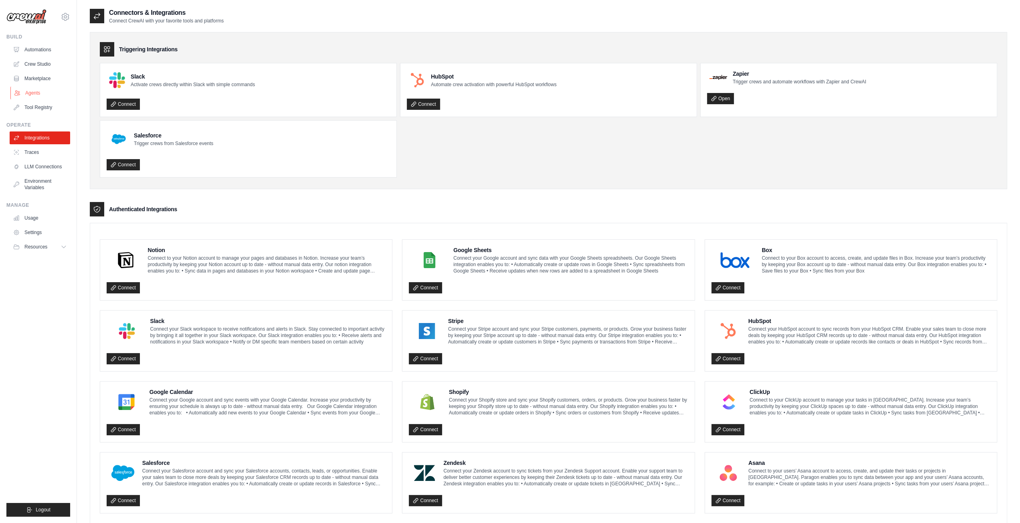
click at [32, 92] on link "Agents" at bounding box center [40, 93] width 61 height 13
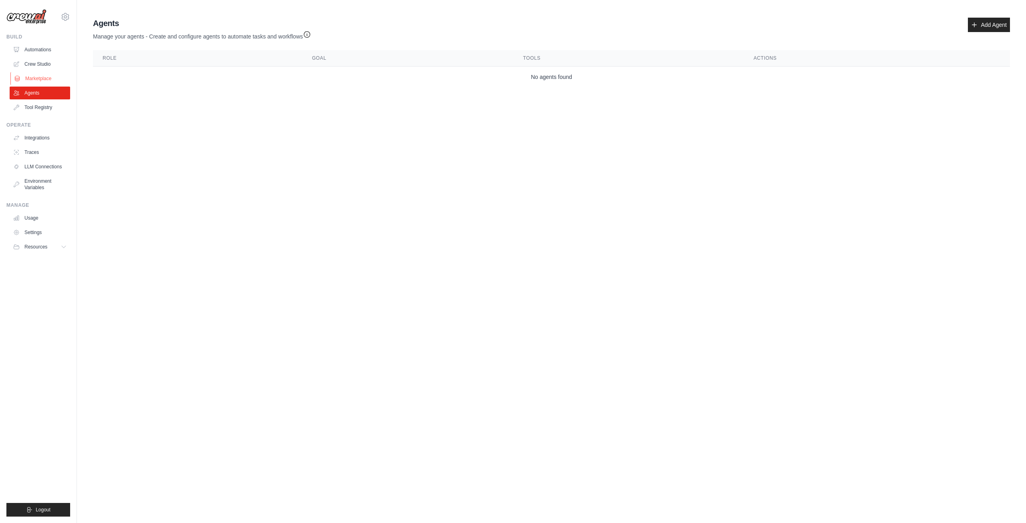
click at [34, 82] on link "Marketplace" at bounding box center [40, 78] width 61 height 13
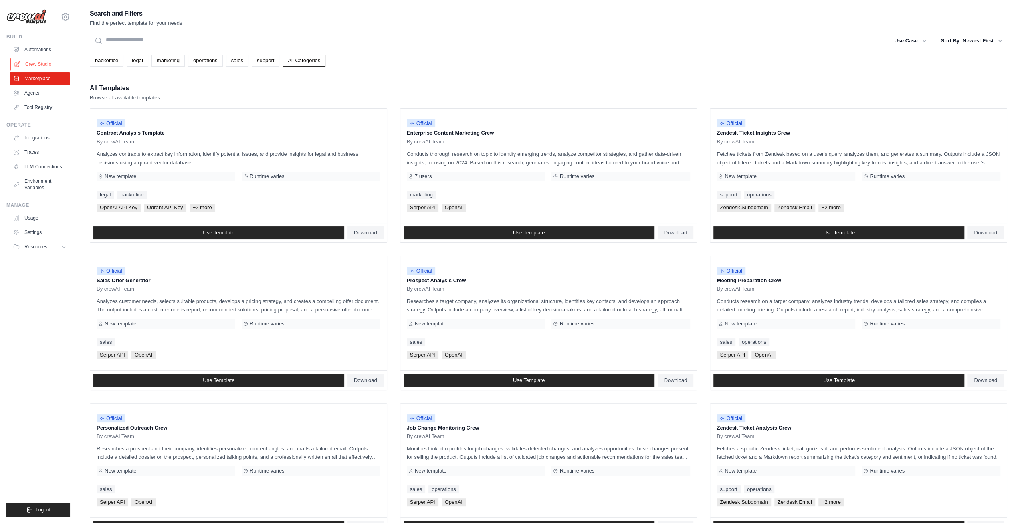
click at [36, 67] on link "Crew Studio" at bounding box center [40, 64] width 61 height 13
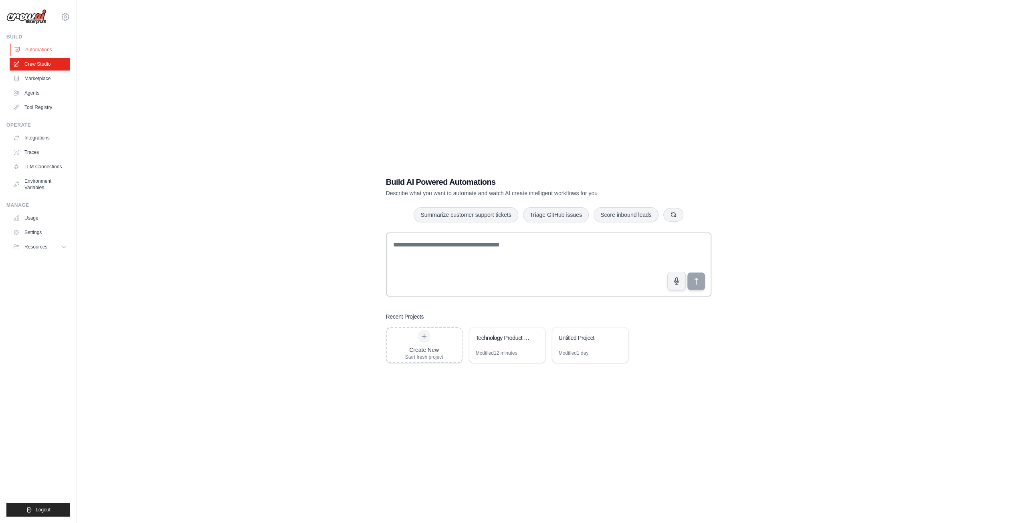
click at [33, 48] on link "Automations" at bounding box center [40, 49] width 61 height 13
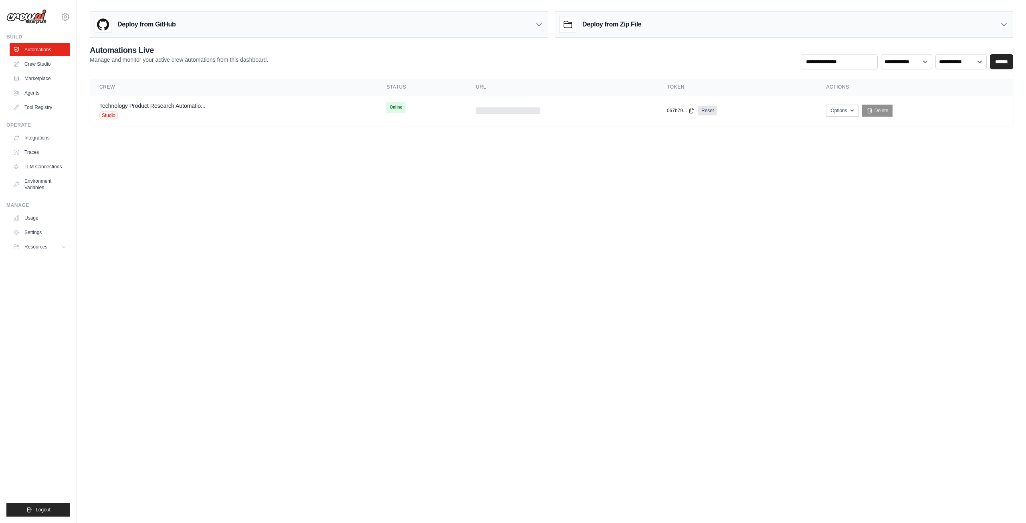
drag, startPoint x: 325, startPoint y: 245, endPoint x: 365, endPoint y: 220, distance: 46.7
click at [325, 245] on body "[EMAIL_ADDRESS][DOMAIN_NAME] Settings Build Automations Crew Studio" at bounding box center [513, 261] width 1026 height 523
click at [130, 111] on div "Studio" at bounding box center [152, 115] width 106 height 8
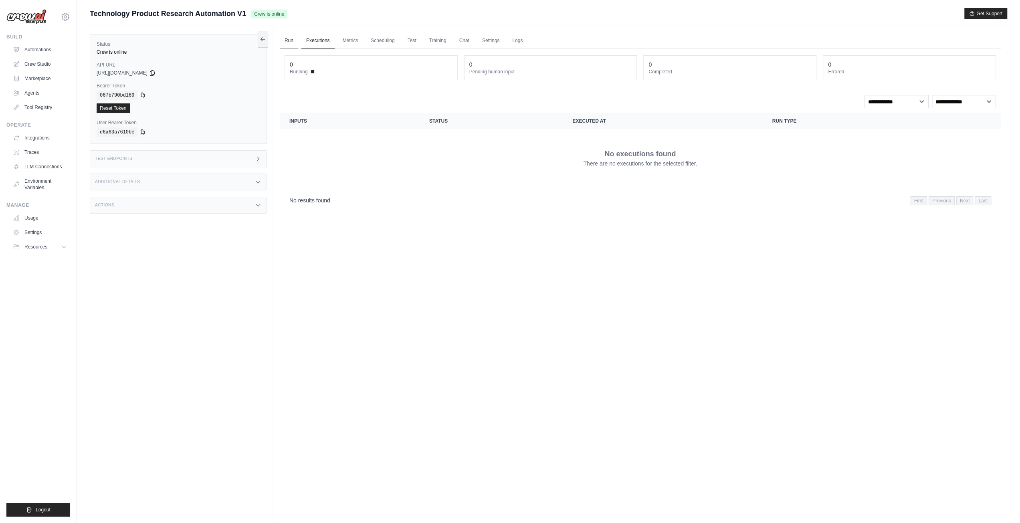
click at [286, 39] on link "Run" at bounding box center [289, 40] width 18 height 17
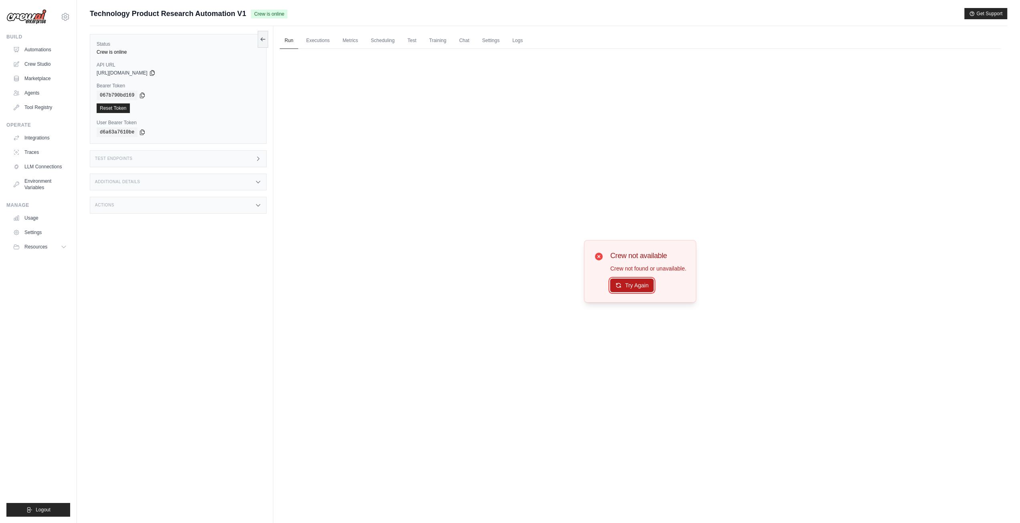
click at [622, 282] on button "Try Again" at bounding box center [632, 286] width 44 height 14
click at [634, 289] on button "Try Again" at bounding box center [632, 286] width 44 height 14
click at [263, 37] on icon at bounding box center [263, 39] width 6 height 6
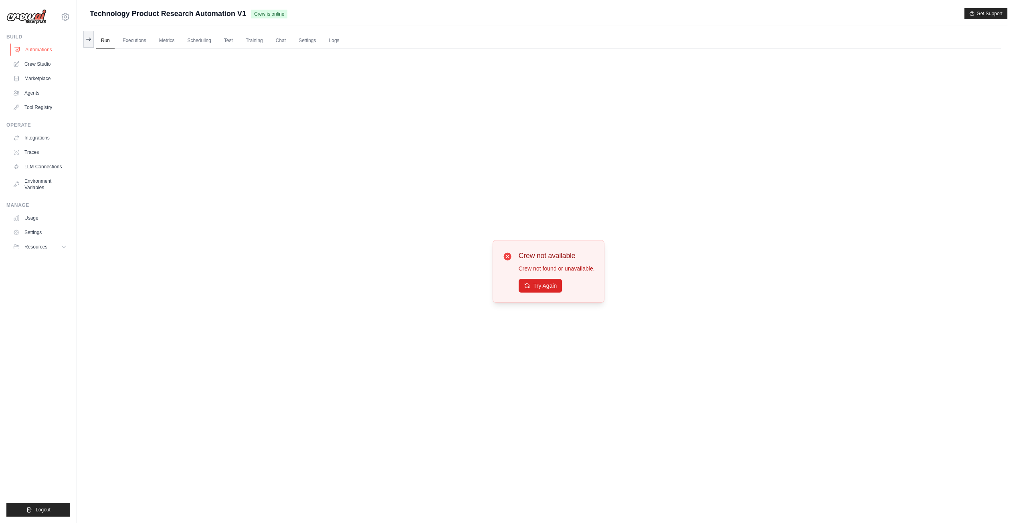
click at [27, 50] on link "Automations" at bounding box center [40, 49] width 61 height 13
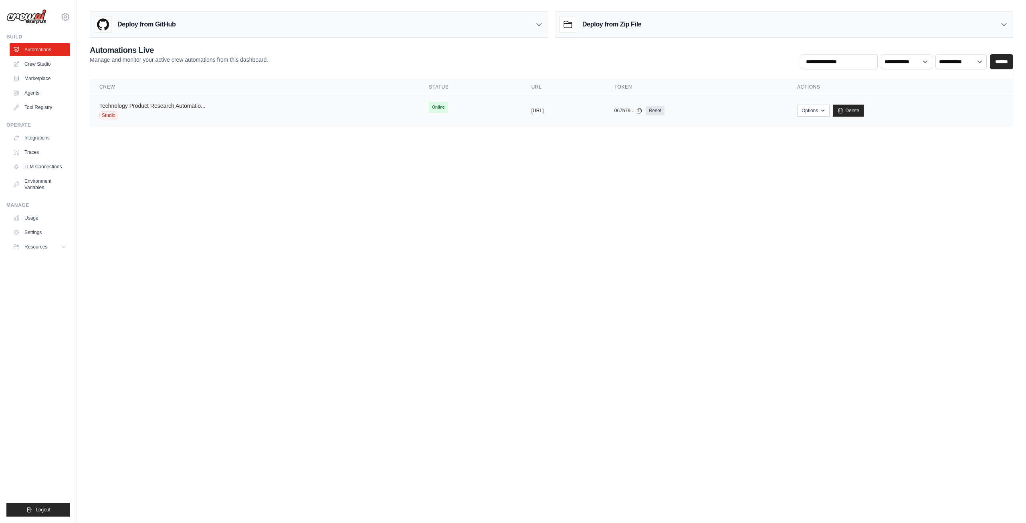
click at [140, 105] on link "Technology Product Research Automatio..." at bounding box center [152, 106] width 106 height 6
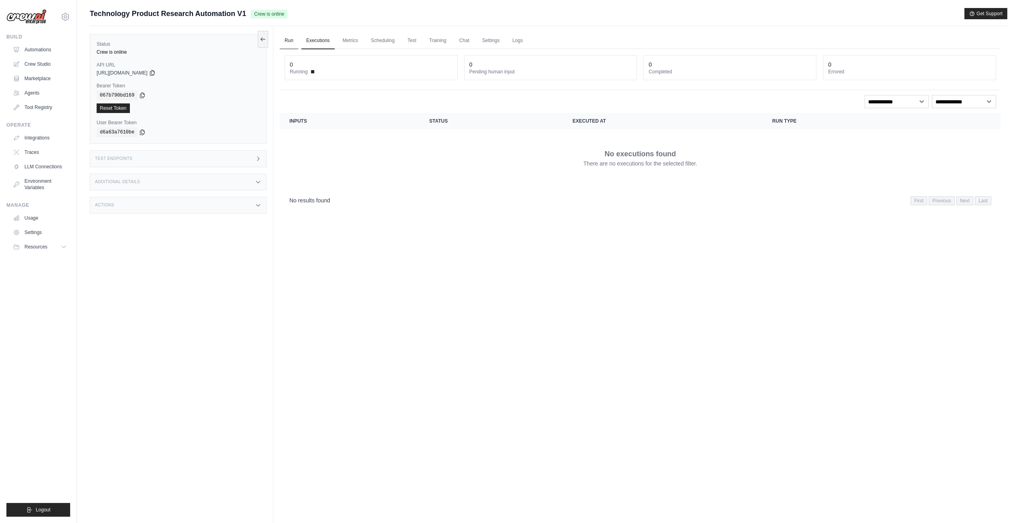
click at [293, 43] on link "Run" at bounding box center [289, 40] width 18 height 17
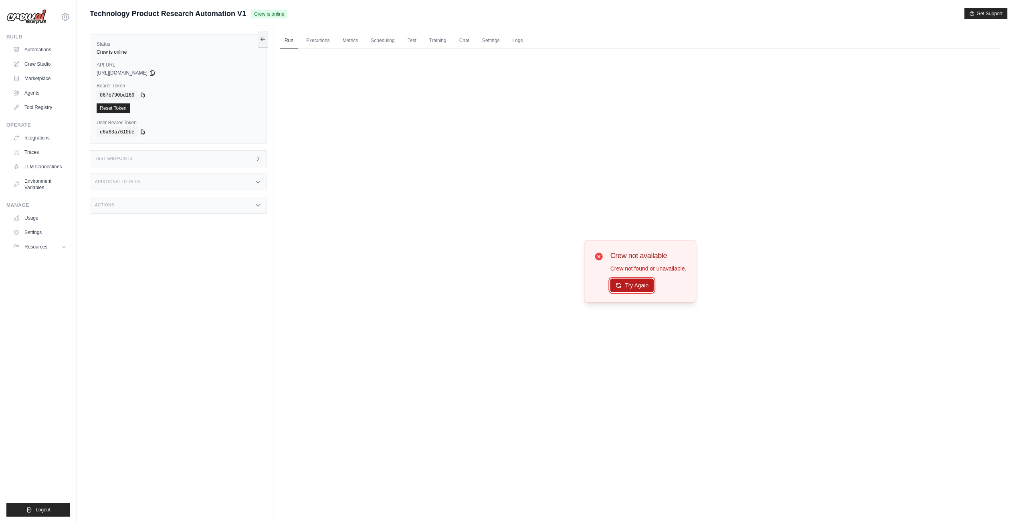
click at [637, 287] on button "Try Again" at bounding box center [632, 286] width 44 height 14
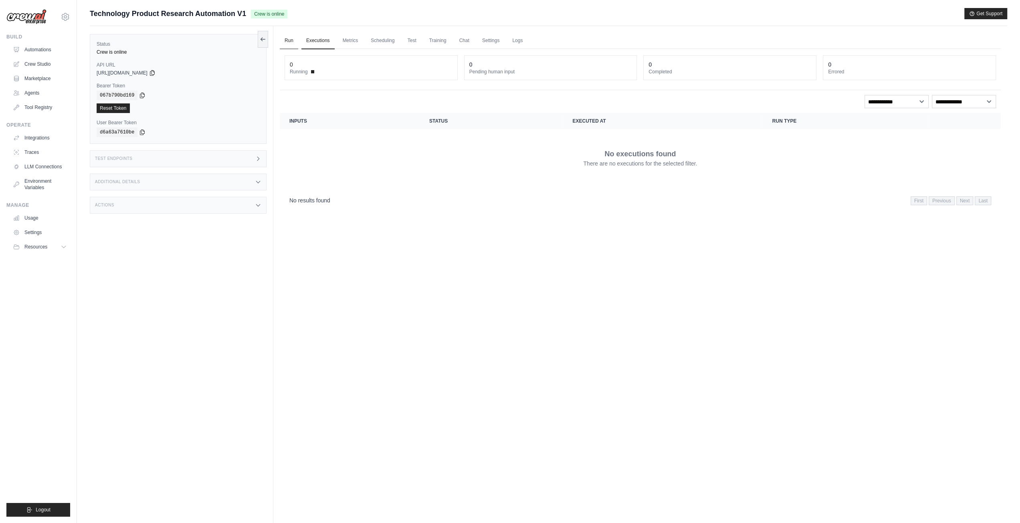
click at [291, 41] on link "Run" at bounding box center [289, 40] width 18 height 17
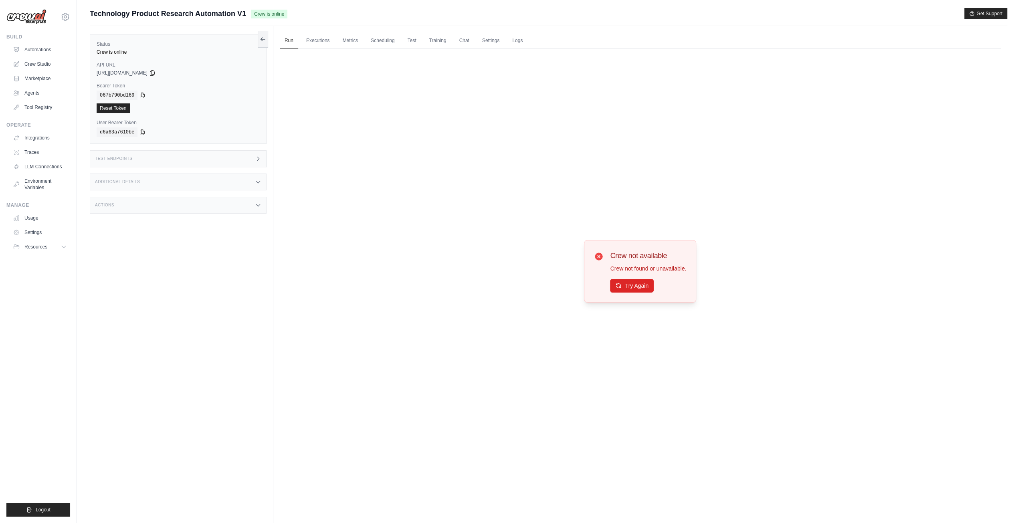
click at [598, 257] on icon at bounding box center [599, 257] width 10 height 10
drag, startPoint x: 483, startPoint y: 319, endPoint x: 375, endPoint y: 242, distance: 132.8
click at [479, 318] on div "Crew not available Crew not found or unavailable. Try Again" at bounding box center [640, 271] width 721 height 445
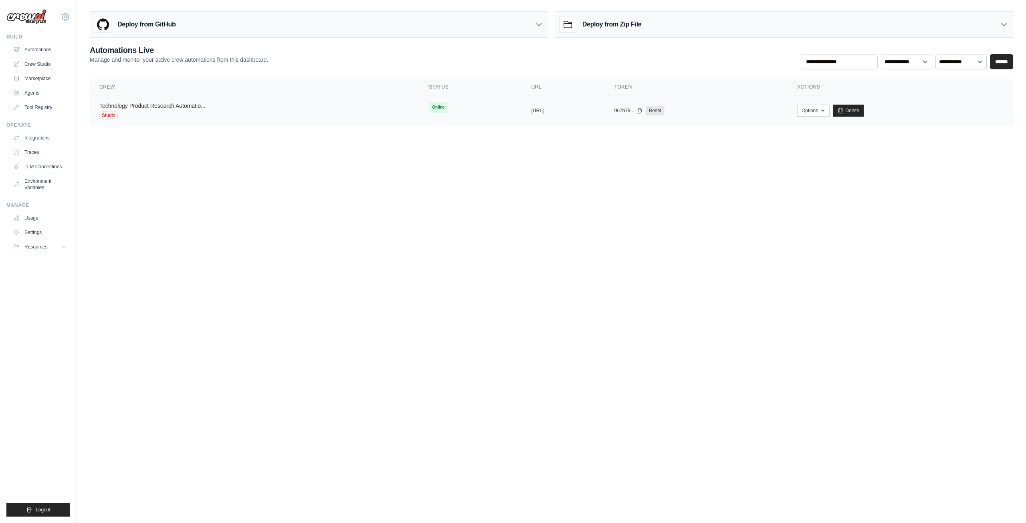
click at [175, 105] on link "Technology Product Research Automatio..." at bounding box center [152, 106] width 106 height 6
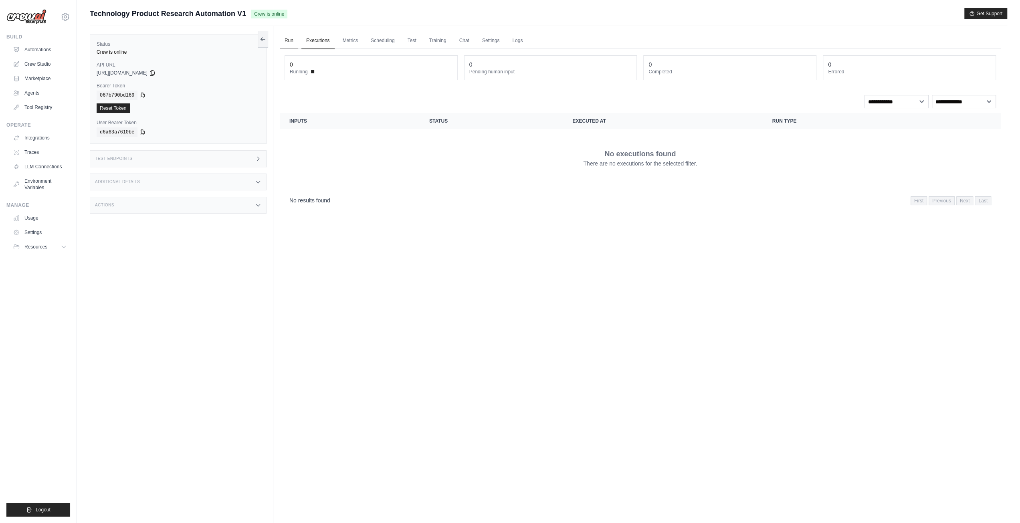
click at [289, 39] on link "Run" at bounding box center [289, 40] width 18 height 17
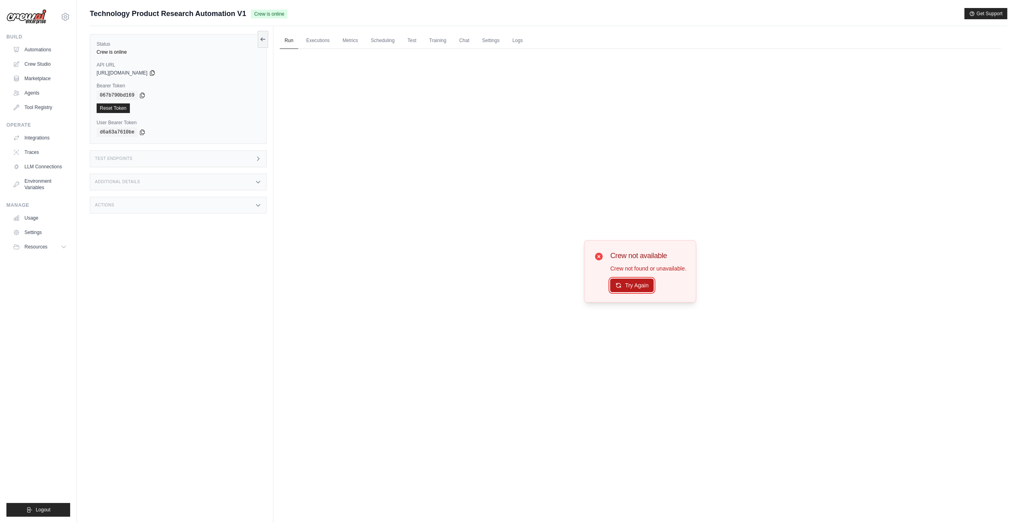
click at [623, 287] on button "Try Again" at bounding box center [632, 286] width 44 height 14
click at [596, 255] on icon at bounding box center [599, 257] width 8 height 8
click at [311, 44] on link "Executions" at bounding box center [317, 40] width 33 height 17
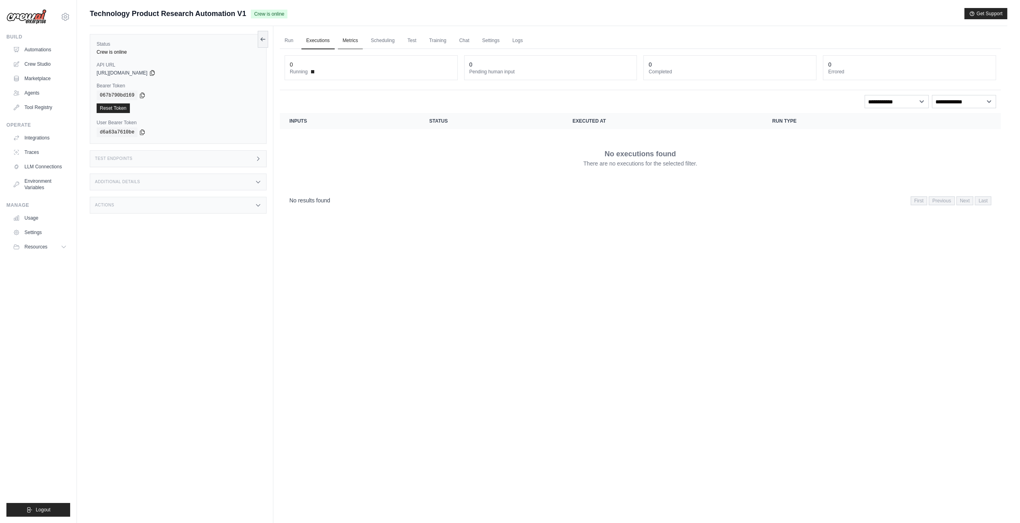
click at [354, 44] on link "Metrics" at bounding box center [350, 40] width 25 height 17
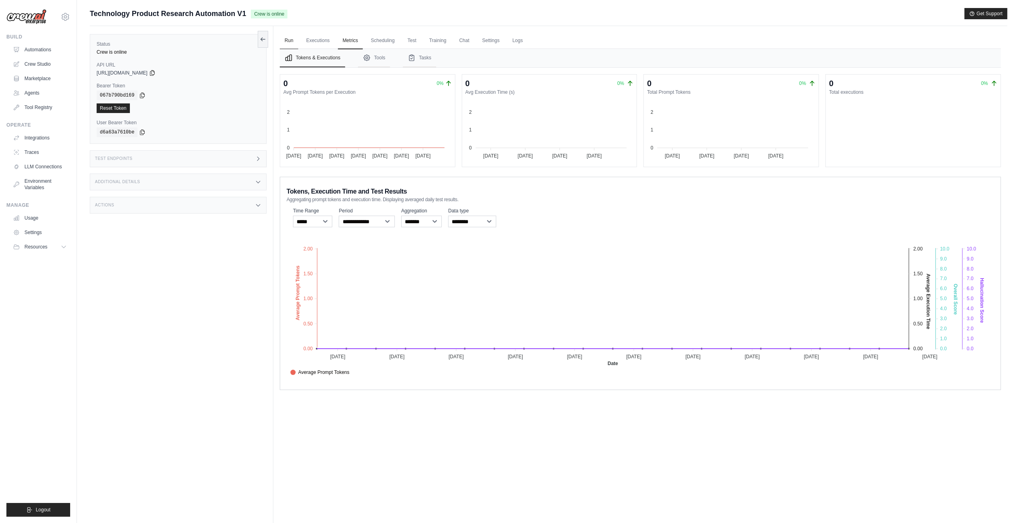
click at [295, 41] on link "Run" at bounding box center [289, 40] width 18 height 17
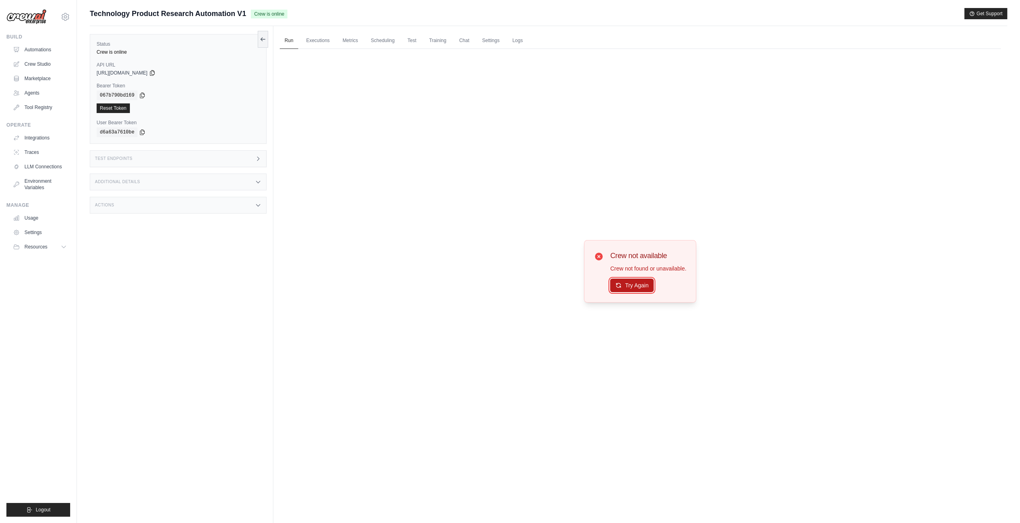
click at [620, 285] on icon at bounding box center [618, 285] width 6 height 6
click at [620, 285] on icon at bounding box center [618, 286] width 6 height 6
click at [42, 53] on link "Automations" at bounding box center [40, 49] width 61 height 13
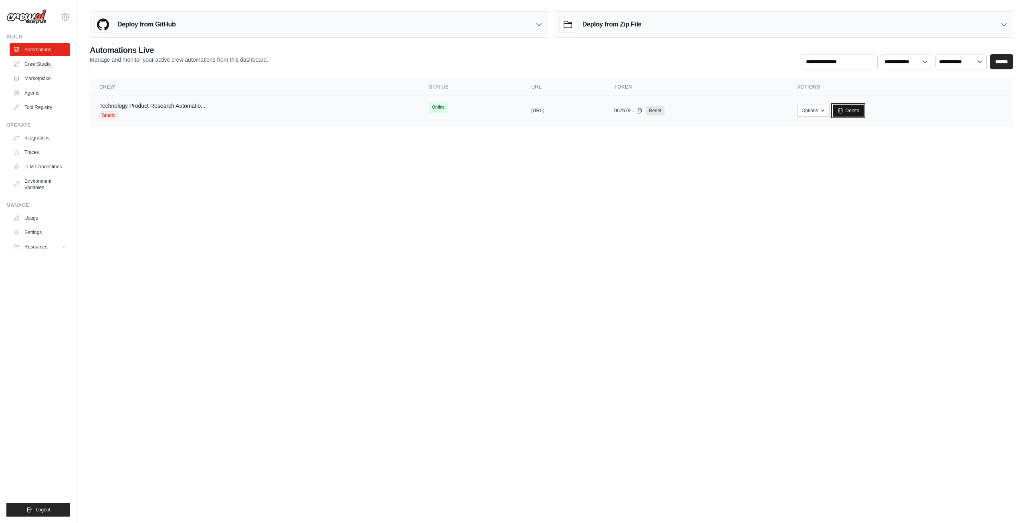
click at [864, 108] on link "Delete" at bounding box center [848, 111] width 31 height 12
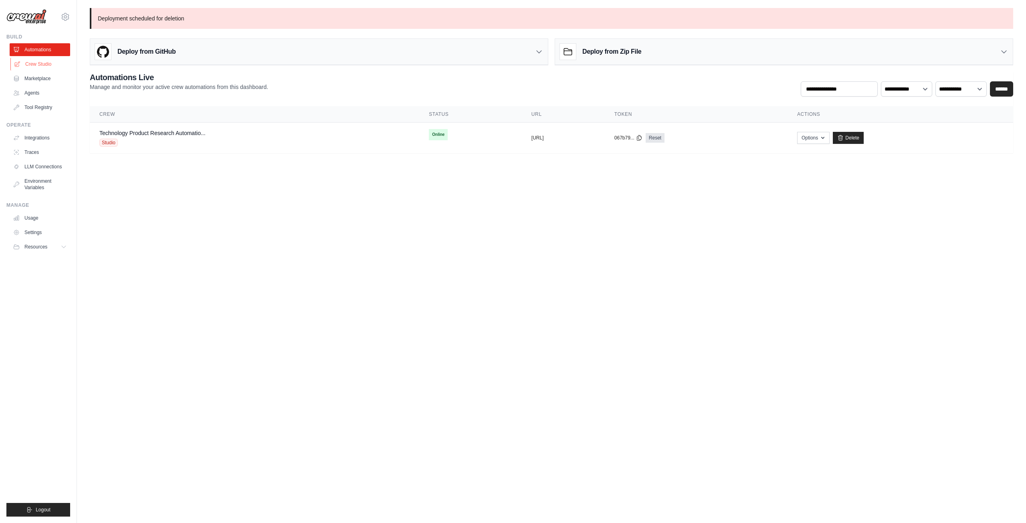
click at [34, 63] on link "Crew Studio" at bounding box center [40, 64] width 61 height 13
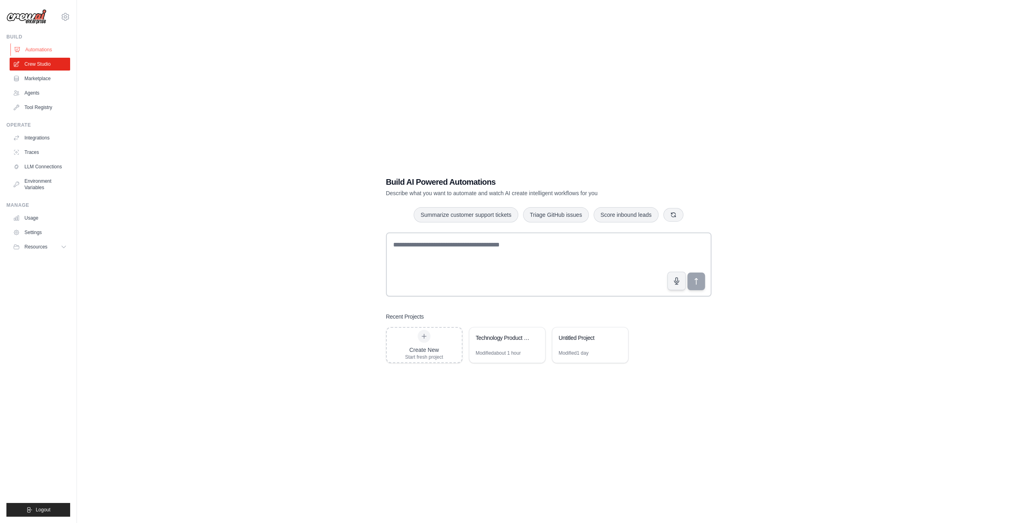
click at [46, 48] on link "Automations" at bounding box center [40, 49] width 61 height 13
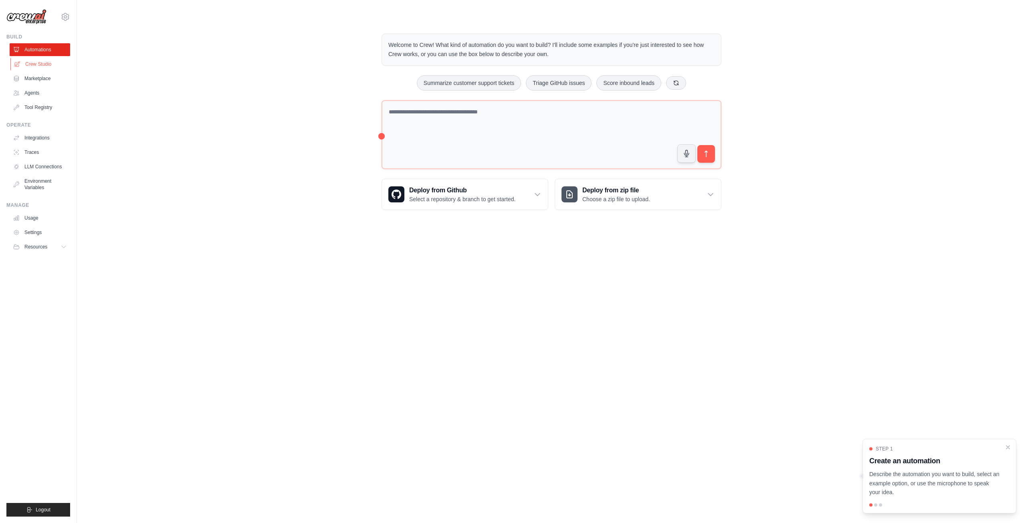
click at [36, 65] on link "Crew Studio" at bounding box center [40, 64] width 61 height 13
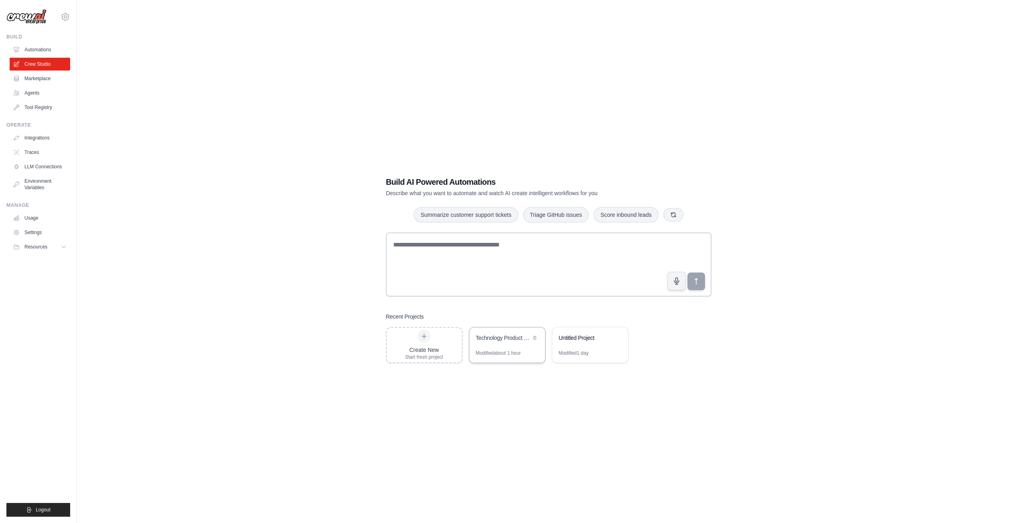
click at [507, 343] on div "Technology Product Research Automation" at bounding box center [503, 339] width 55 height 10
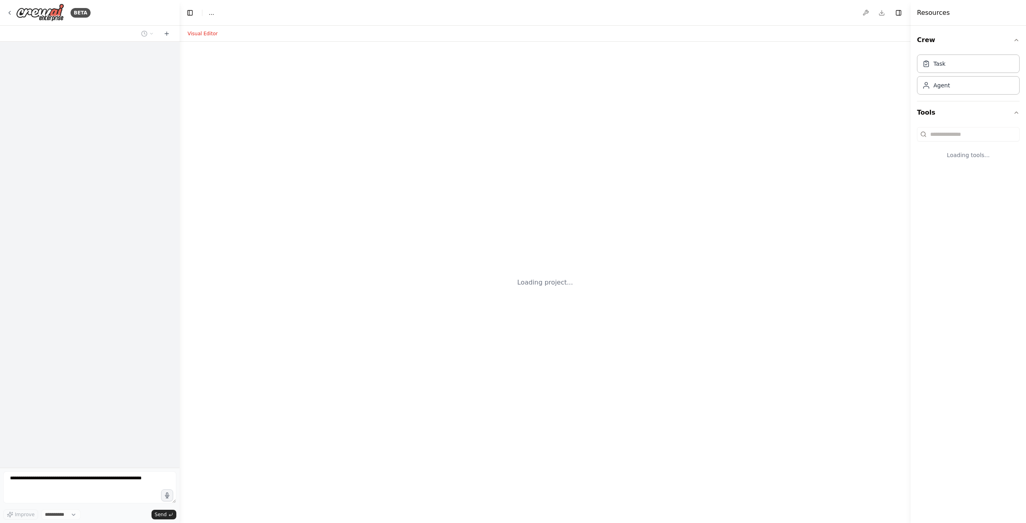
select select "****"
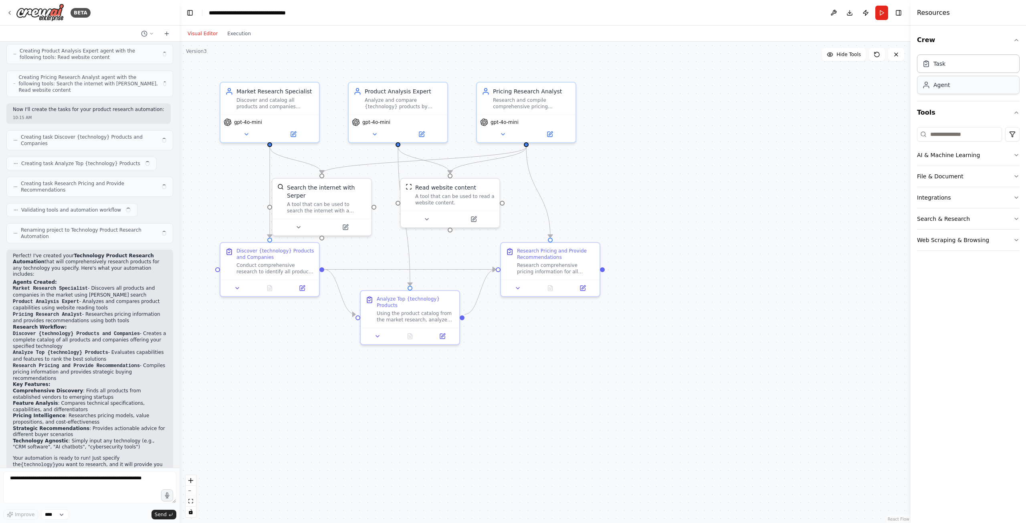
scroll to position [227, 0]
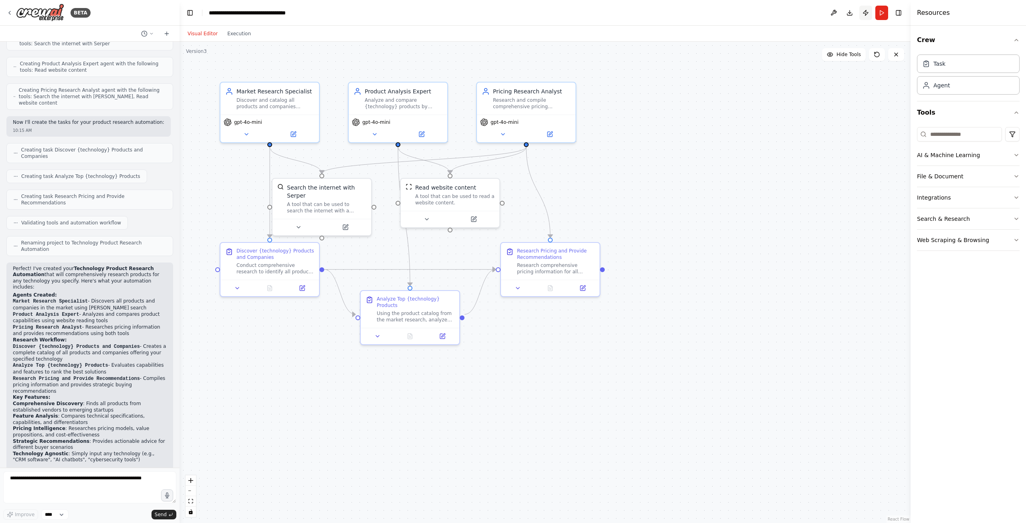
click at [866, 13] on button "Publish" at bounding box center [865, 13] width 13 height 14
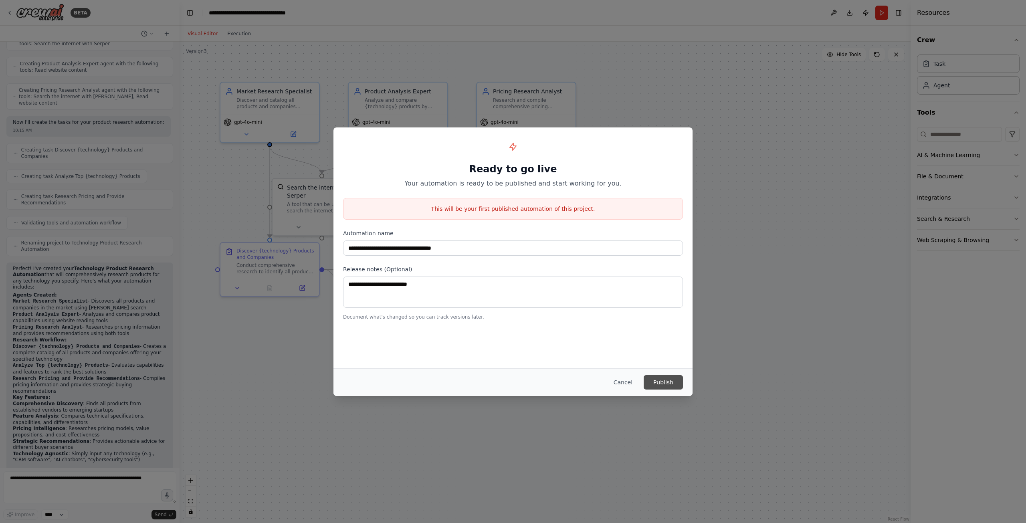
click at [665, 381] on button "Publish" at bounding box center [663, 382] width 39 height 14
